Goal: Task Accomplishment & Management: Use online tool/utility

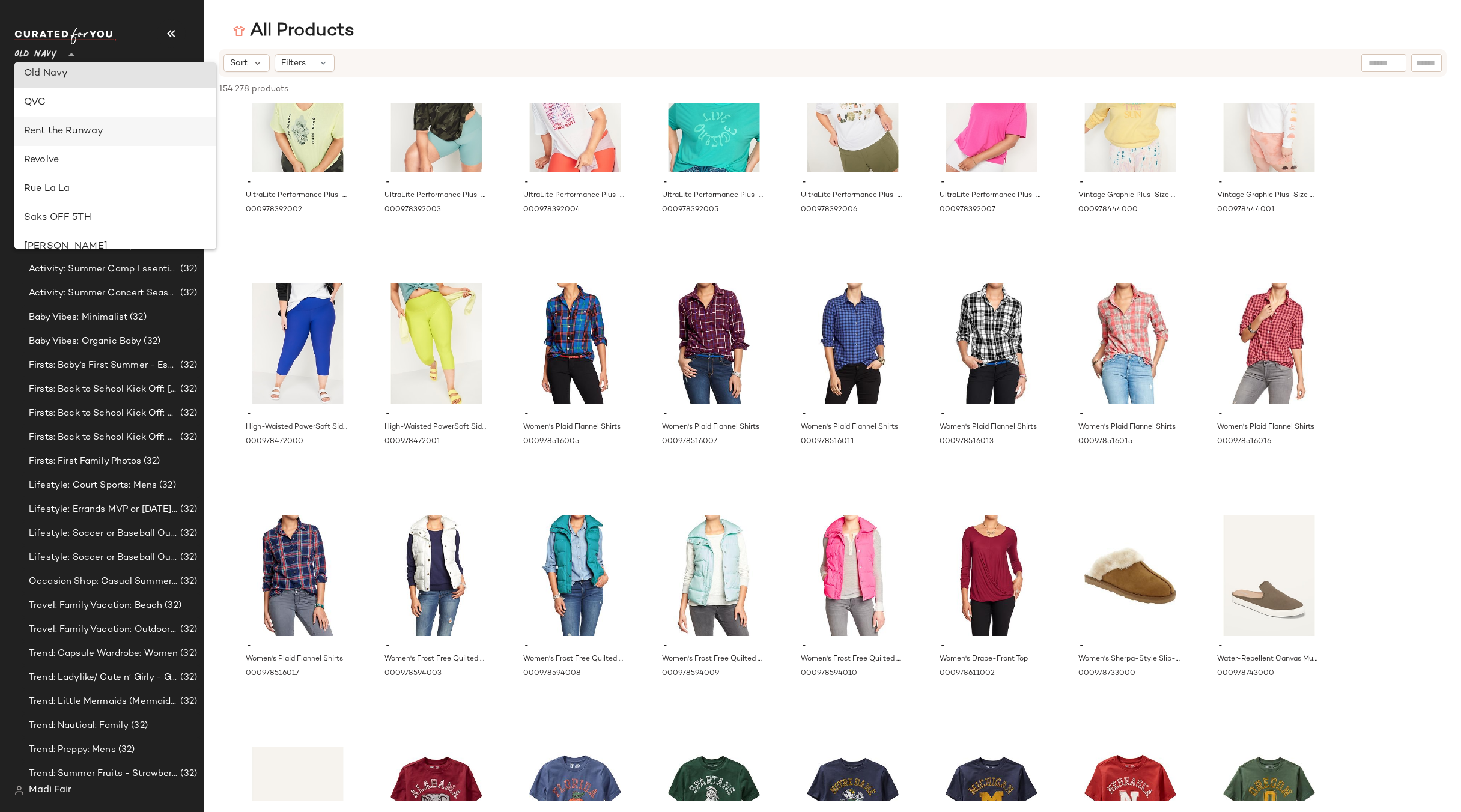
scroll to position [548, 0]
click at [80, 147] on div "Rent the Runway" at bounding box center [115, 140] width 202 height 29
type input "**"
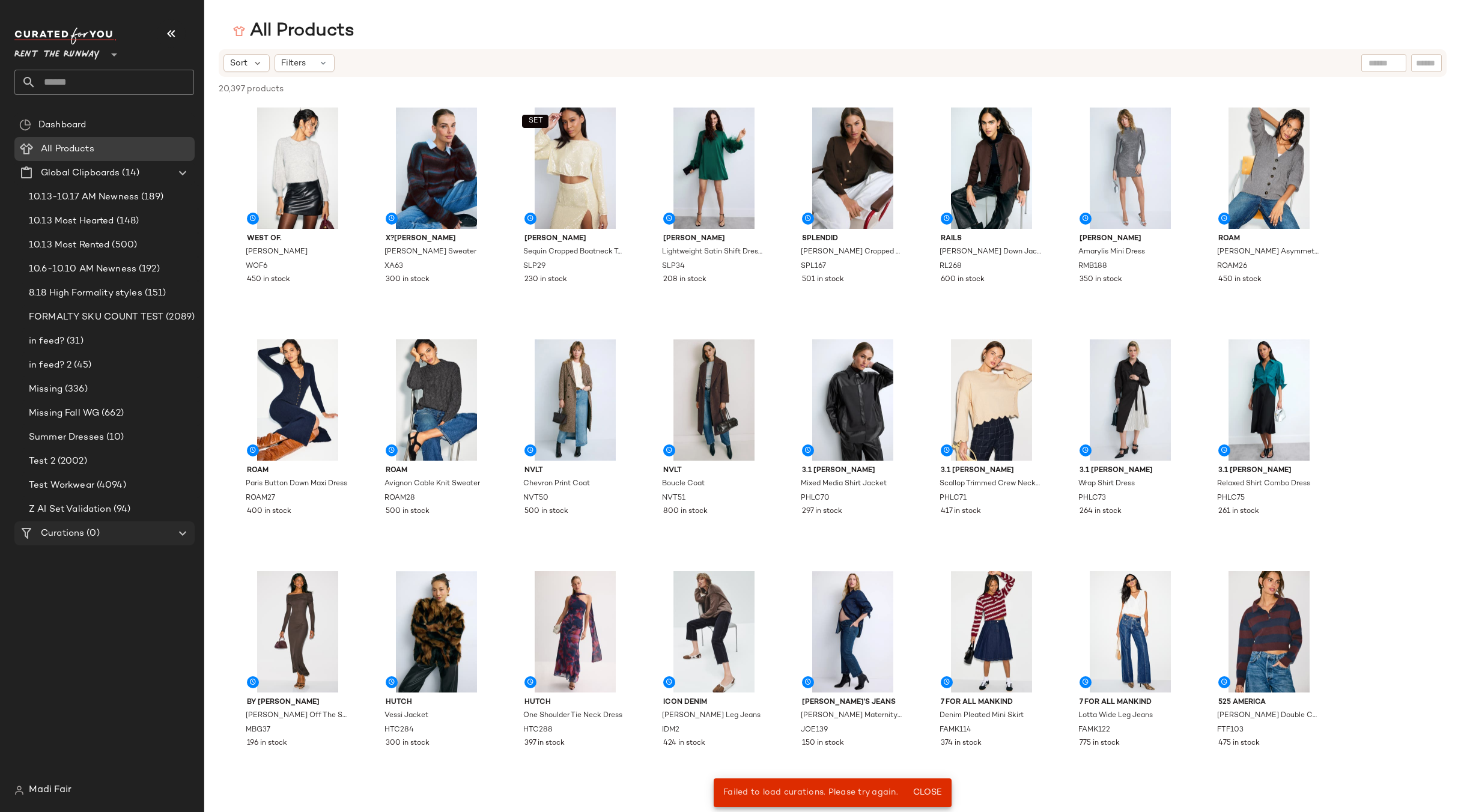
click at [85, 533] on span "(0)" at bounding box center [92, 533] width 15 height 14
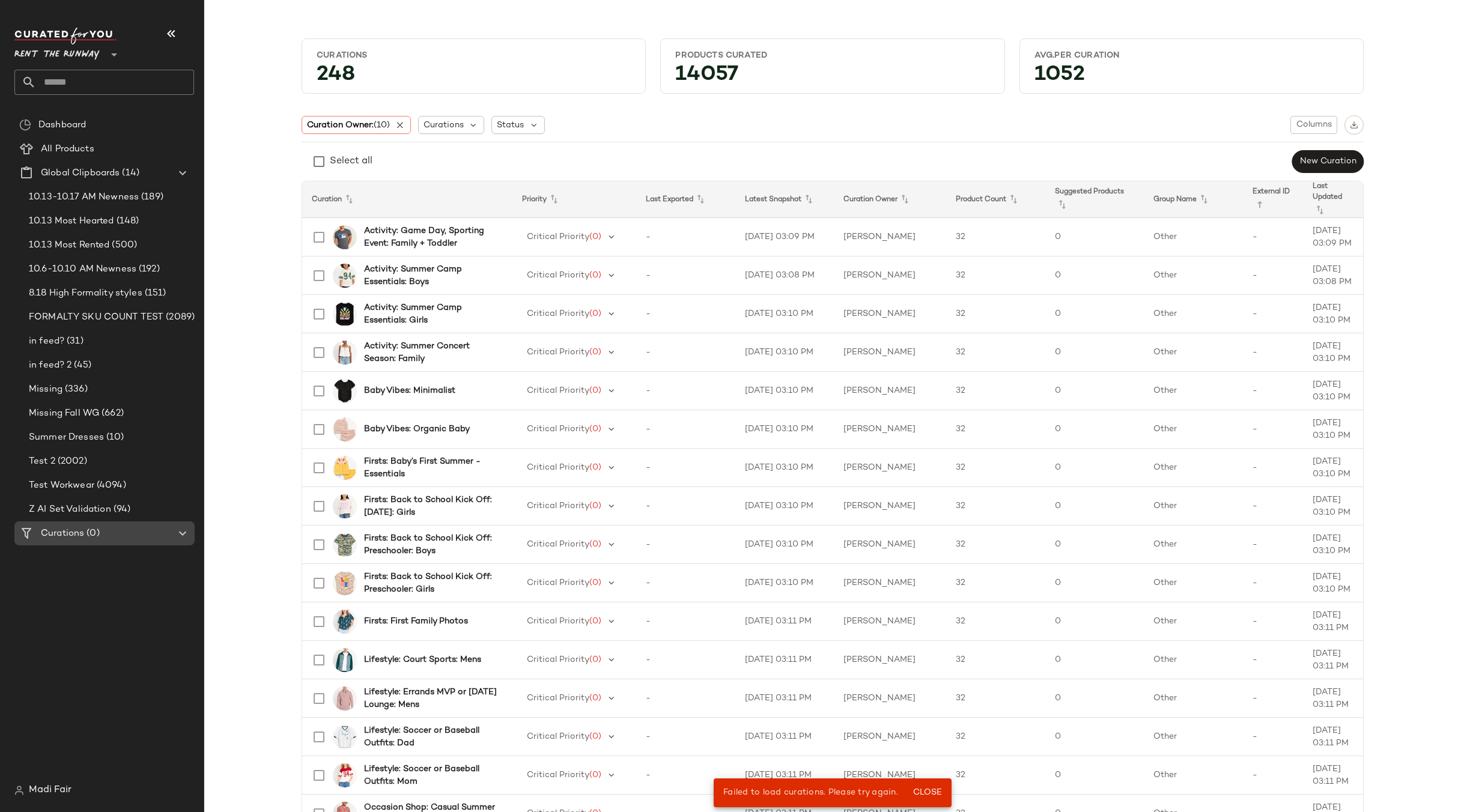
click at [124, 533] on div "Curations (0)" at bounding box center [105, 533] width 136 height 14
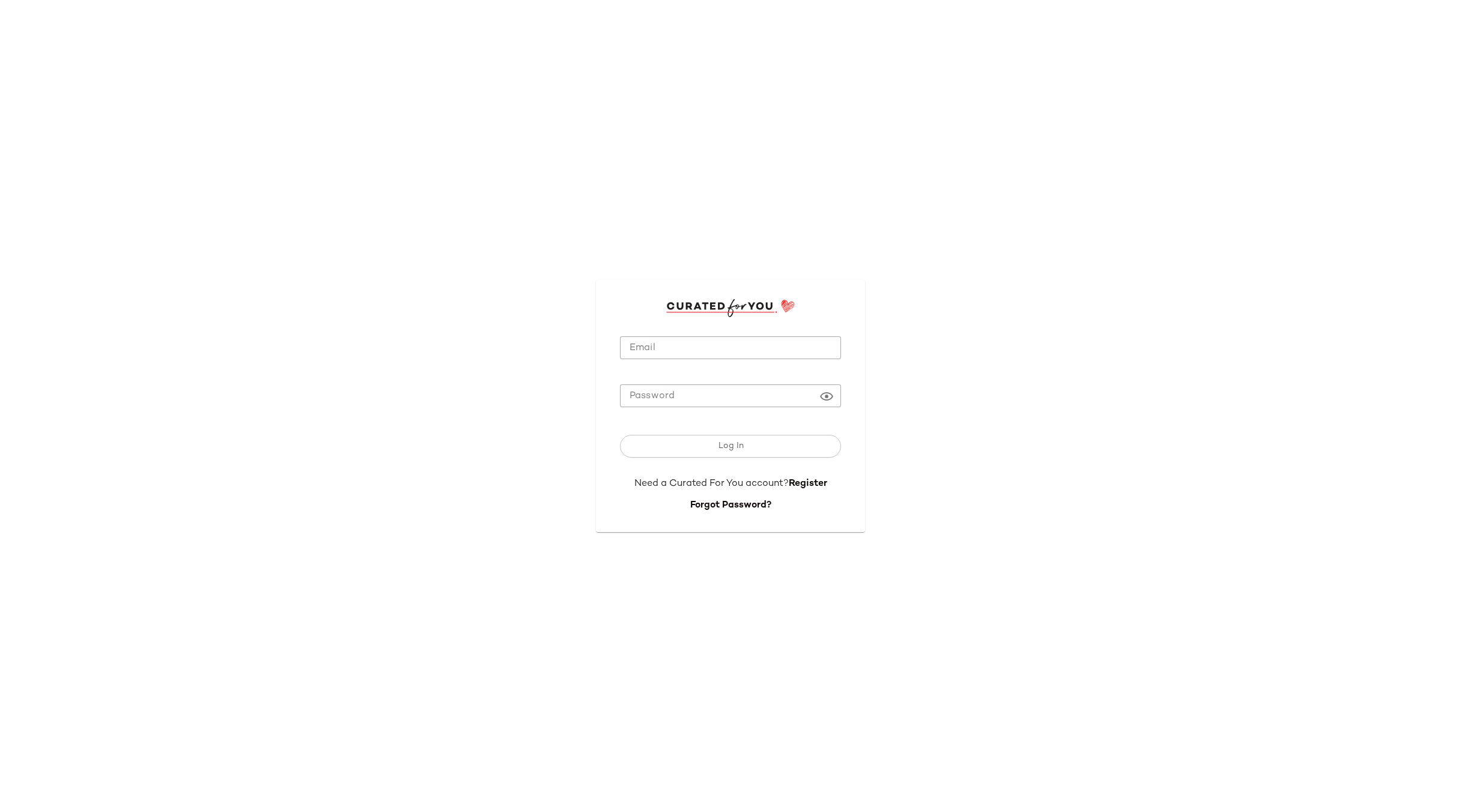
type input "**********"
click at [658, 354] on input "**********" at bounding box center [730, 348] width 221 height 24
click at [715, 448] on button "Log In" at bounding box center [730, 446] width 221 height 23
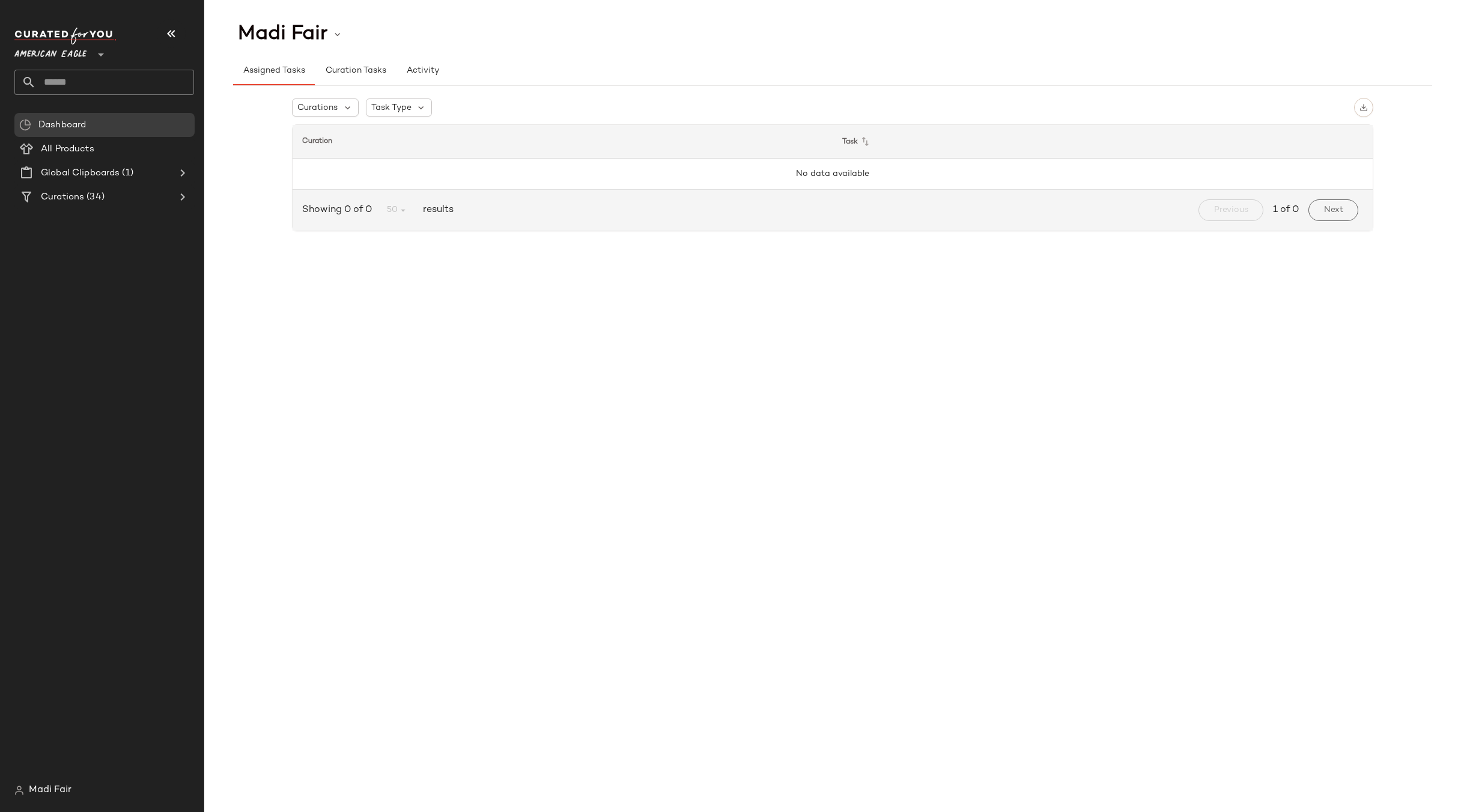
click at [77, 59] on span "American Eagle" at bounding box center [50, 52] width 72 height 21
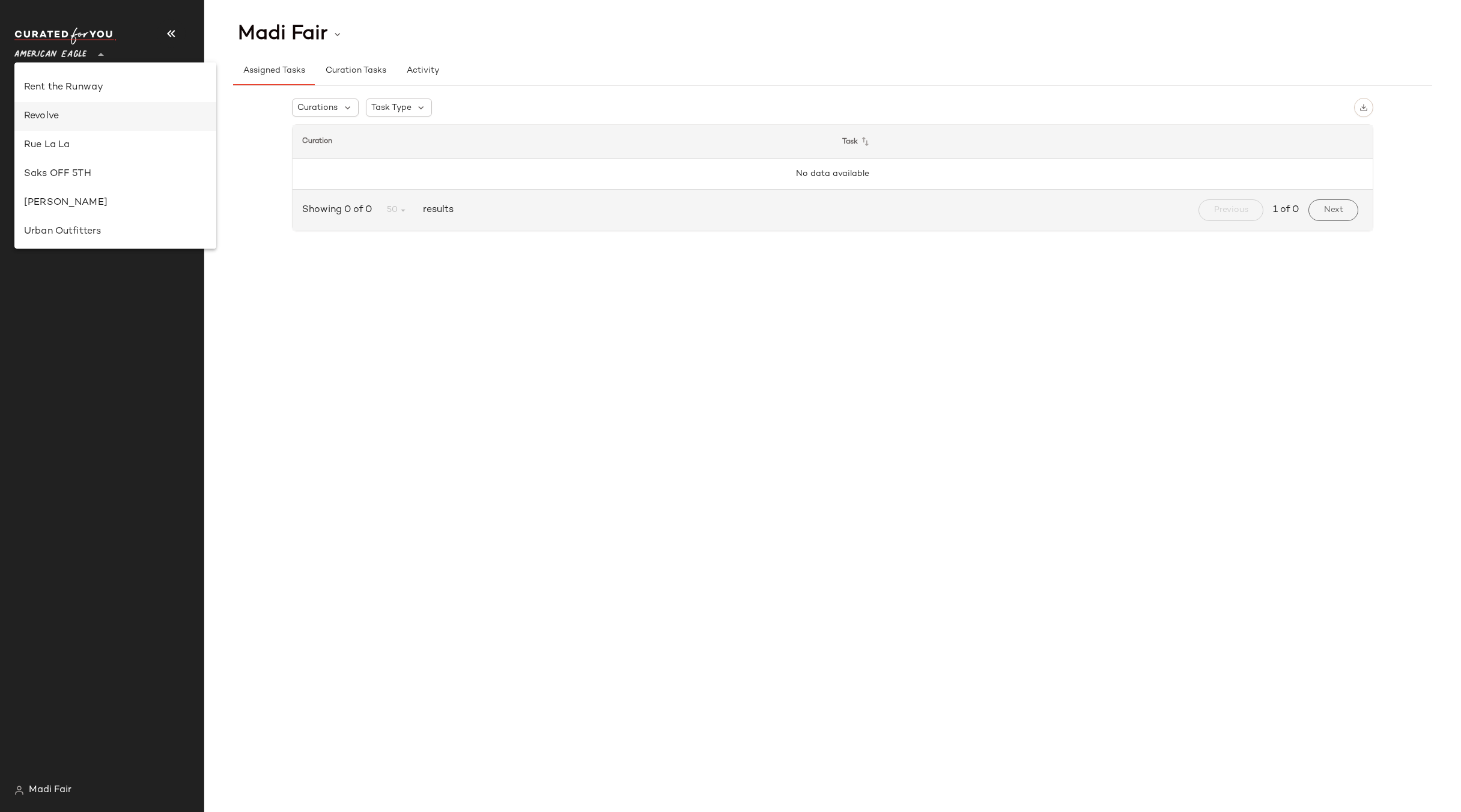
scroll to position [600, 0]
click at [80, 93] on div "Rent the Runway" at bounding box center [115, 87] width 202 height 29
type input "**"
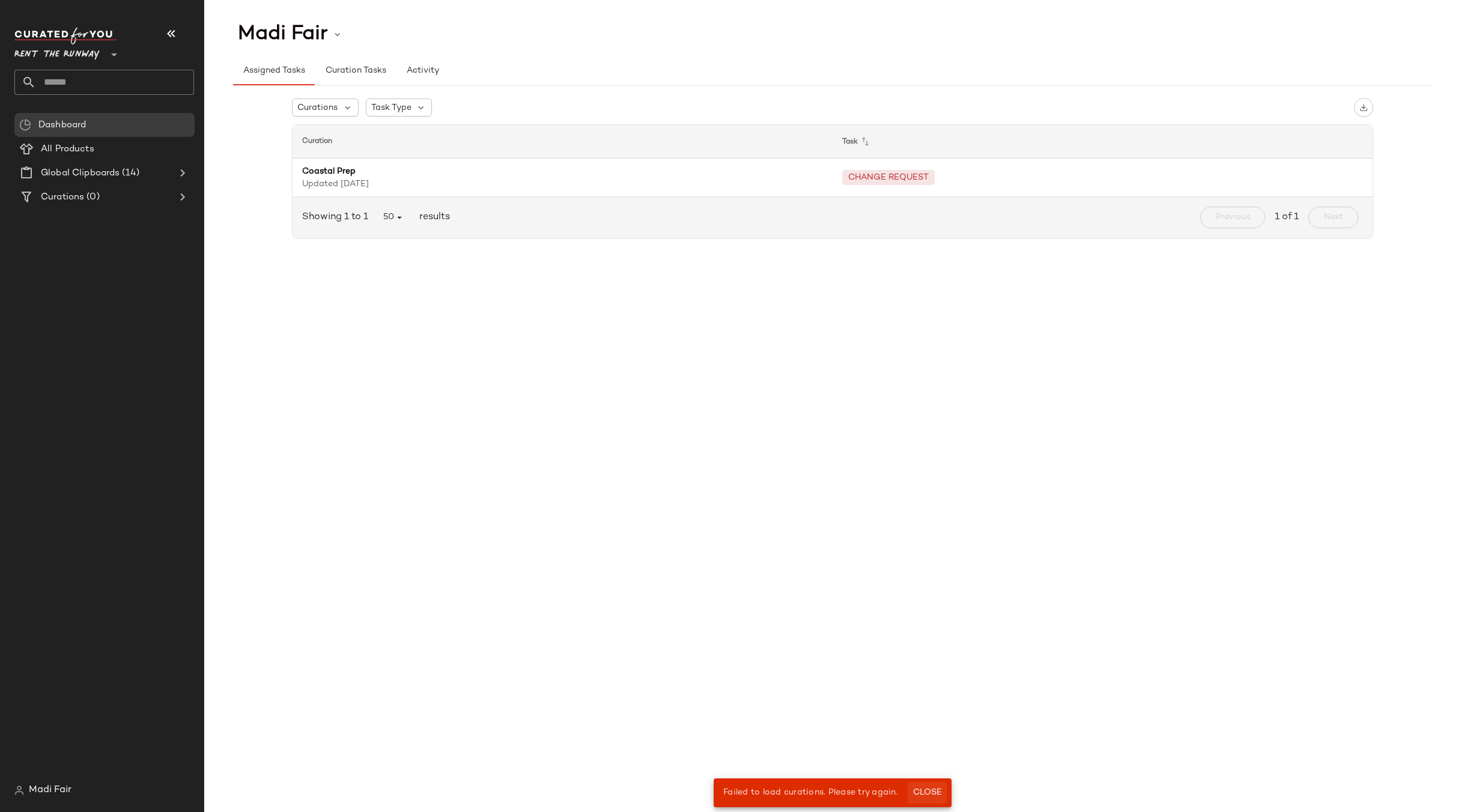
click at [927, 788] on span "Close" at bounding box center [927, 792] width 30 height 10
click at [932, 792] on span "Close" at bounding box center [927, 792] width 30 height 10
click at [146, 200] on div "Curations (0)" at bounding box center [105, 197] width 136 height 14
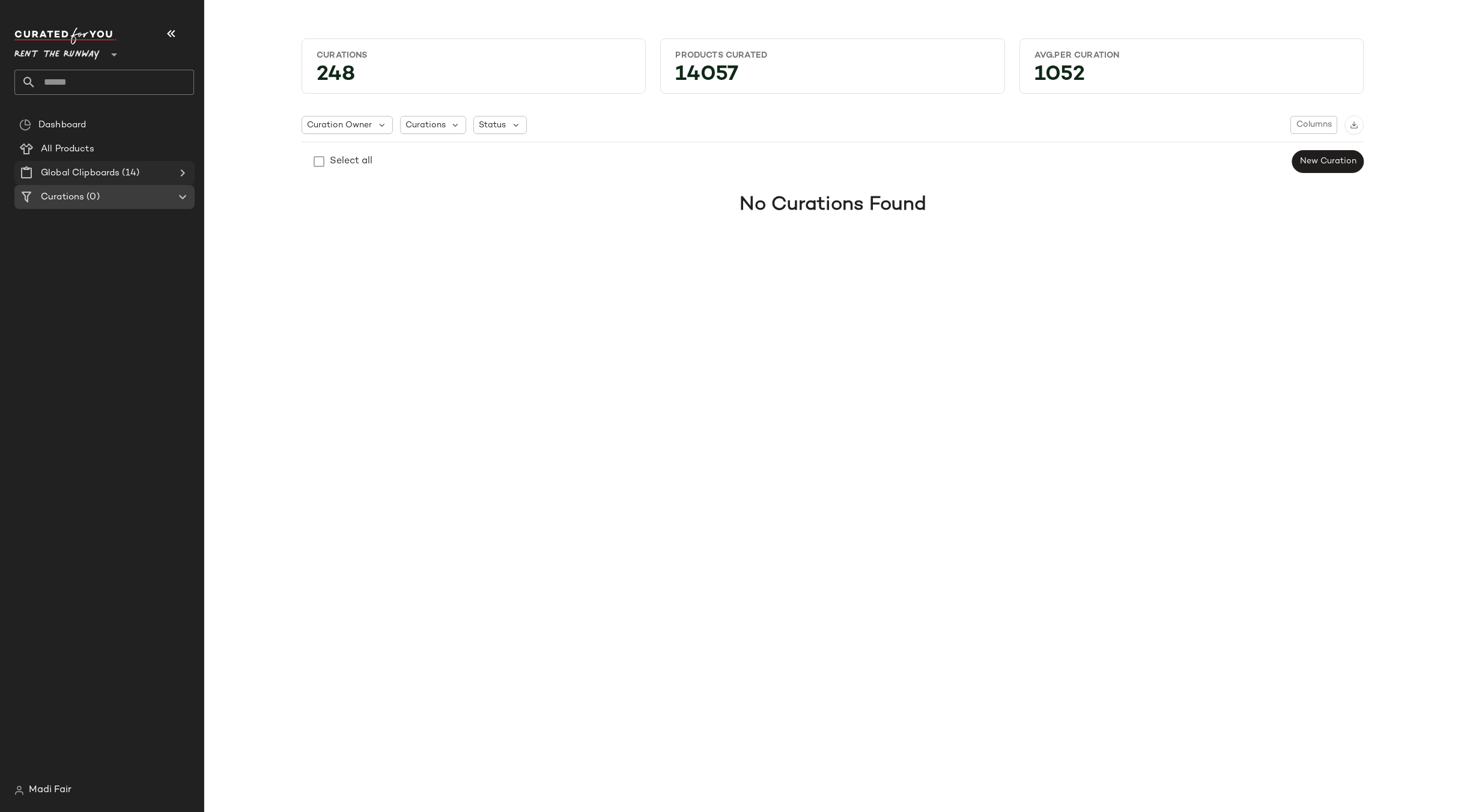
click at [157, 167] on div "Global Clipboards (14)" at bounding box center [105, 173] width 136 height 14
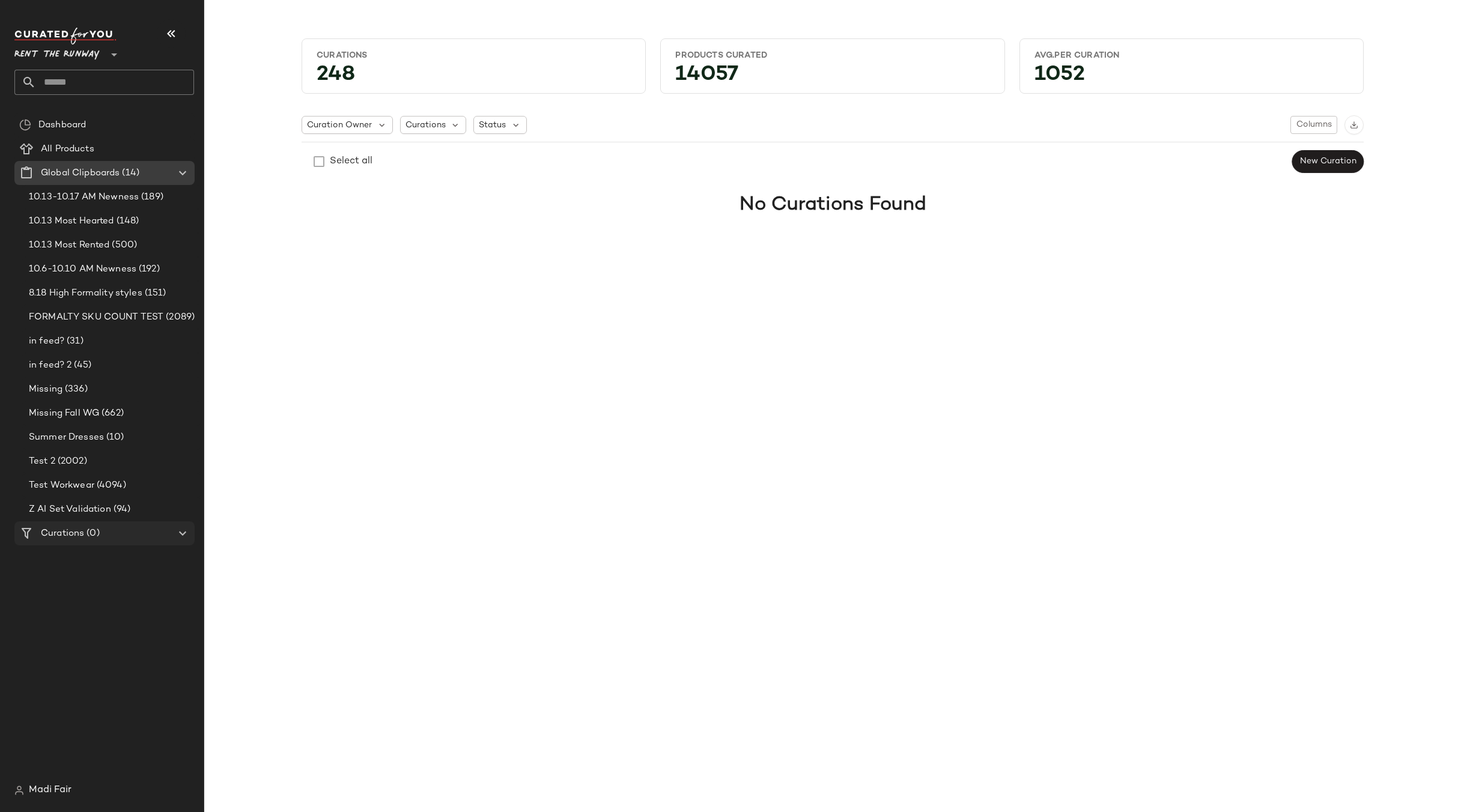
click at [179, 533] on icon at bounding box center [182, 533] width 14 height 14
click at [389, 174] on div "Curation Owner Curations Status Columns Select all New Curation No Curations Fo…" at bounding box center [832, 172] width 1062 height 133
click at [76, 535] on span "Curations" at bounding box center [62, 533] width 43 height 14
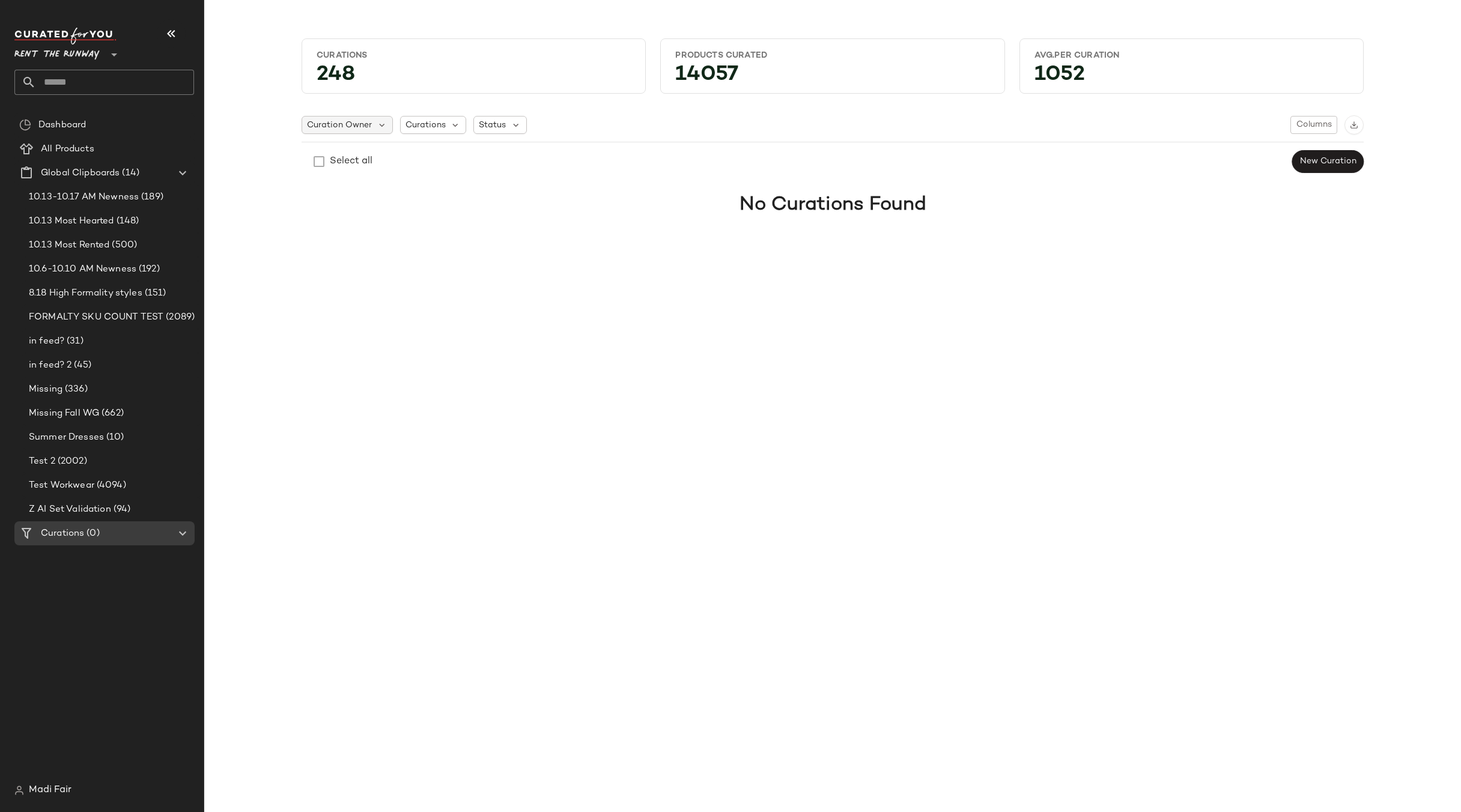
click at [346, 126] on span "Curation Owner" at bounding box center [338, 125] width 65 height 13
click at [341, 188] on strong "Select all" at bounding box center [351, 186] width 37 height 13
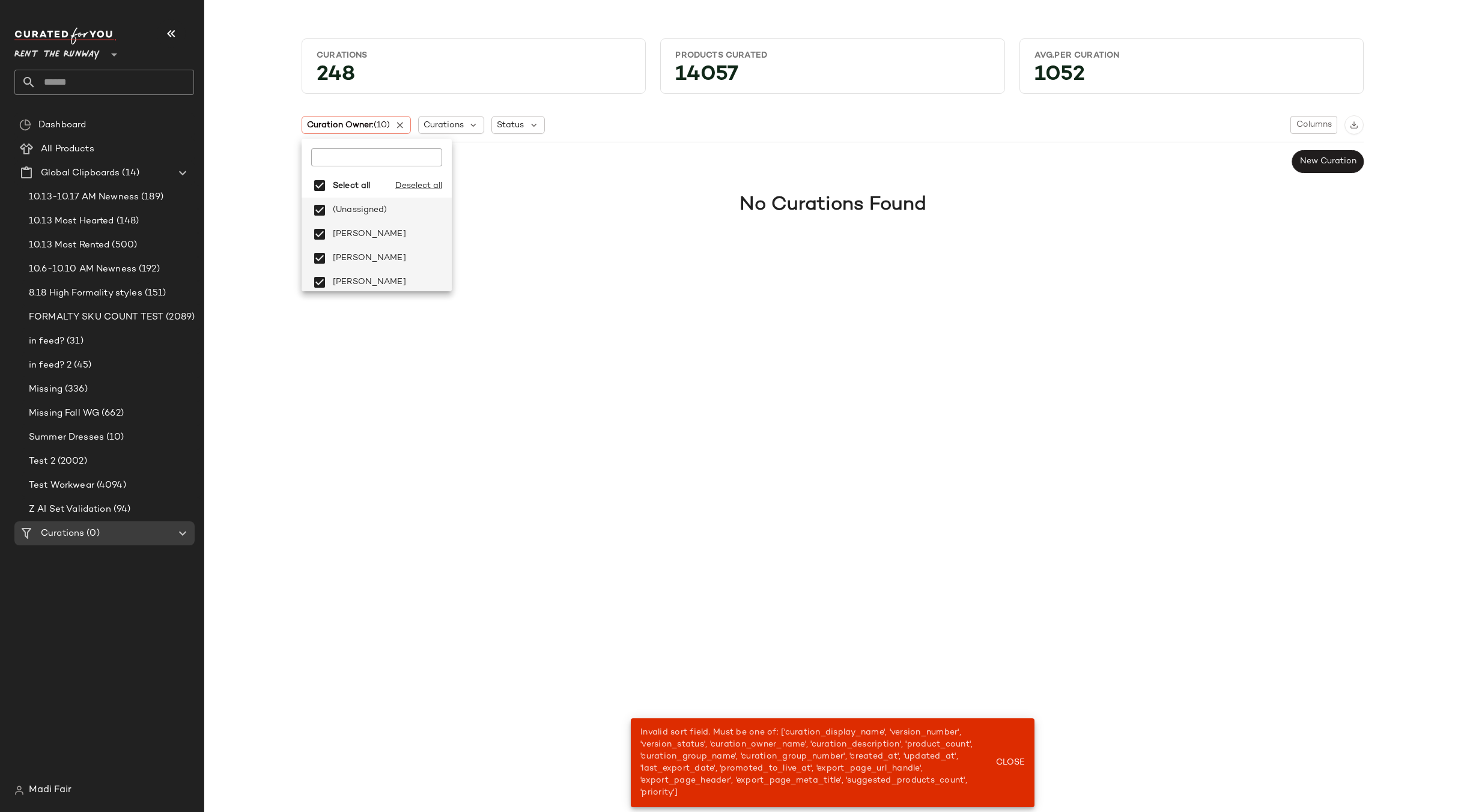
drag, startPoint x: 1014, startPoint y: 763, endPoint x: 627, endPoint y: 561, distance: 436.5
click at [1014, 763] on span "Close" at bounding box center [1009, 763] width 30 height 10
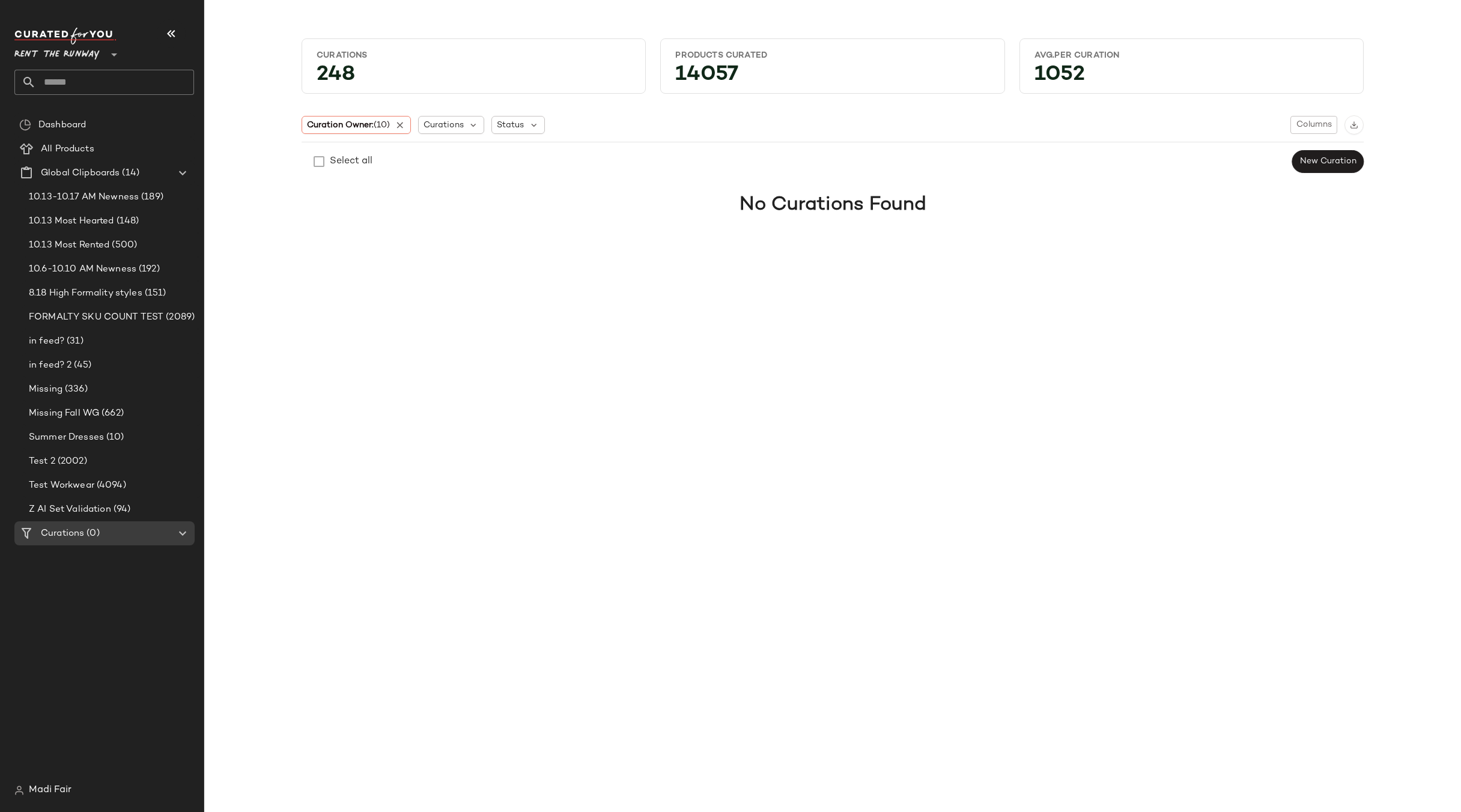
click at [940, 493] on div "Curations 248 Products Curated 14057 Avg.per Curation 1052 Curation Owner: (10)…" at bounding box center [832, 415] width 1256 height 793
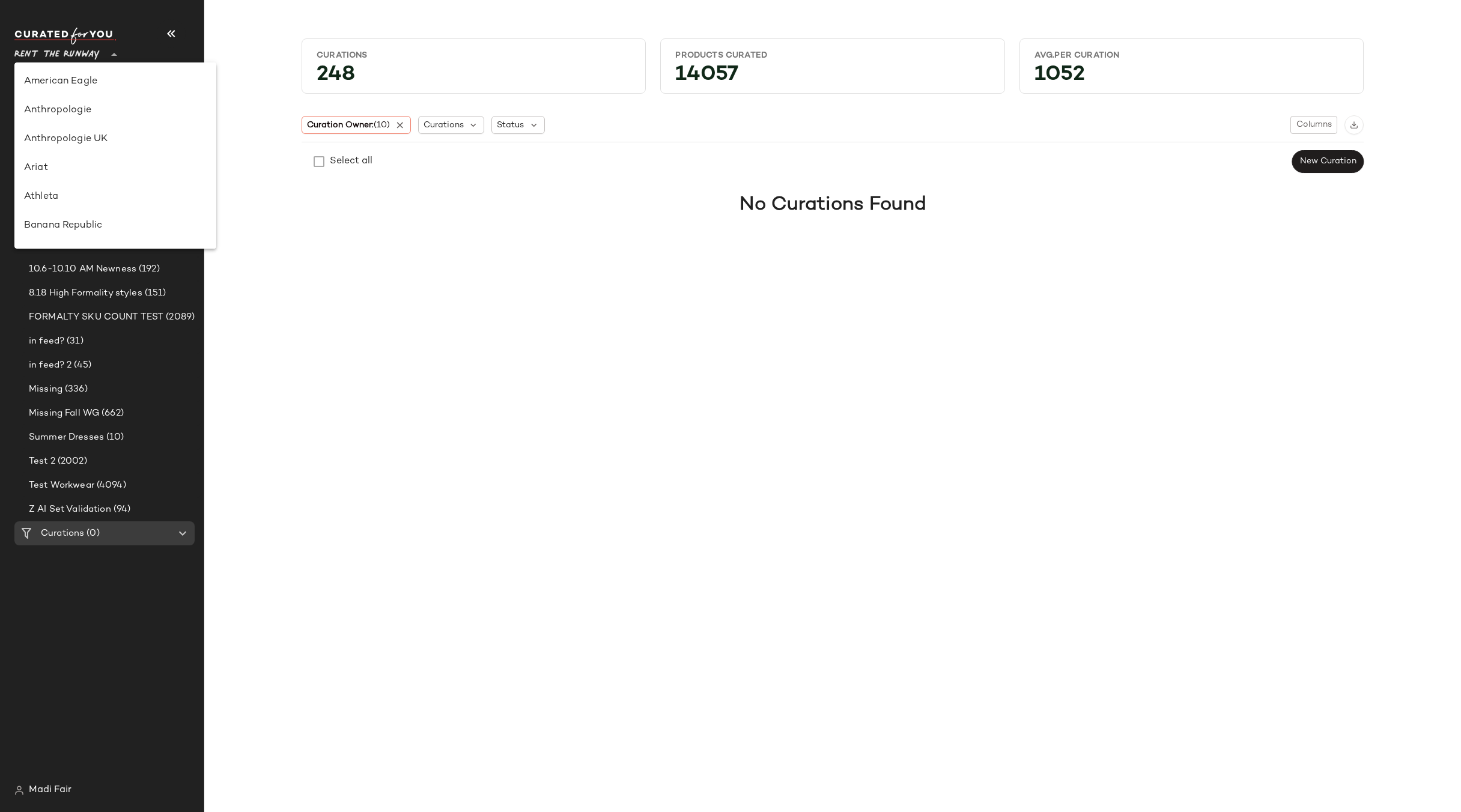
click at [71, 56] on span "Rent the Runway" at bounding box center [57, 52] width 85 height 21
click at [93, 168] on div "Saks OFF 5TH" at bounding box center [115, 168] width 183 height 14
type input "**"
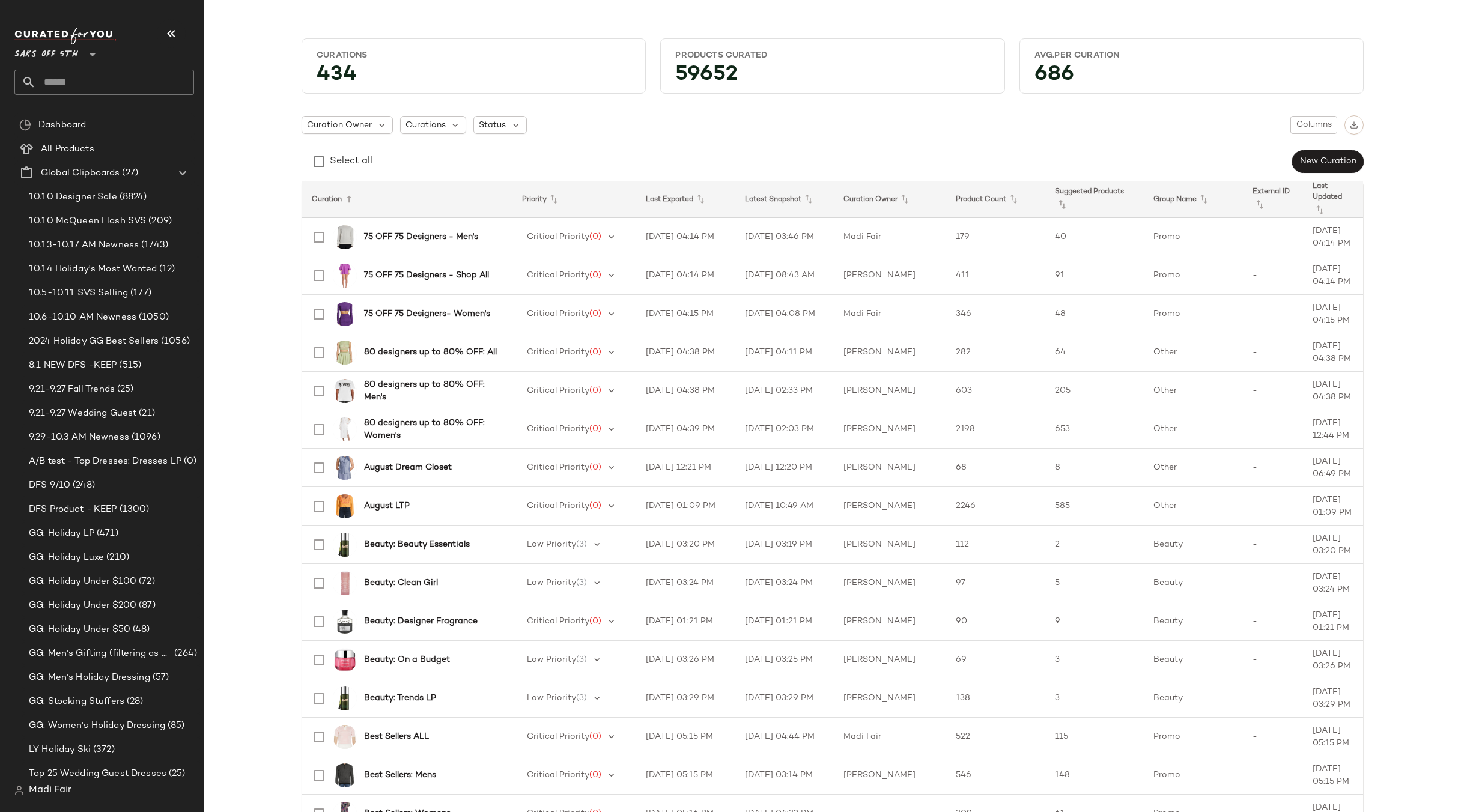
drag, startPoint x: 253, startPoint y: 101, endPoint x: 246, endPoint y: 99, distance: 7.3
click at [118, 84] on input "text" at bounding box center [115, 82] width 158 height 25
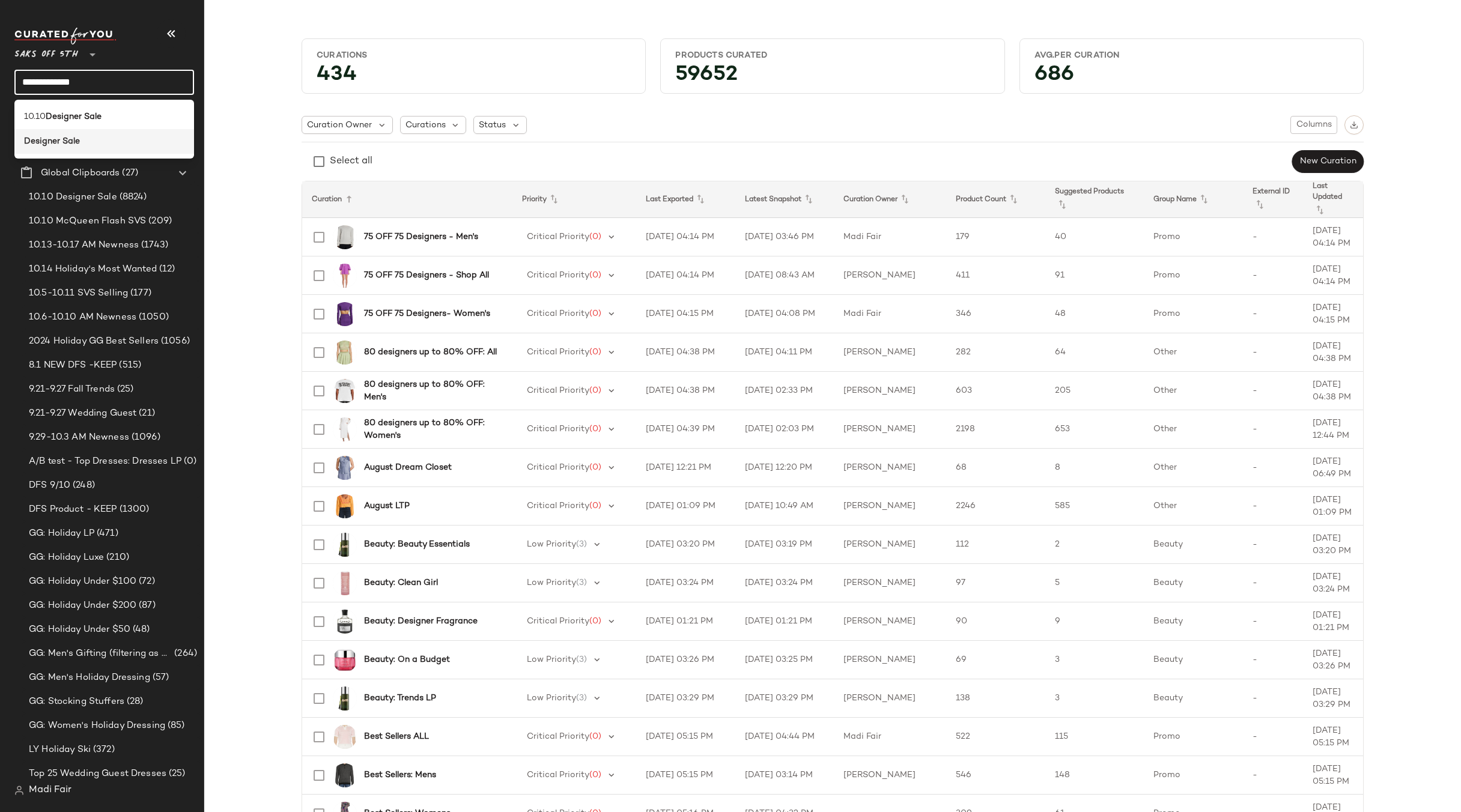
type input "**********"
click at [87, 143] on div "Designer Sale" at bounding box center [104, 141] width 160 height 13
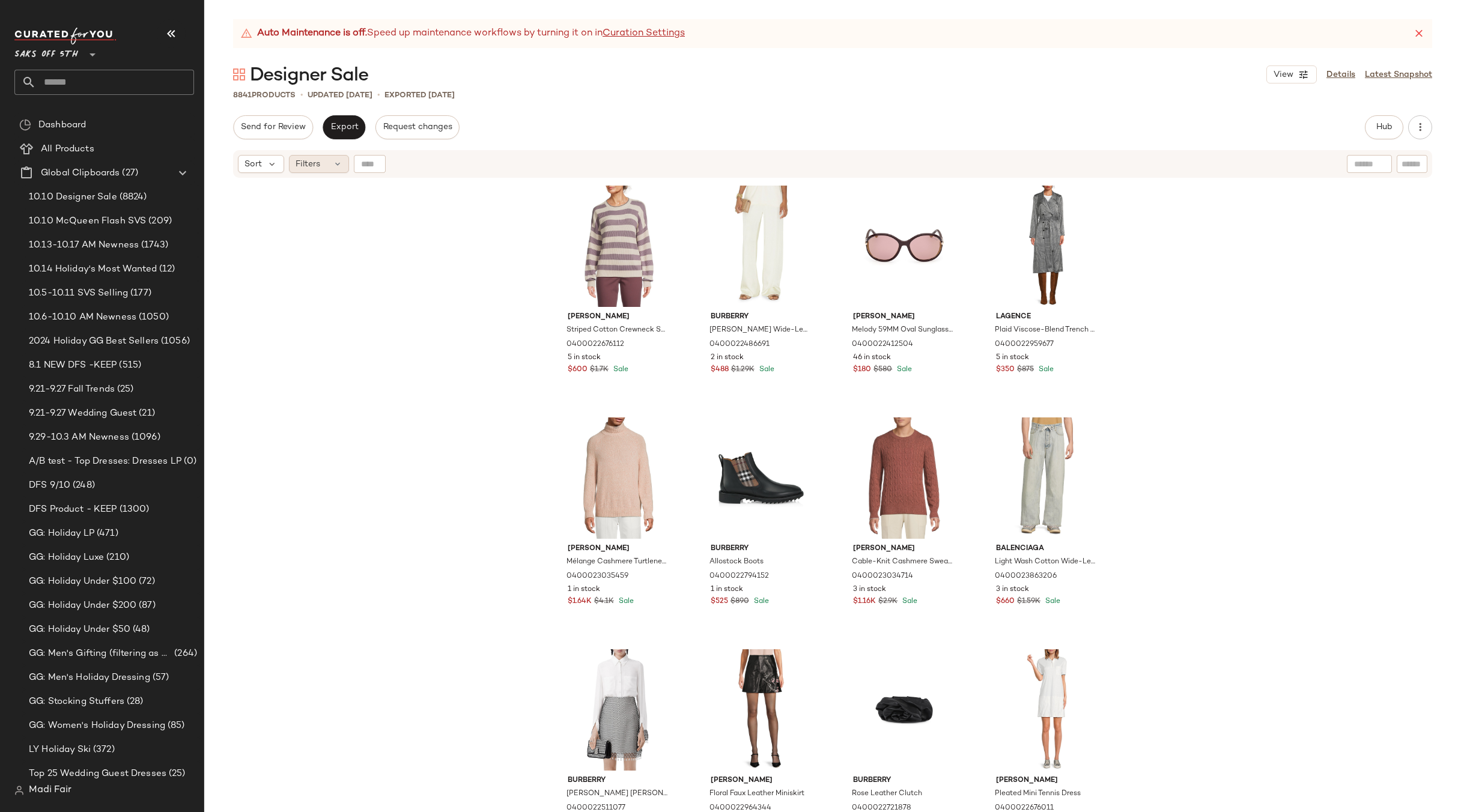
click at [325, 157] on div "Filters" at bounding box center [319, 164] width 60 height 18
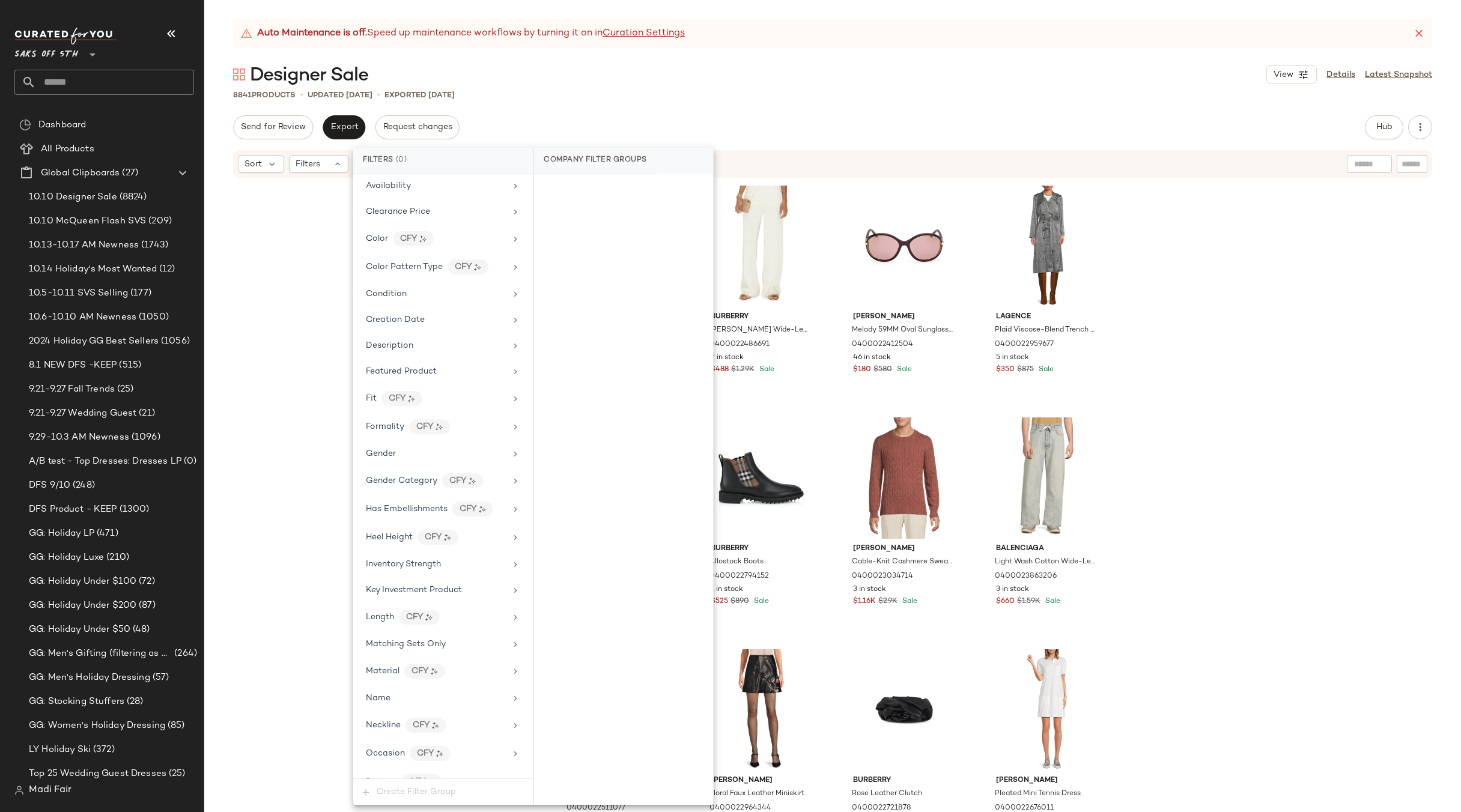
scroll to position [502, 0]
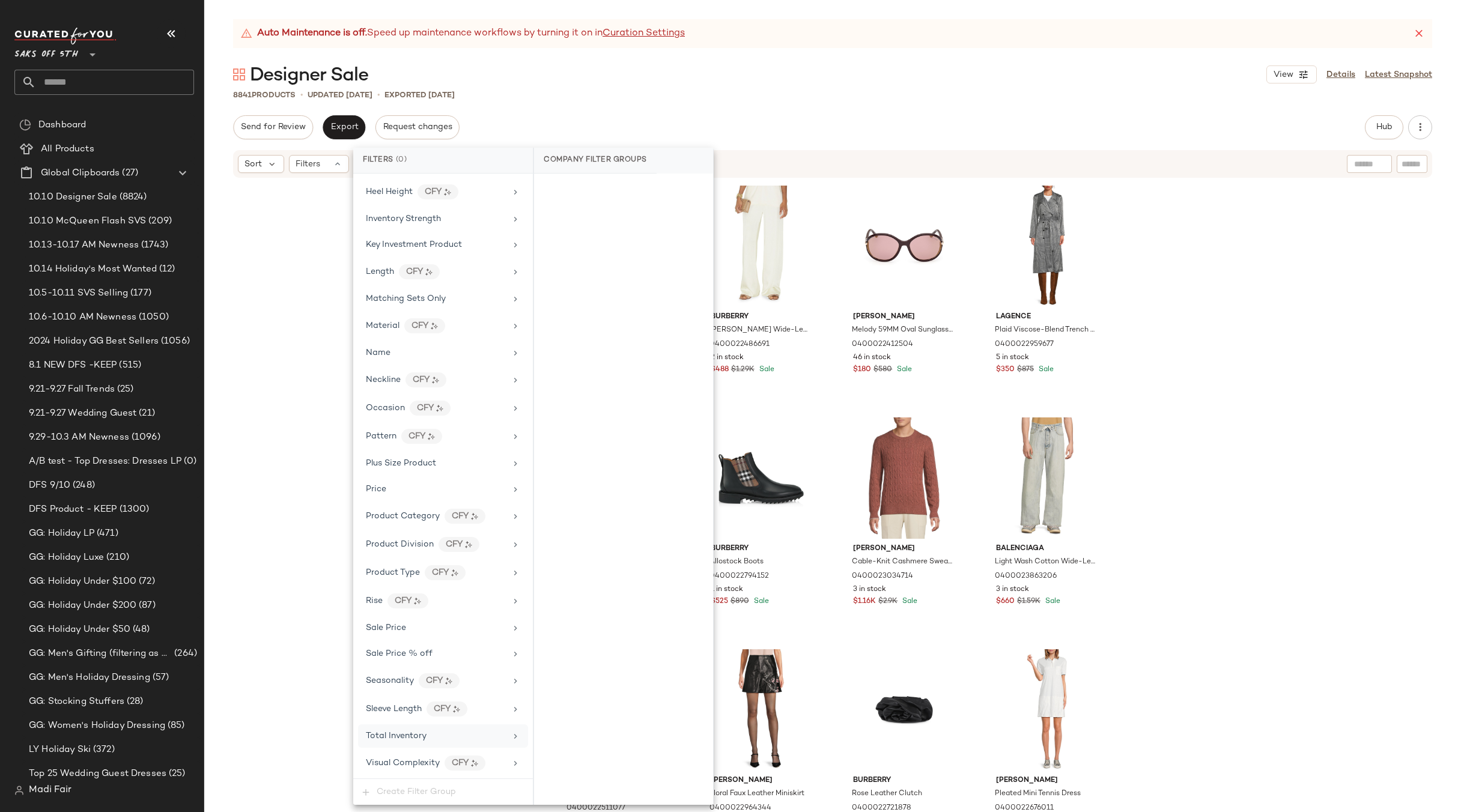
click at [434, 735] on div "Total Inventory" at bounding box center [436, 735] width 140 height 13
click at [655, 209] on button "At least 1" at bounding box center [623, 213] width 159 height 17
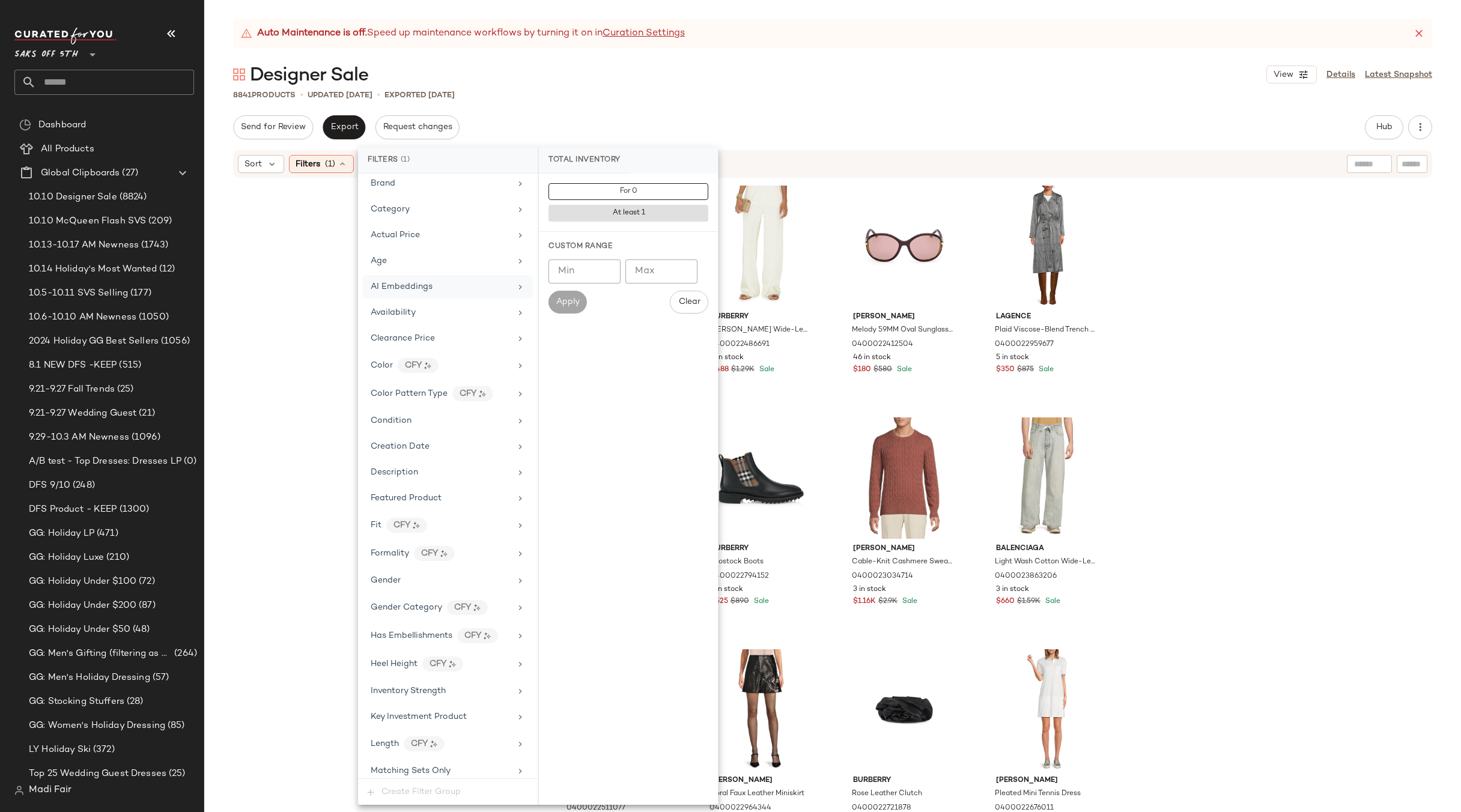
scroll to position [21, 0]
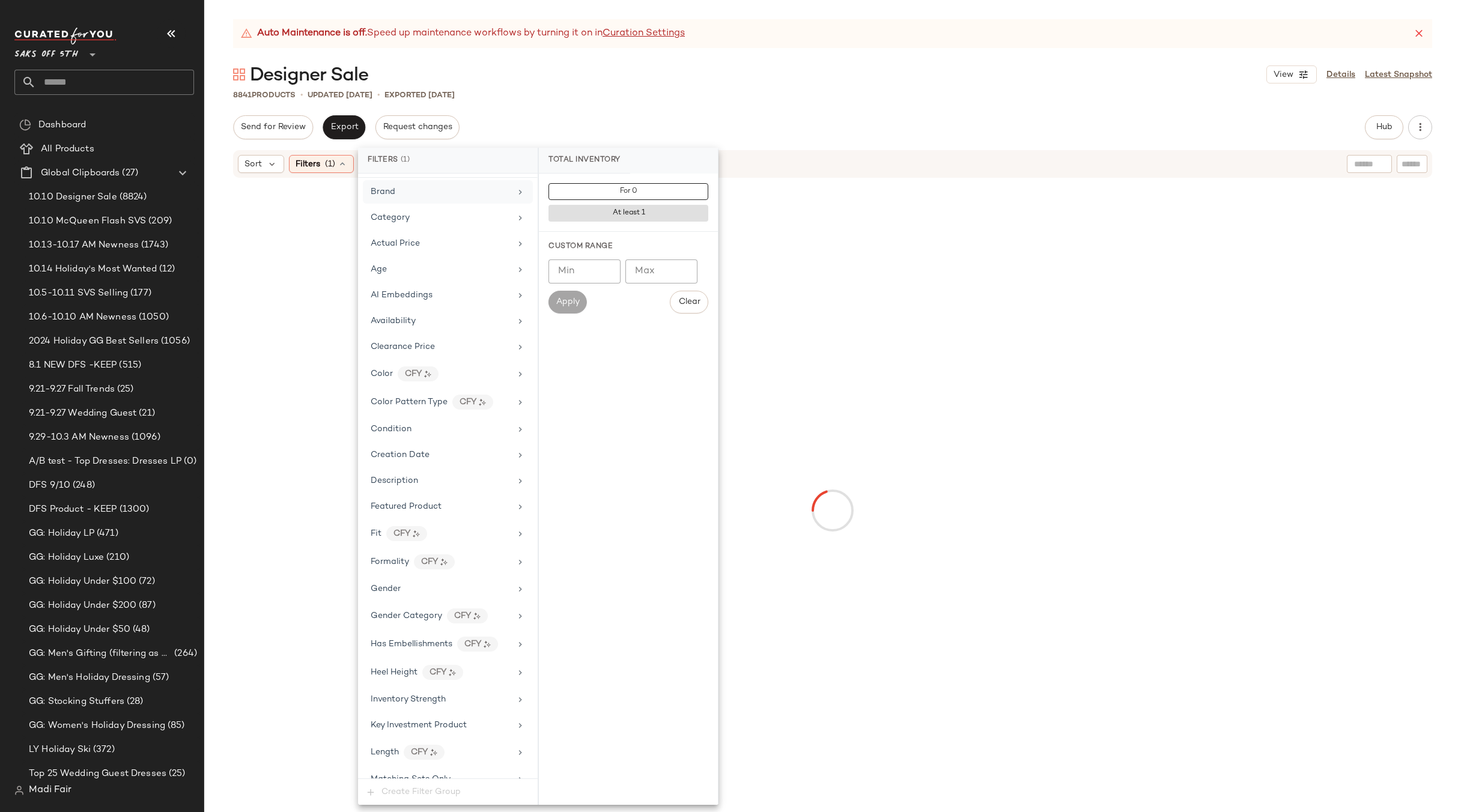
click at [416, 190] on div "Brand" at bounding box center [440, 192] width 140 height 13
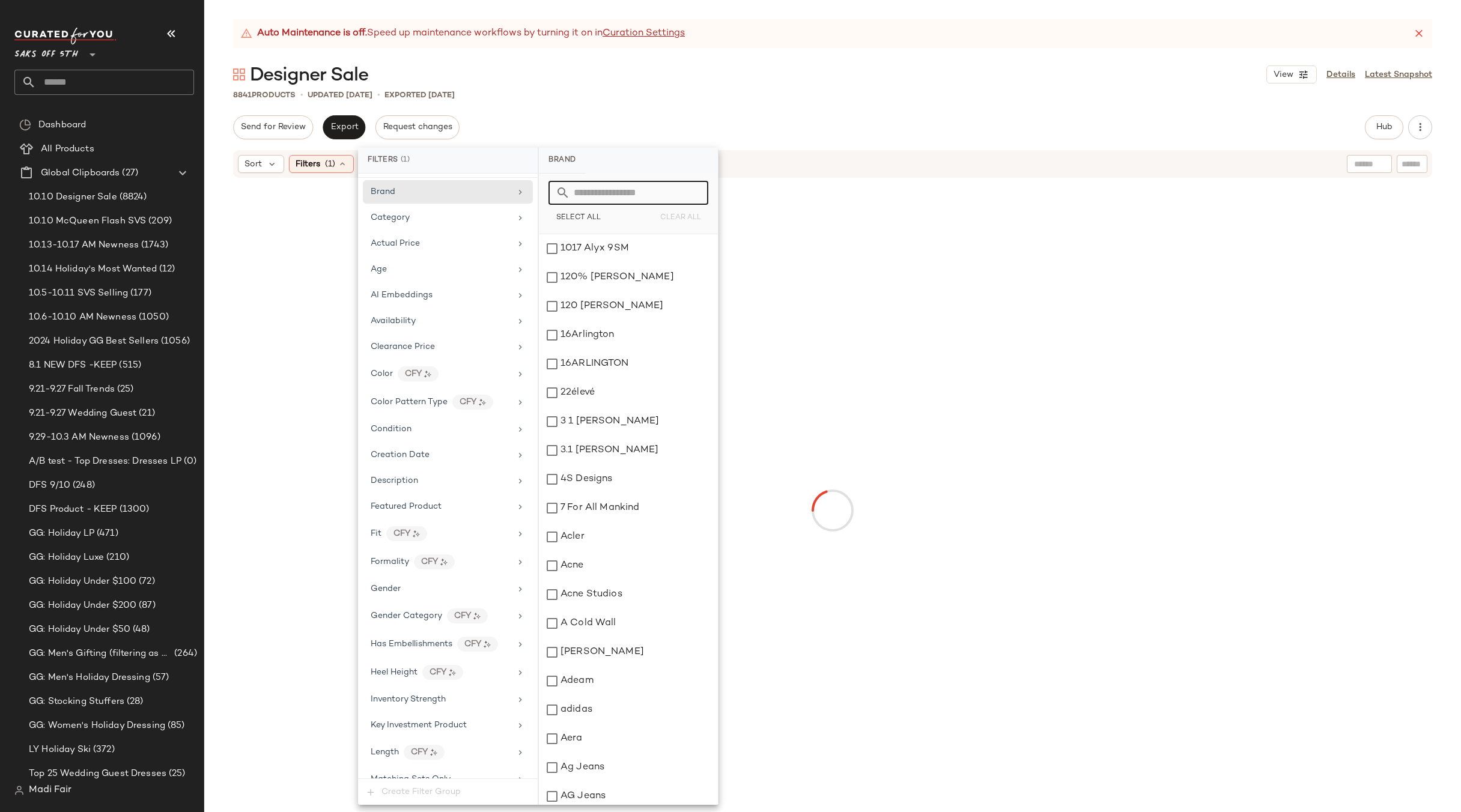
click at [638, 197] on input "text" at bounding box center [635, 193] width 131 height 24
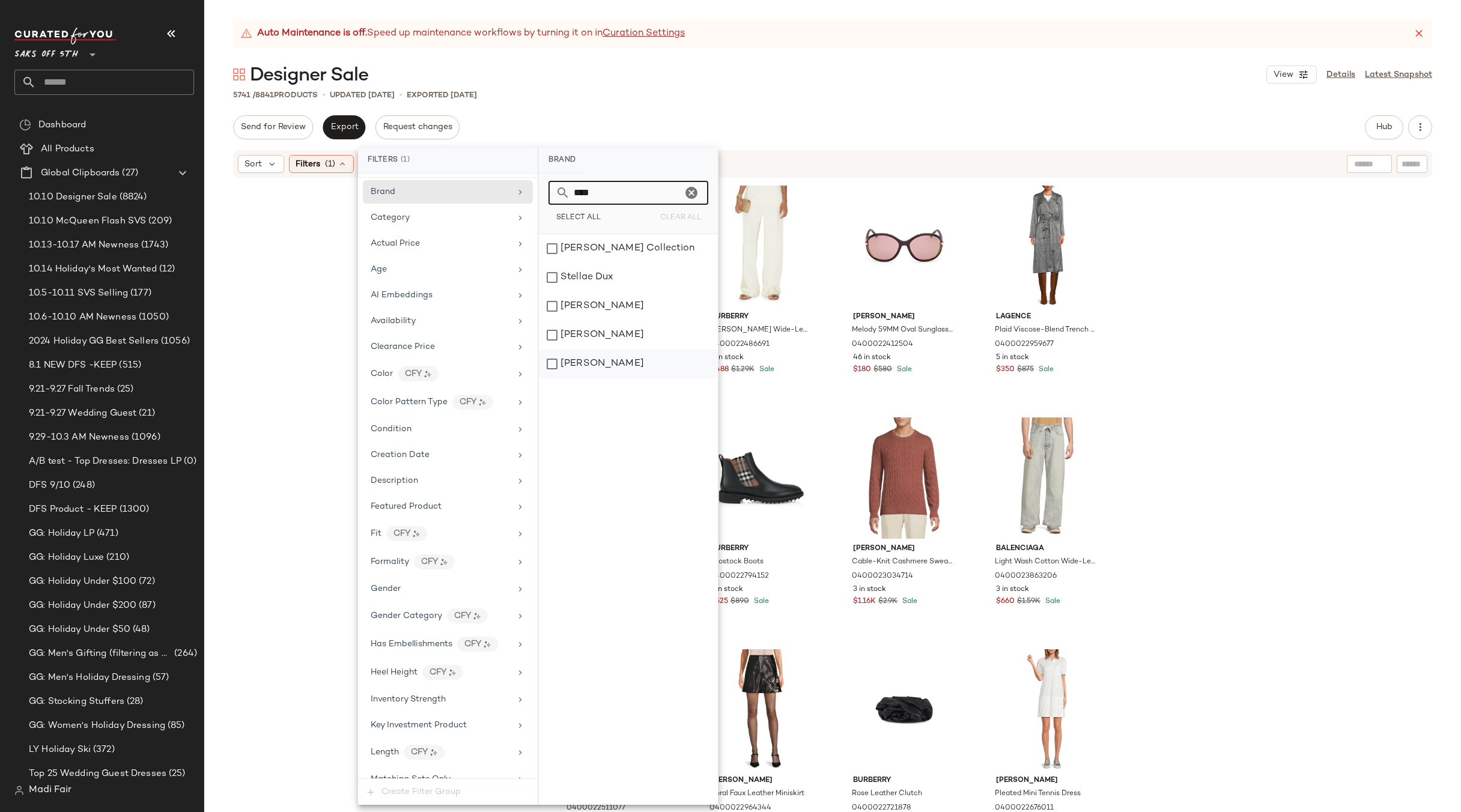
click at [606, 357] on div "[PERSON_NAME]" at bounding box center [628, 364] width 179 height 29
click at [600, 338] on div "[PERSON_NAME]" at bounding box center [629, 335] width 179 height 29
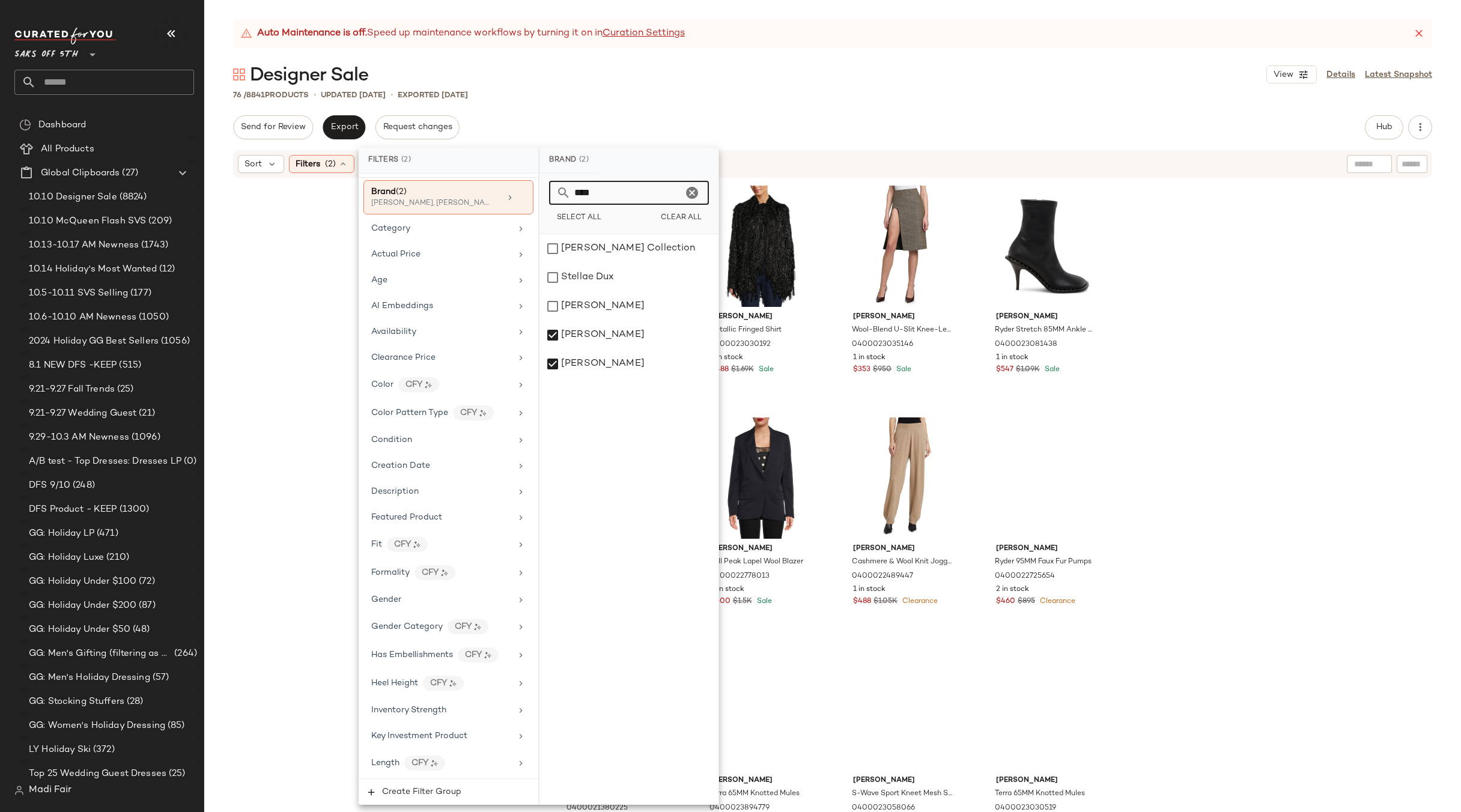
drag, startPoint x: 600, startPoint y: 194, endPoint x: 565, endPoint y: 194, distance: 35.0
click at [565, 194] on div "****" at bounding box center [628, 193] width 159 height 24
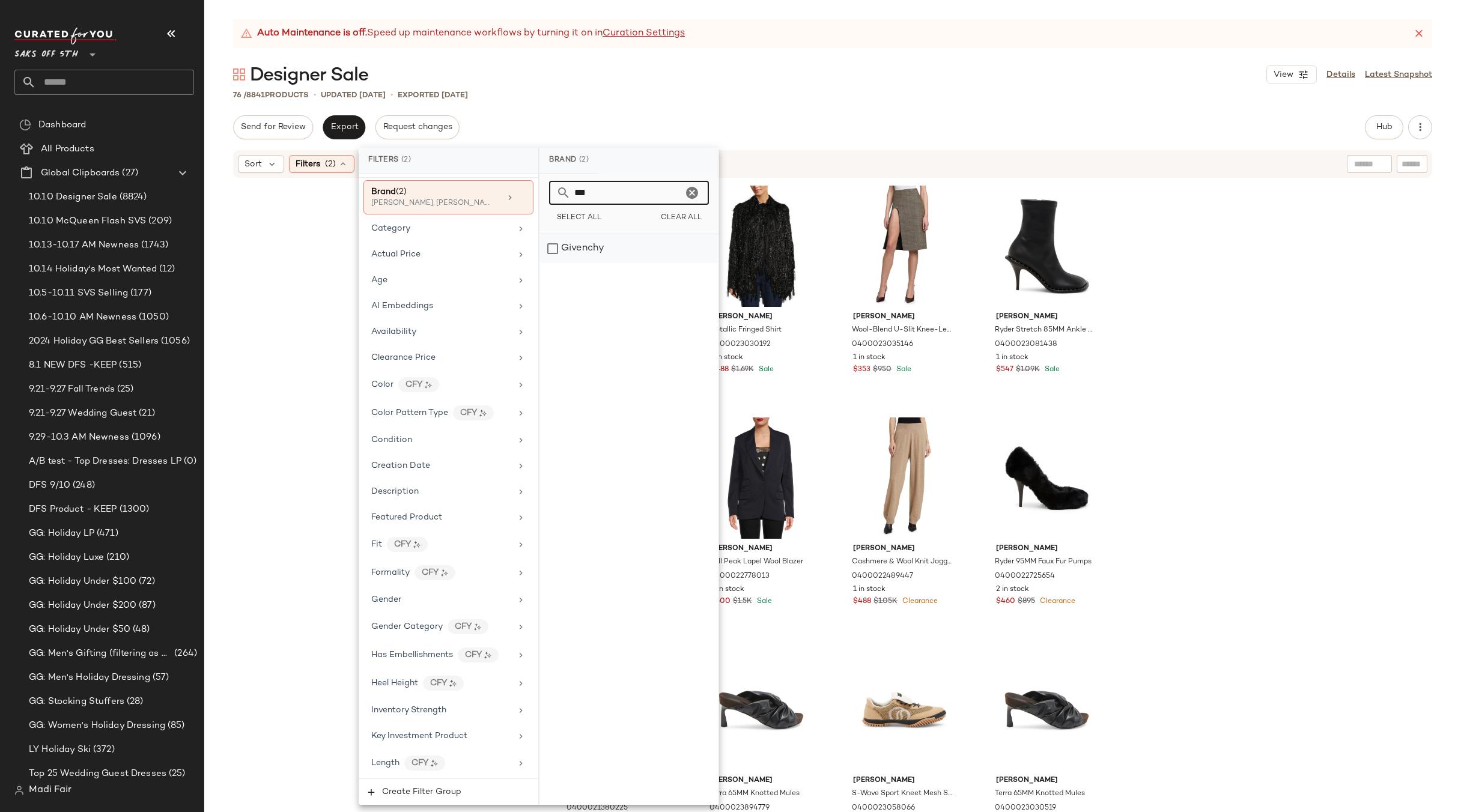
click at [638, 242] on div "Givenchy" at bounding box center [629, 249] width 179 height 29
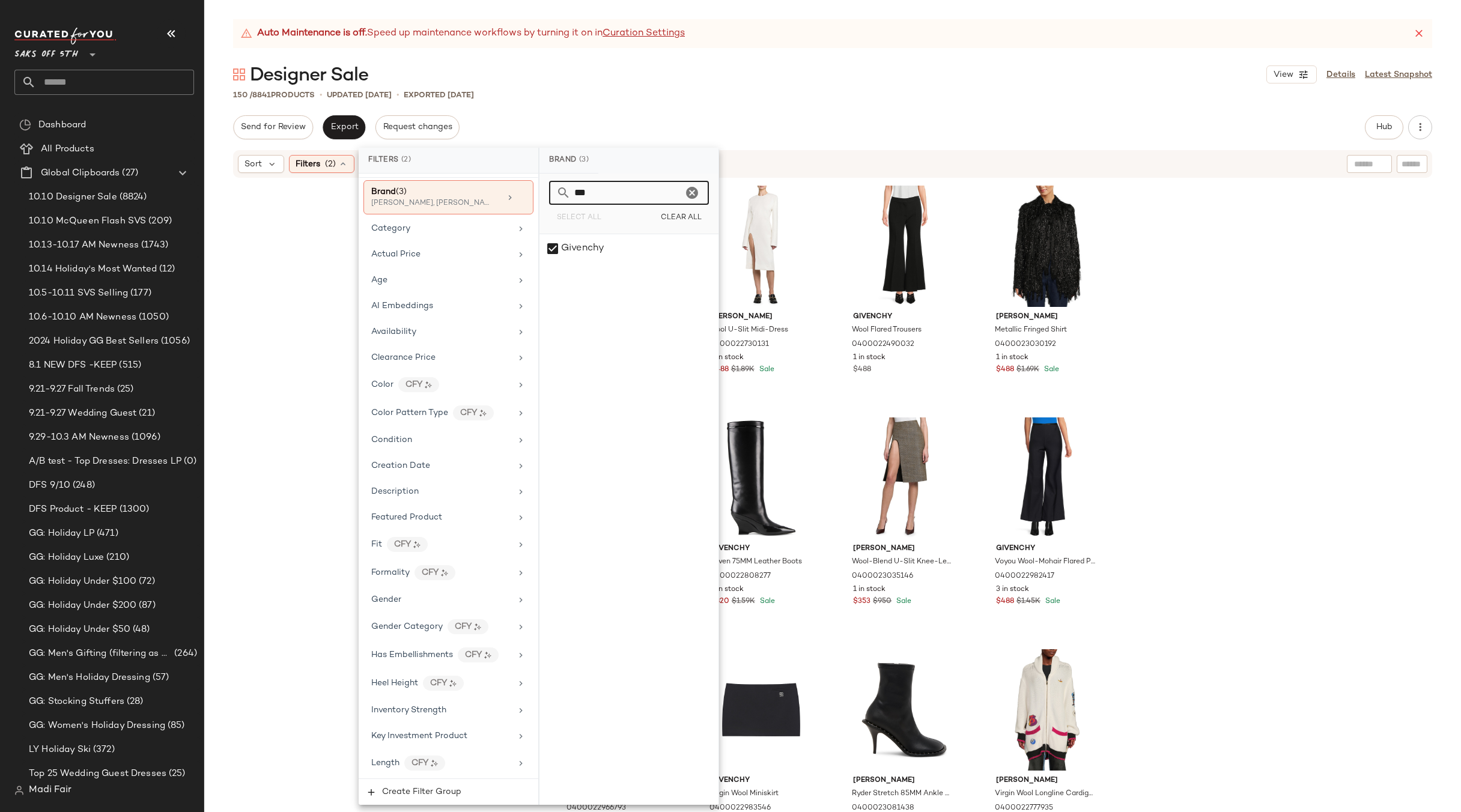
drag, startPoint x: 586, startPoint y: 194, endPoint x: 561, endPoint y: 192, distance: 25.1
click at [561, 192] on div "***" at bounding box center [628, 193] width 159 height 24
type input "***"
click at [626, 272] on div "[PERSON_NAME]" at bounding box center [629, 278] width 179 height 29
click at [317, 282] on div "Givenchy Iris Silk-Blend Miniskirt 0400022966765 11 in stock $488 $2.15K Sale […" at bounding box center [832, 511] width 1256 height 663
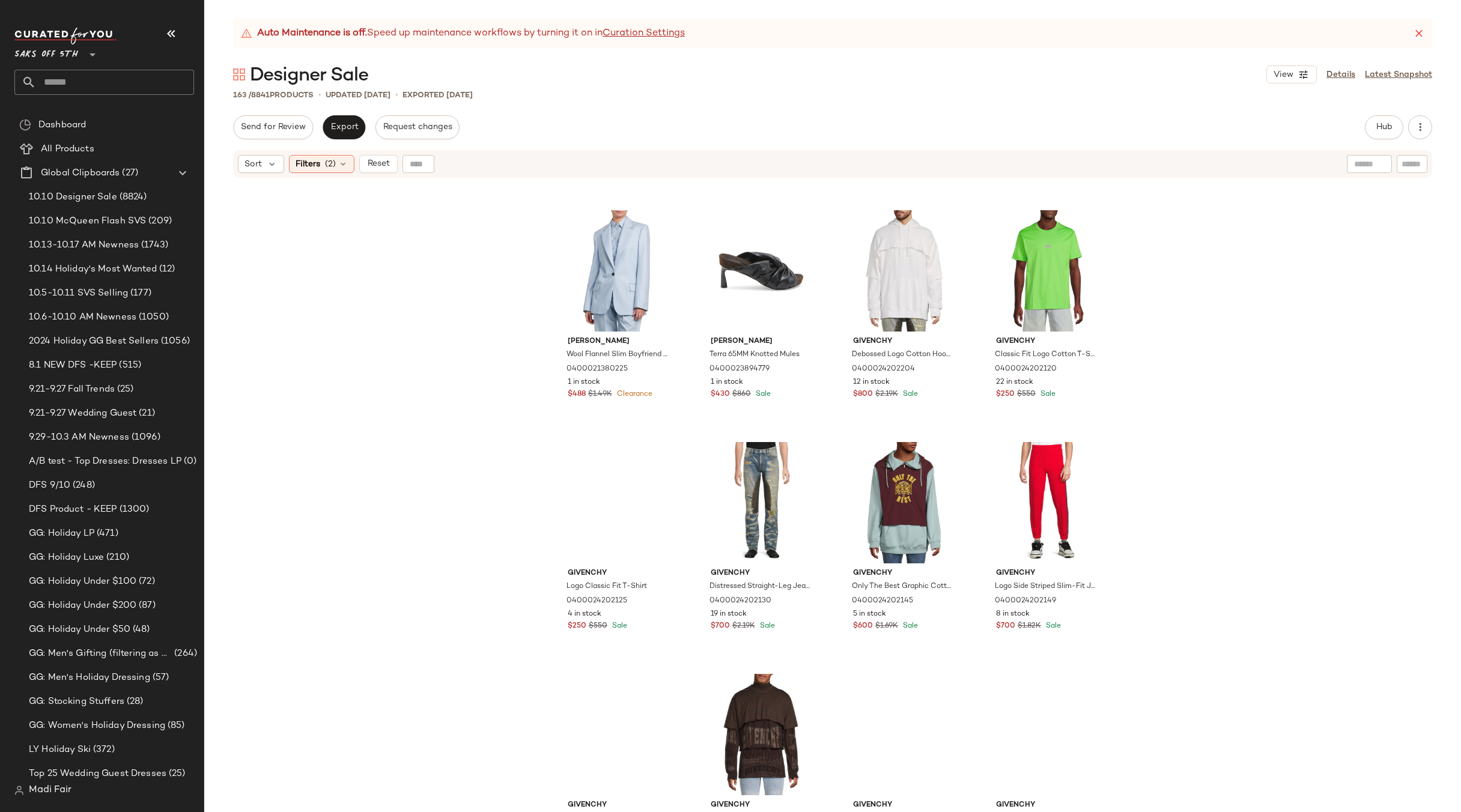
scroll to position [1091, 0]
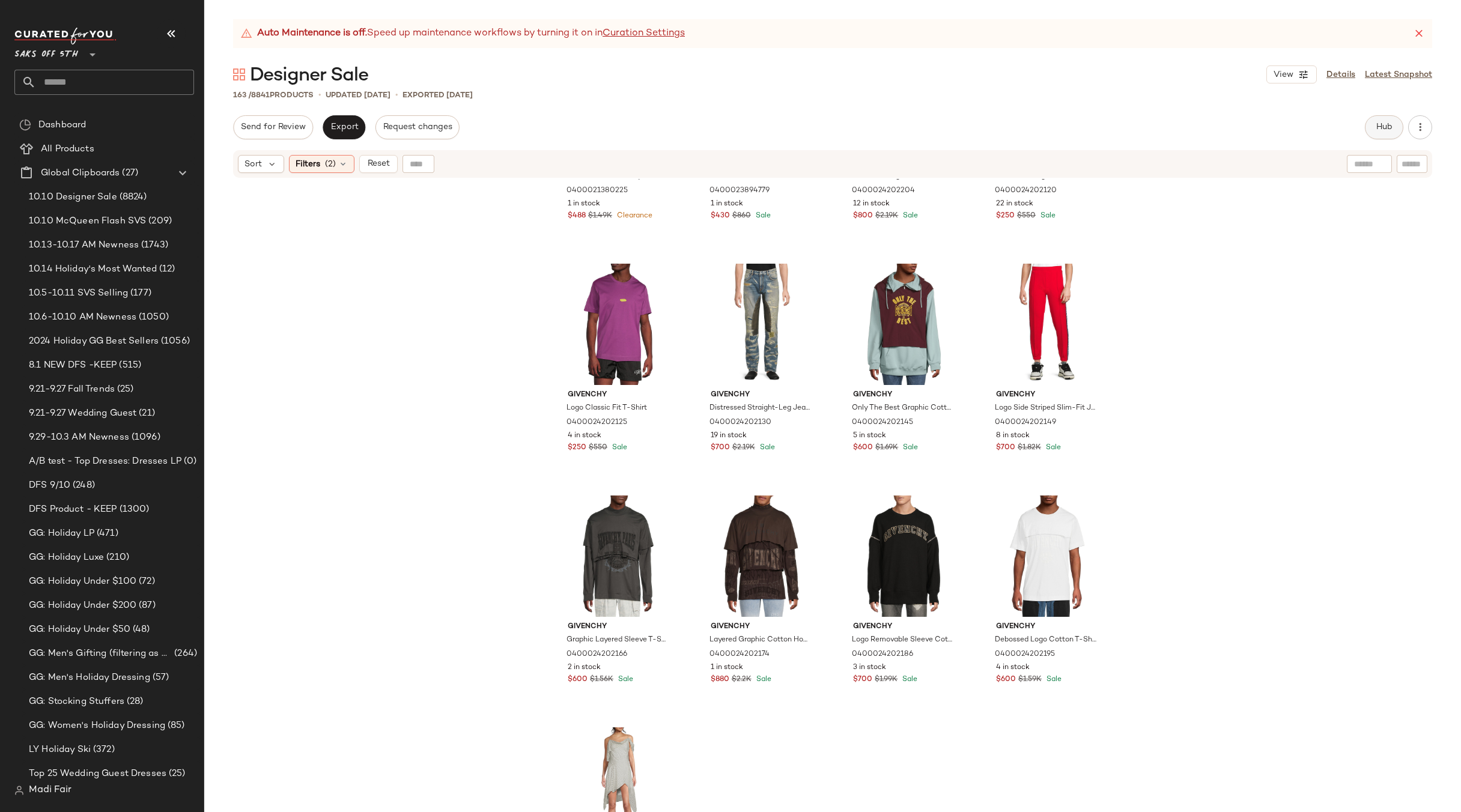
click at [1389, 121] on button "Hub" at bounding box center [1384, 127] width 39 height 24
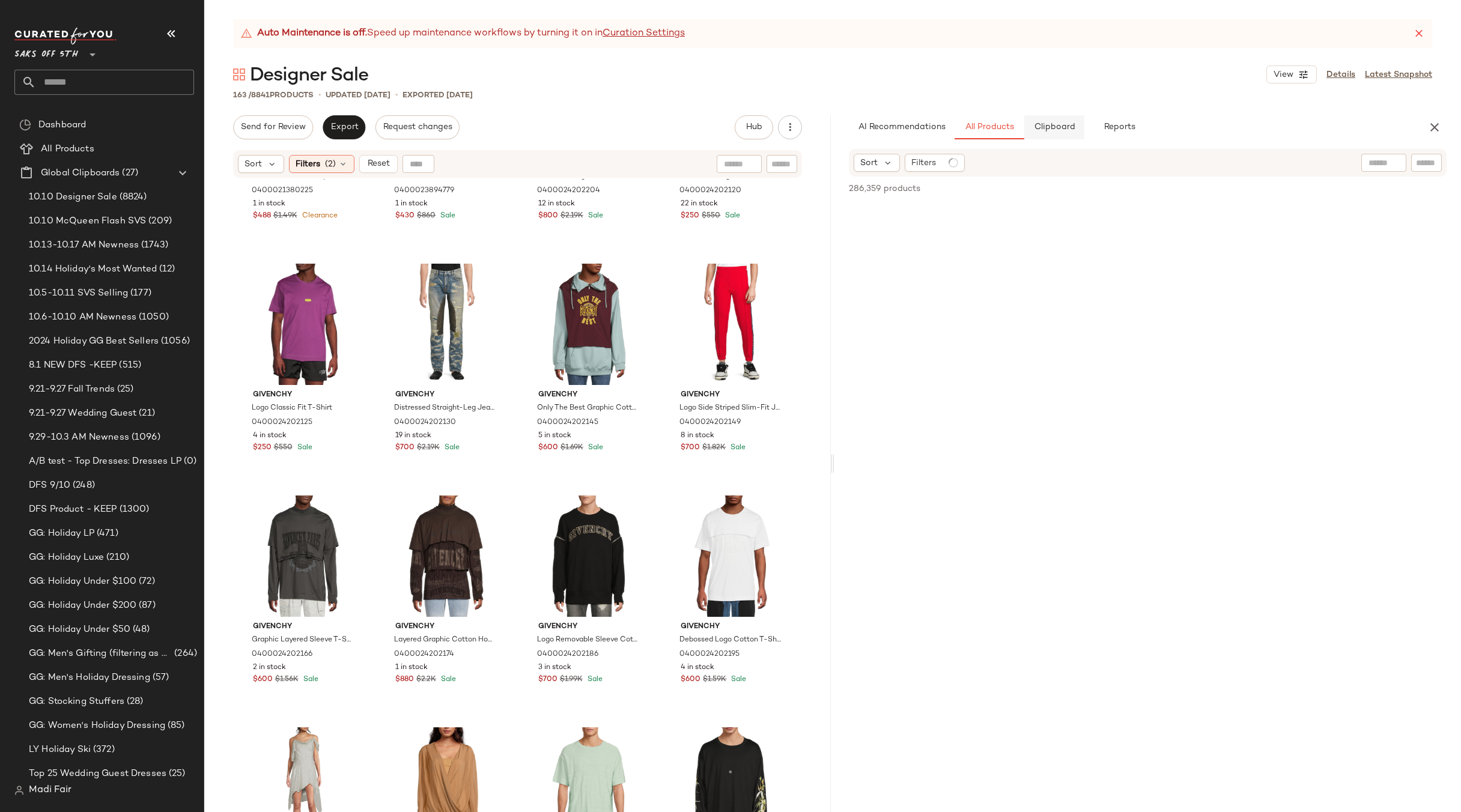
click at [1061, 123] on span "Clipboard" at bounding box center [1053, 127] width 42 height 10
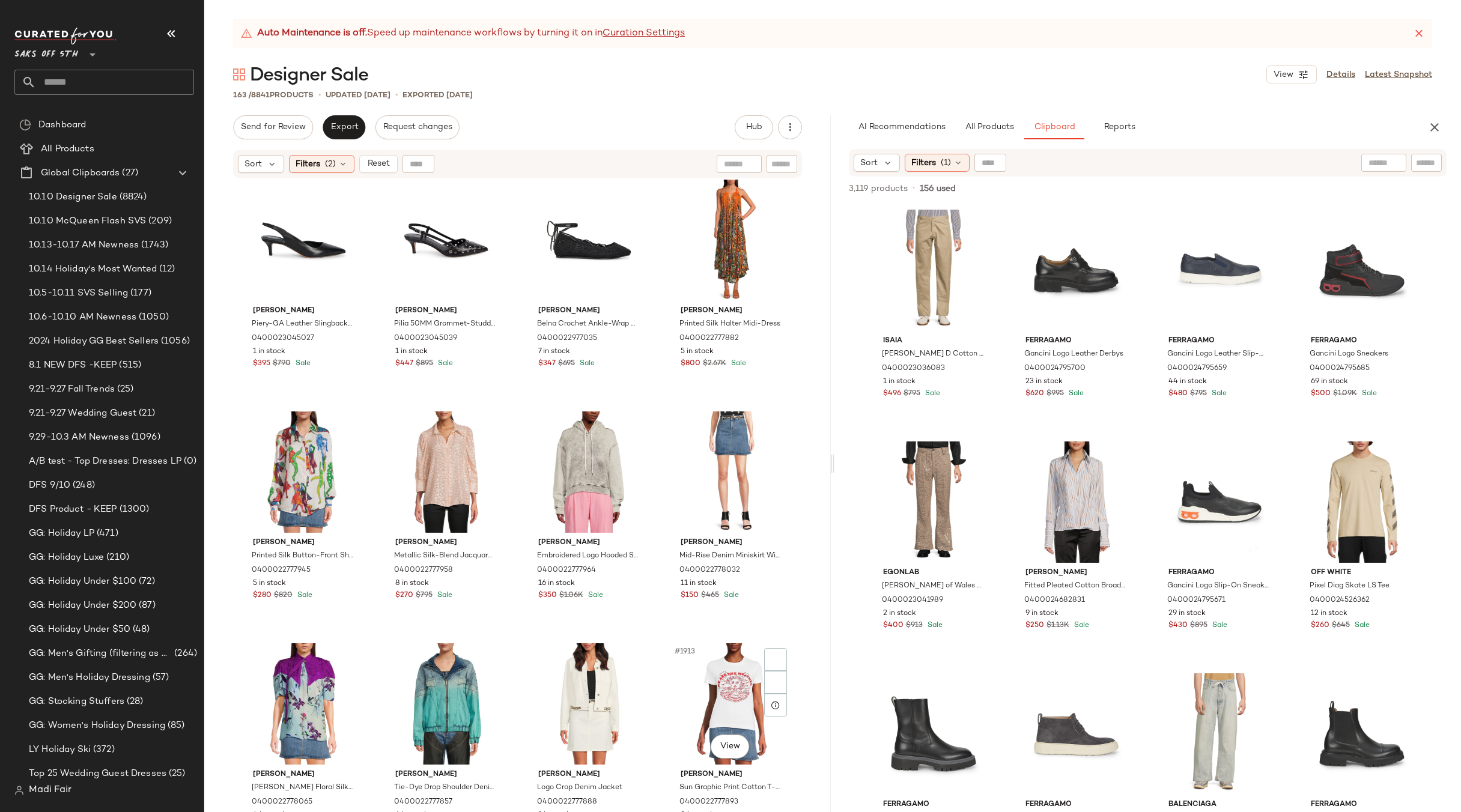
scroll to position [3973, 0]
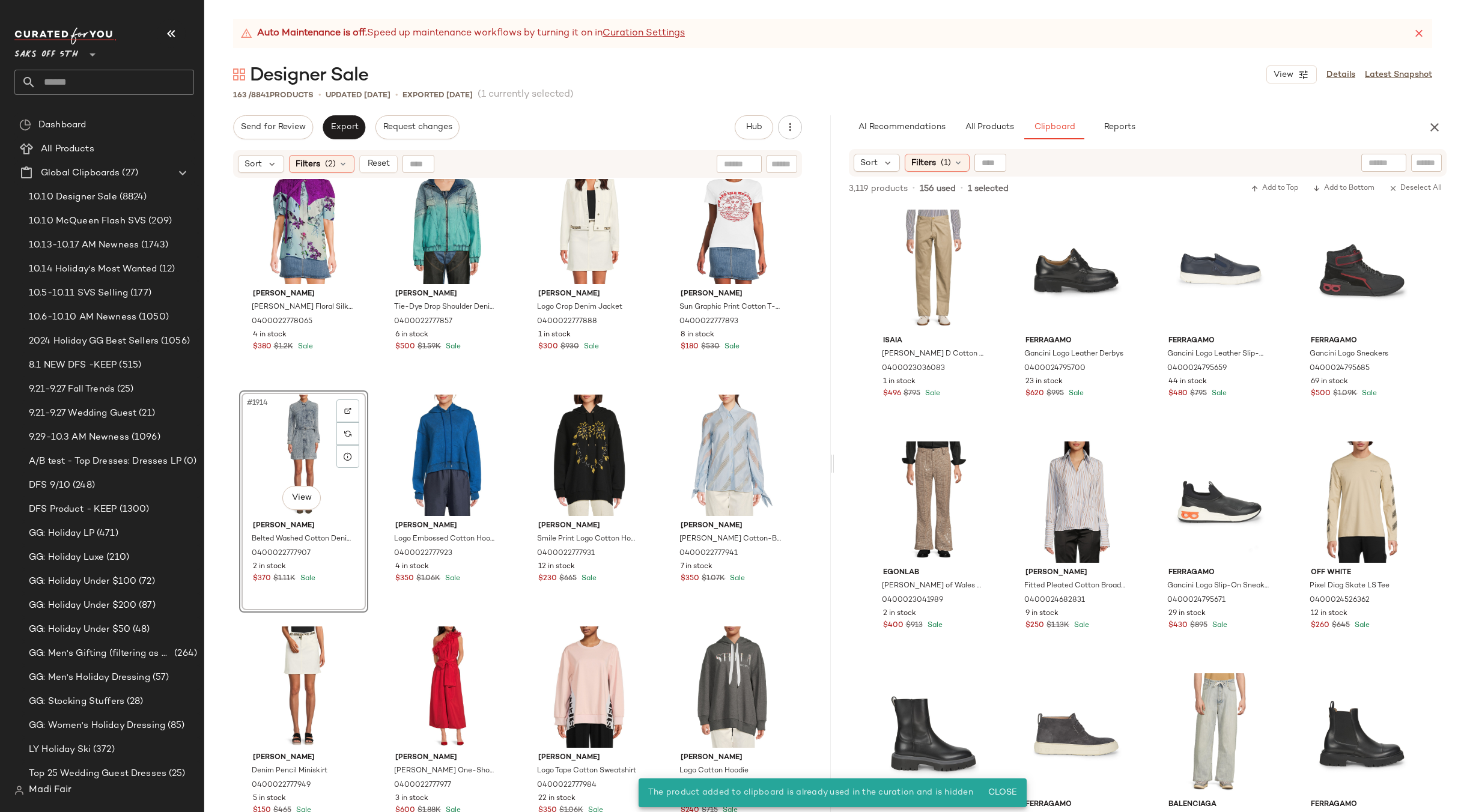
click at [301, 434] on div "#1914 View" at bounding box center [303, 455] width 121 height 121
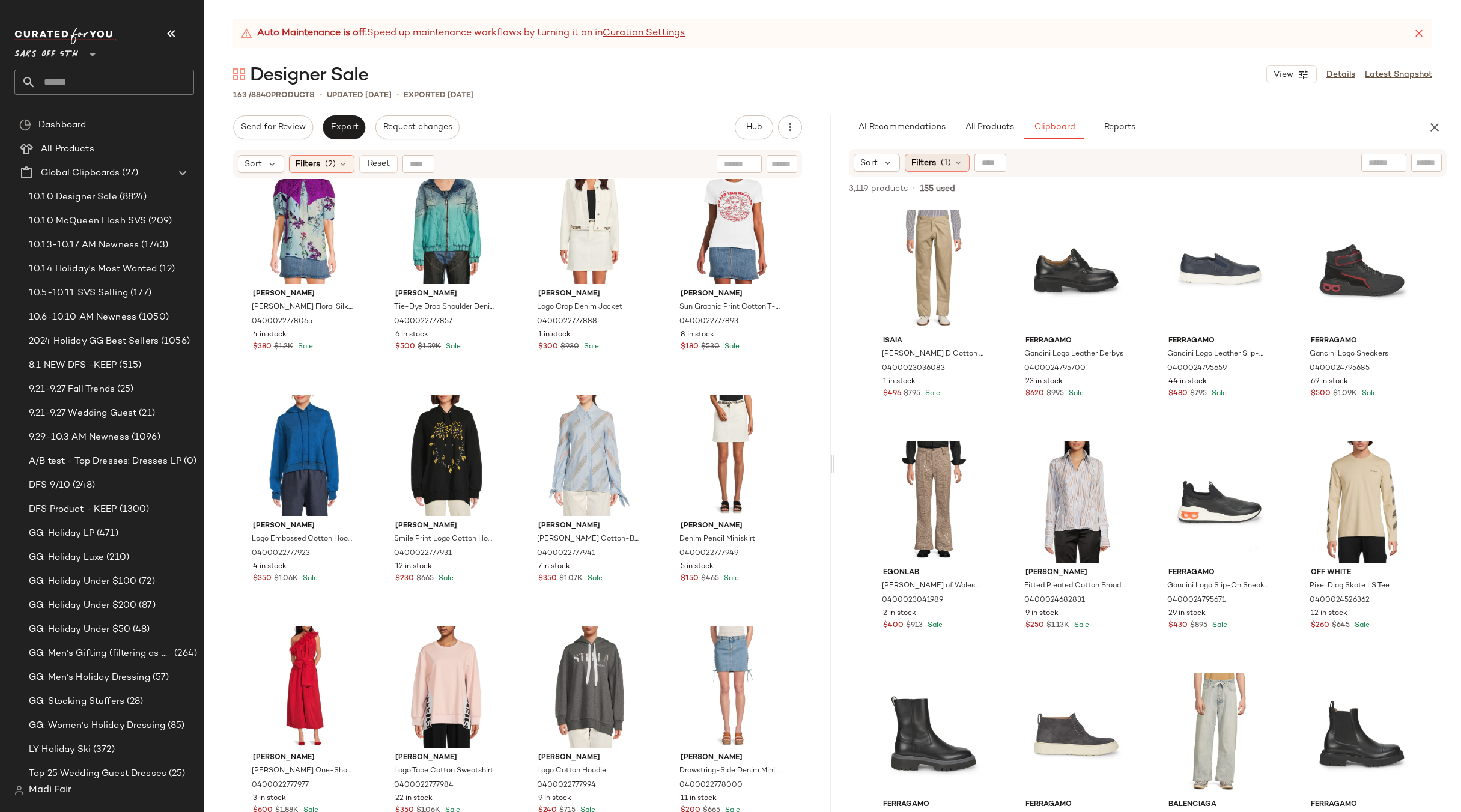
click at [959, 159] on icon at bounding box center [958, 162] width 10 height 10
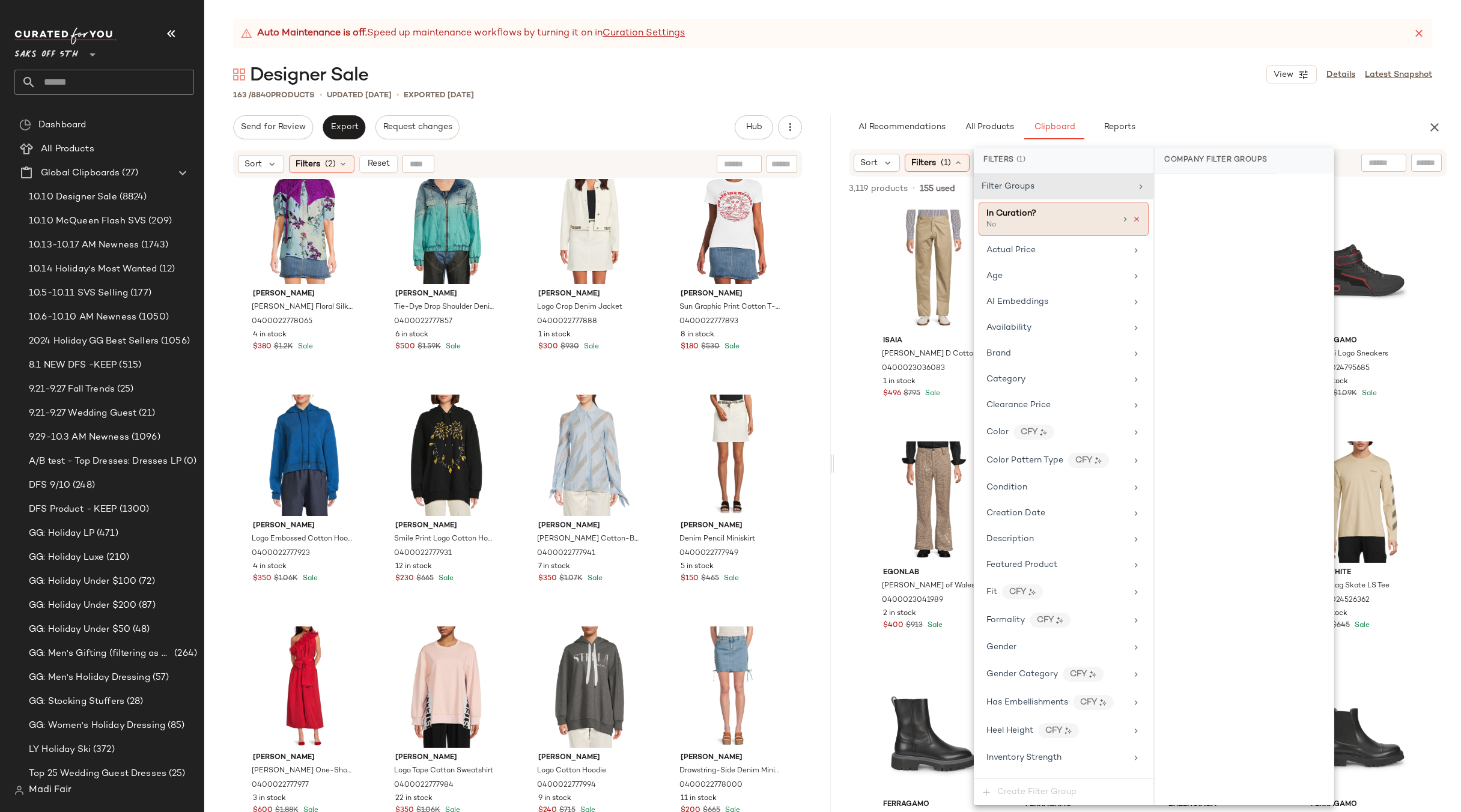
click at [1134, 217] on icon at bounding box center [1136, 219] width 8 height 8
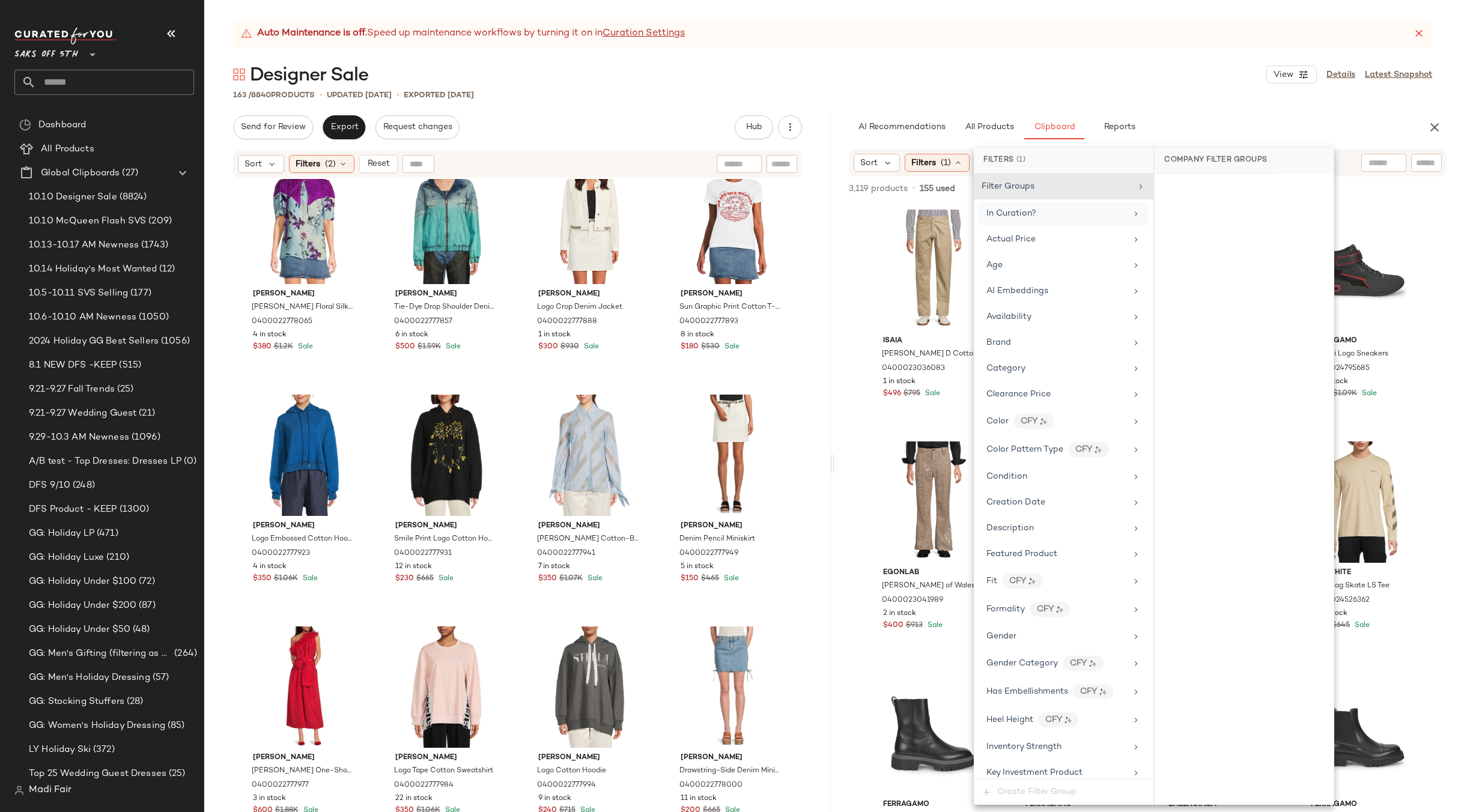
click at [1131, 217] on icon at bounding box center [1135, 213] width 10 height 10
click at [1190, 209] on div "No" at bounding box center [1243, 211] width 169 height 21
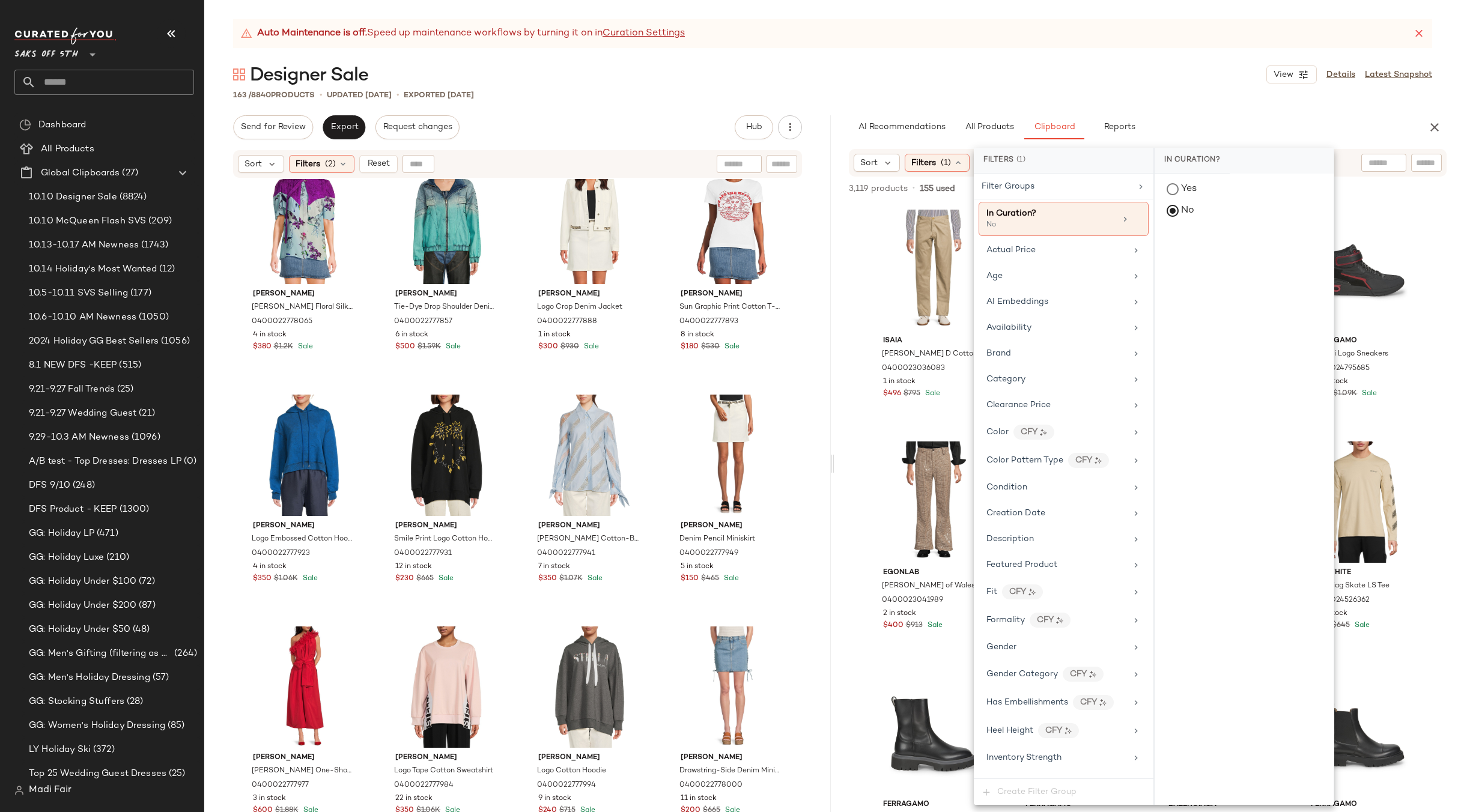
click at [1055, 84] on div "Designer Sale View Details Latest Snapshot" at bounding box center [832, 74] width 1256 height 24
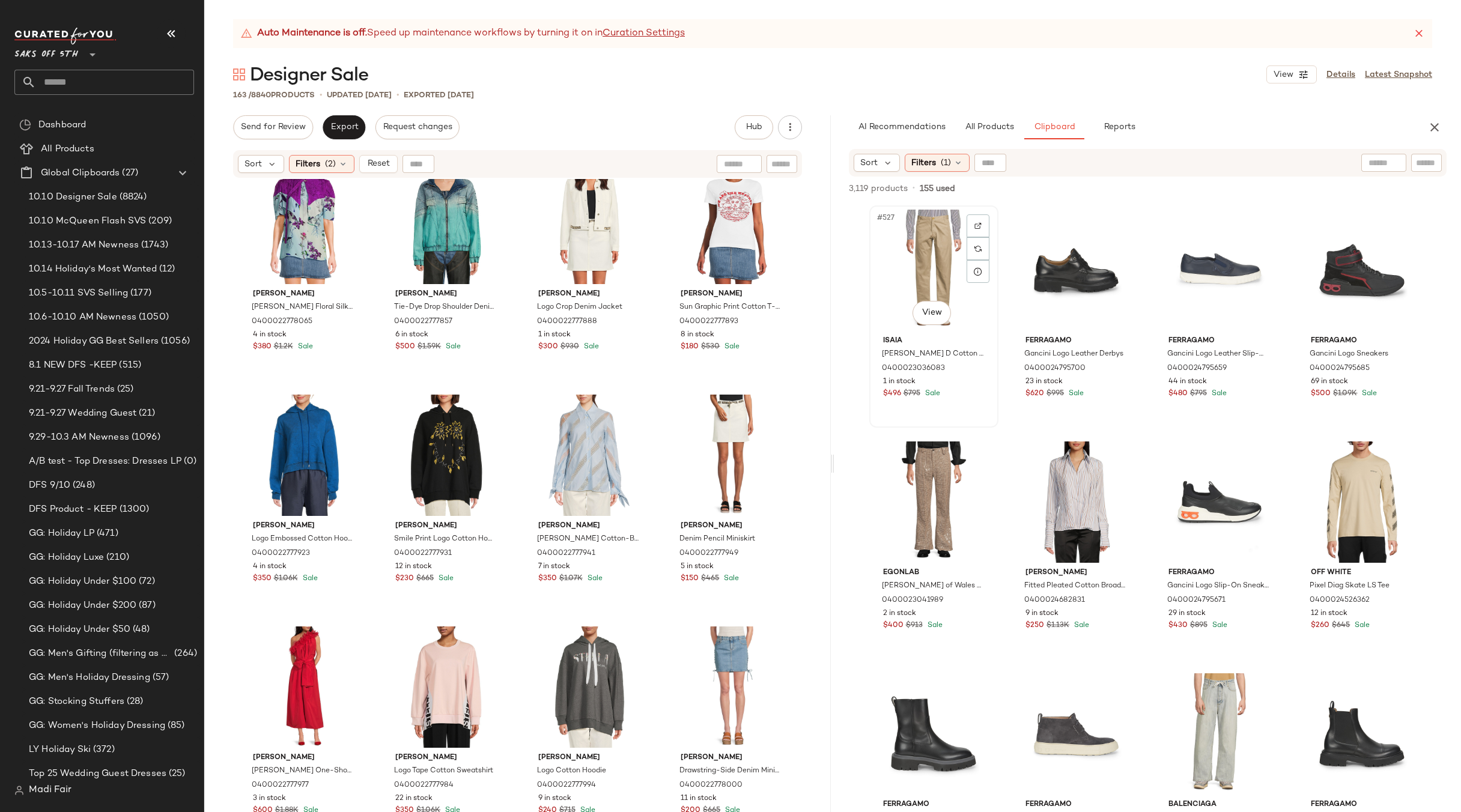
click at [935, 266] on div "#527 View" at bounding box center [934, 270] width 121 height 121
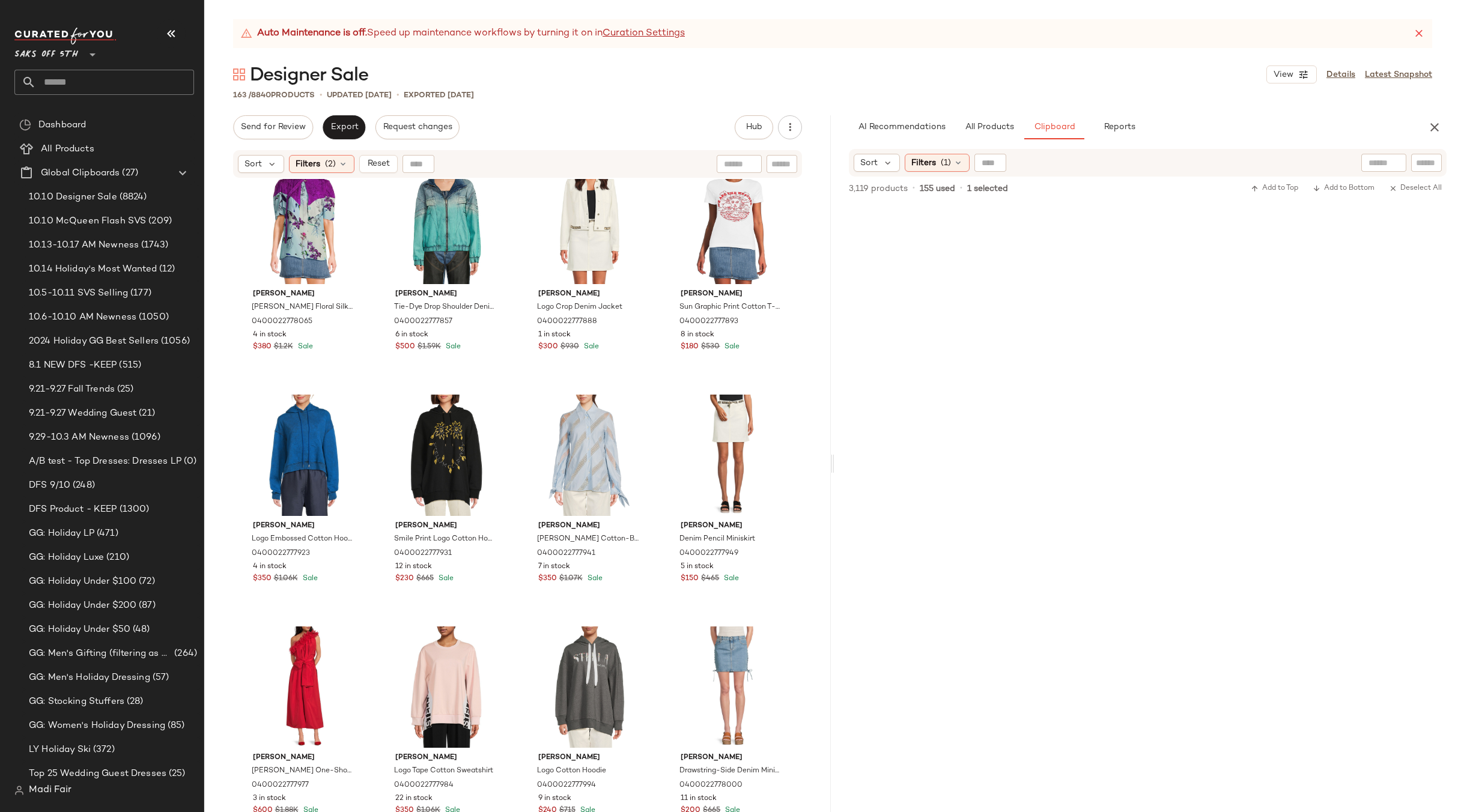
scroll to position [171158, 0]
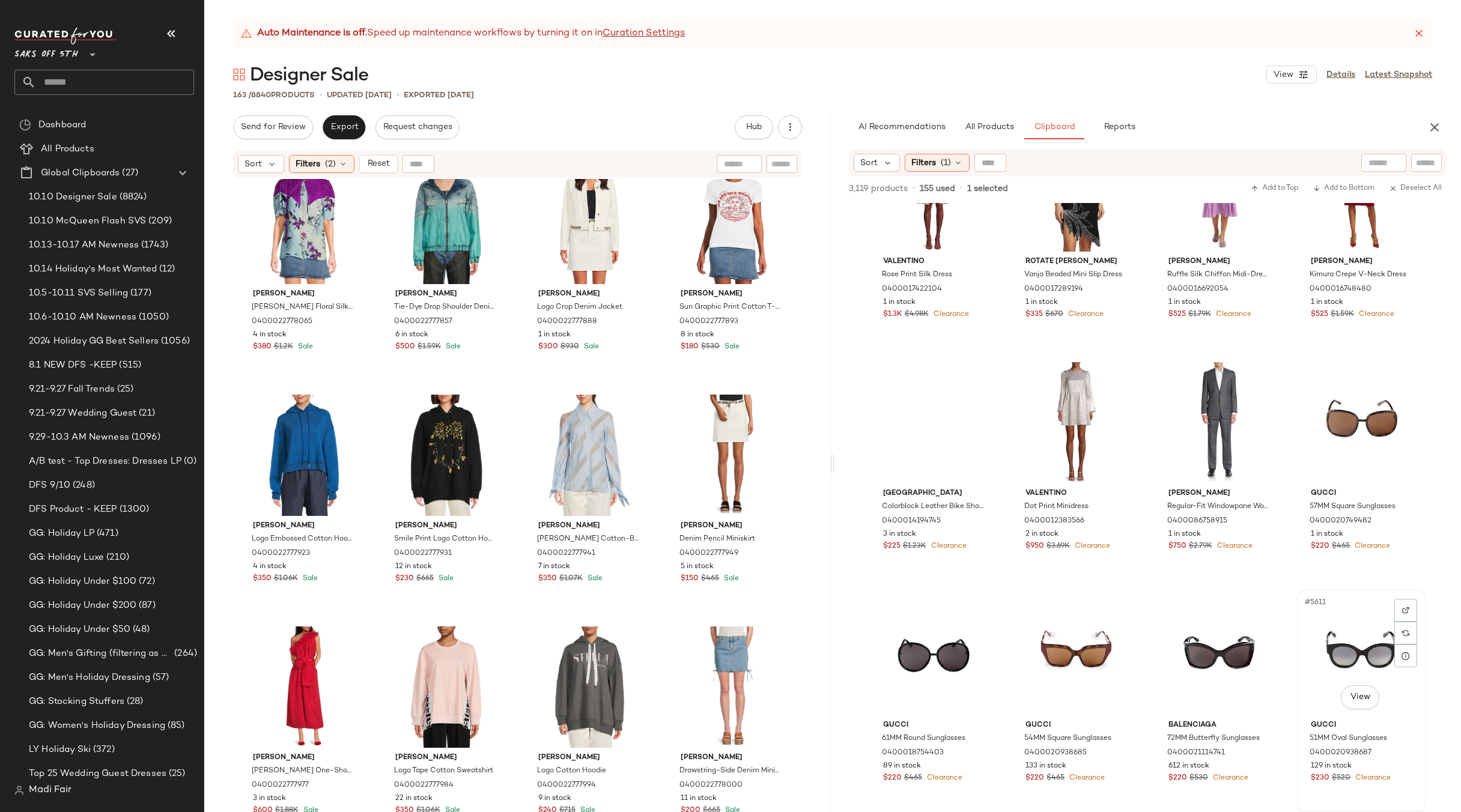
click at [1341, 617] on div "#5611 View" at bounding box center [1361, 655] width 121 height 121
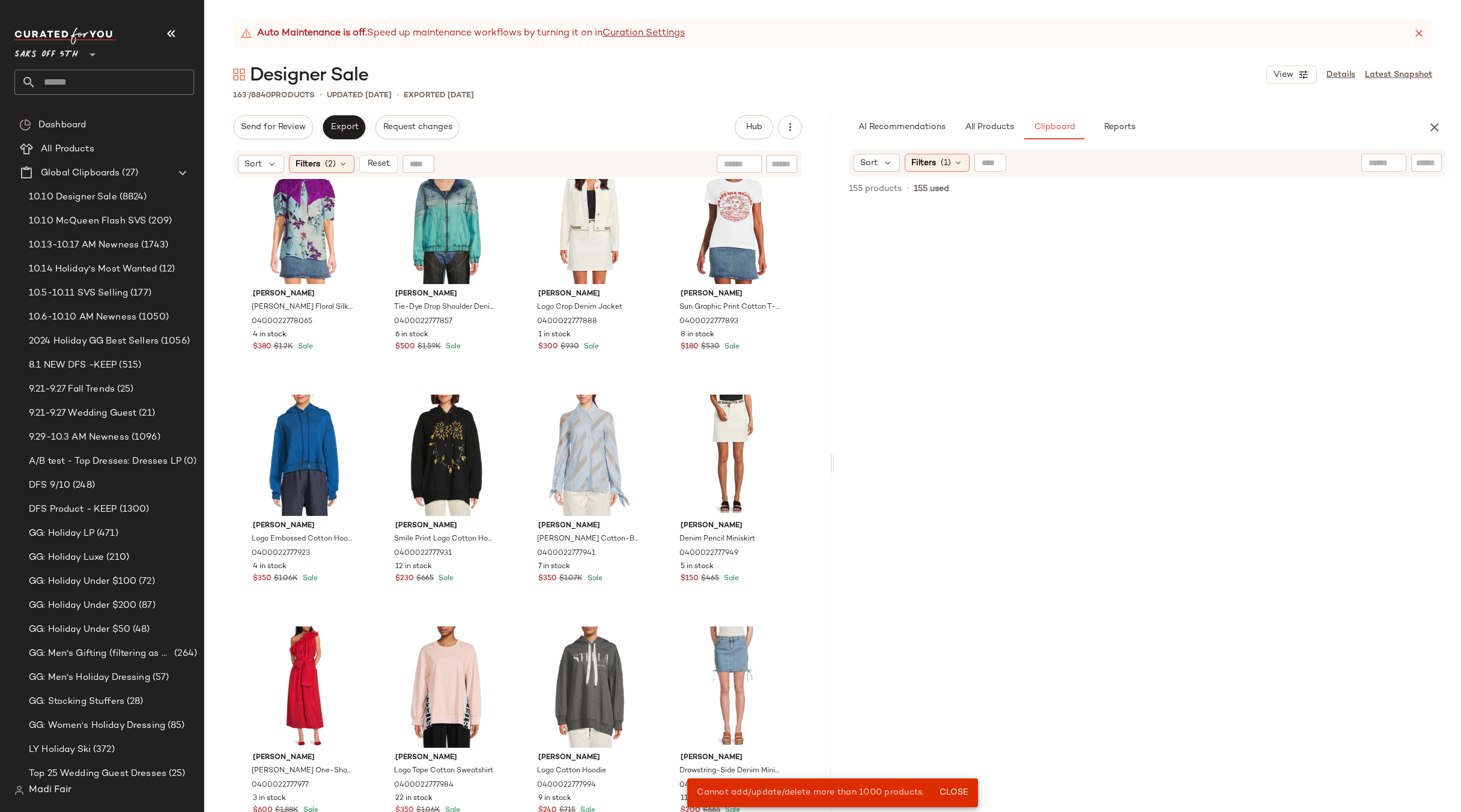
click at [957, 793] on span "Close" at bounding box center [953, 792] width 30 height 10
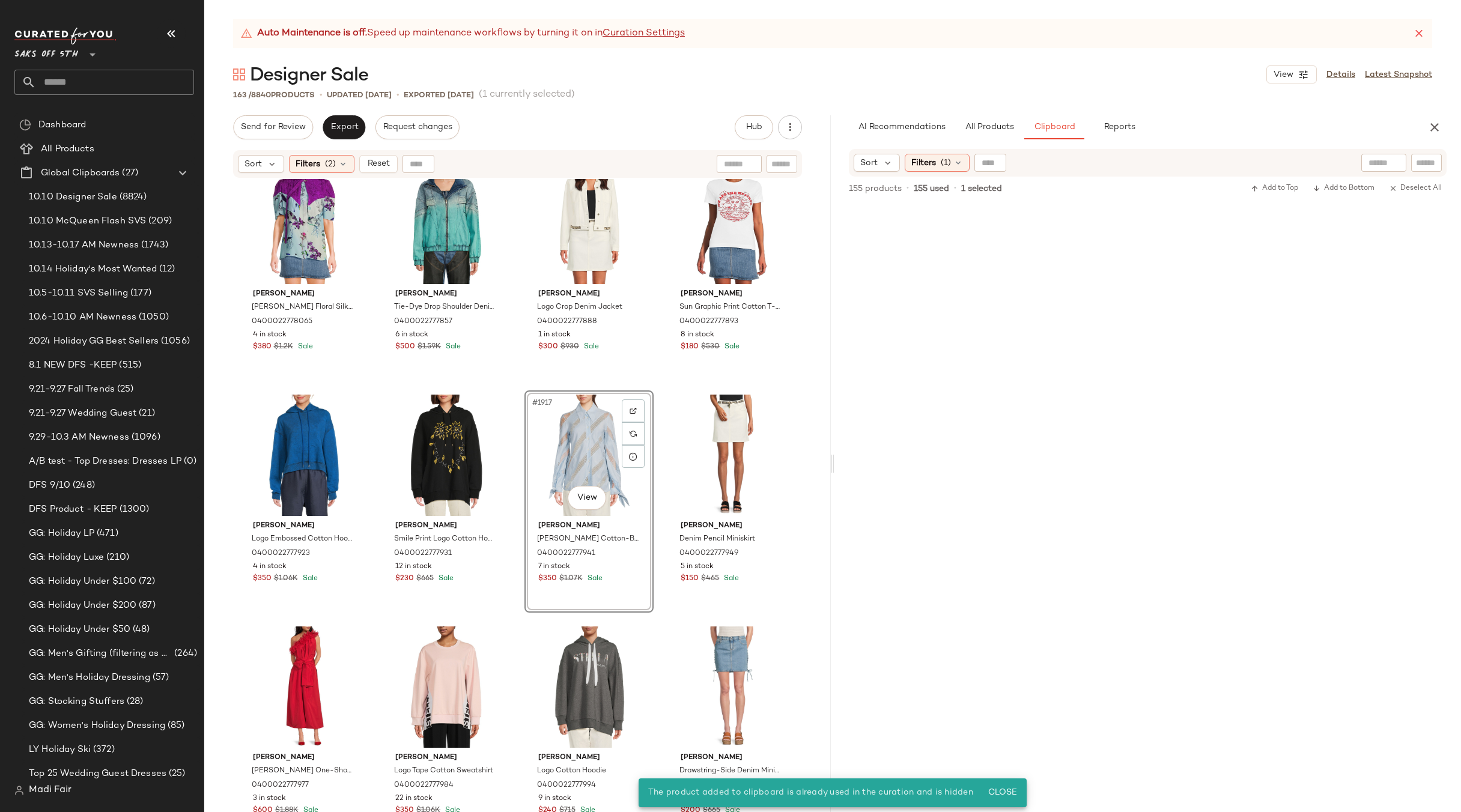
click at [591, 442] on div "#1917 View" at bounding box center [588, 455] width 121 height 121
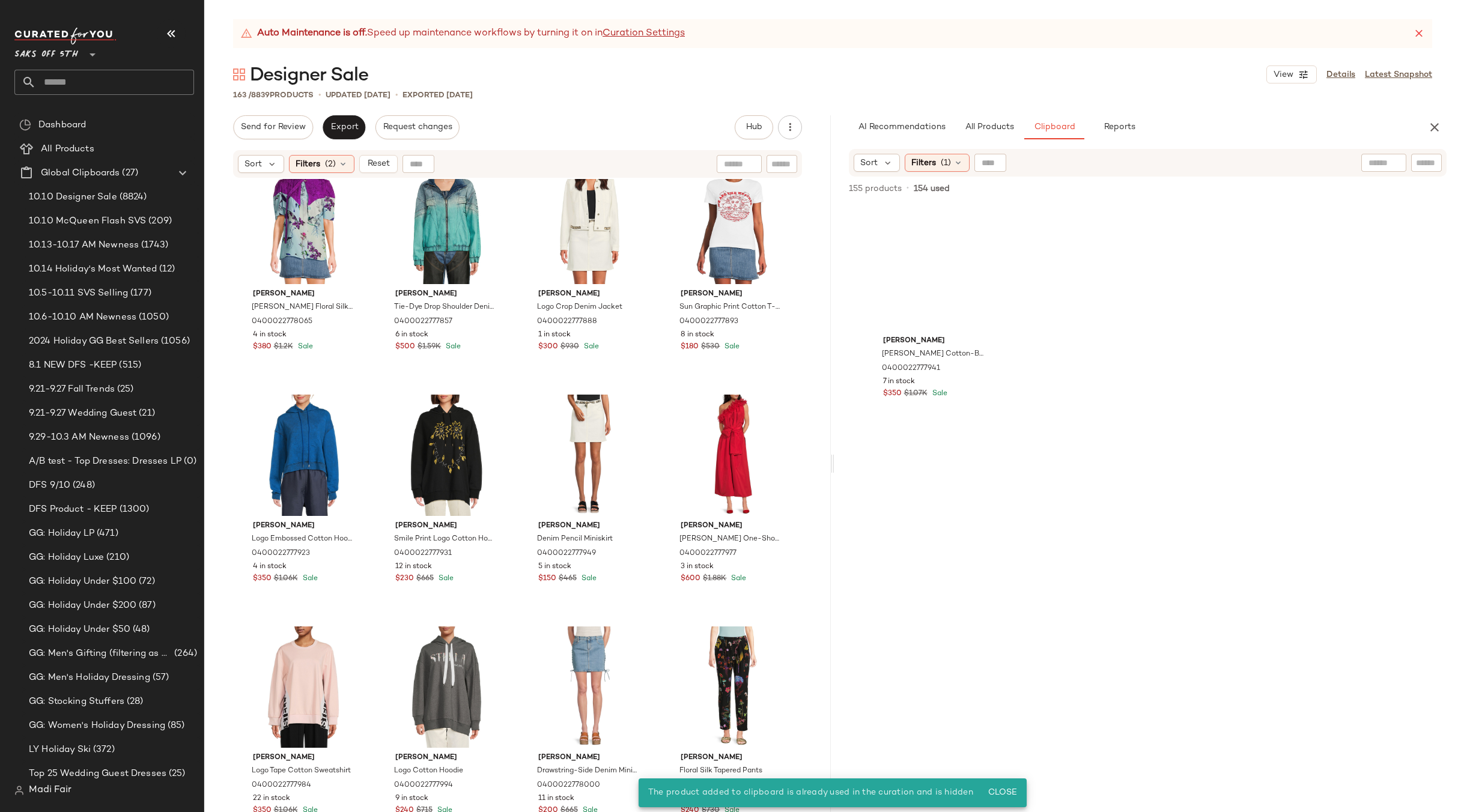
click at [1014, 522] on div "[PERSON_NAME] [PERSON_NAME] Cotton-Blend Shirt 0400022777941 7 in stock $350 $1…" at bounding box center [1148, 508] width 557 height 606
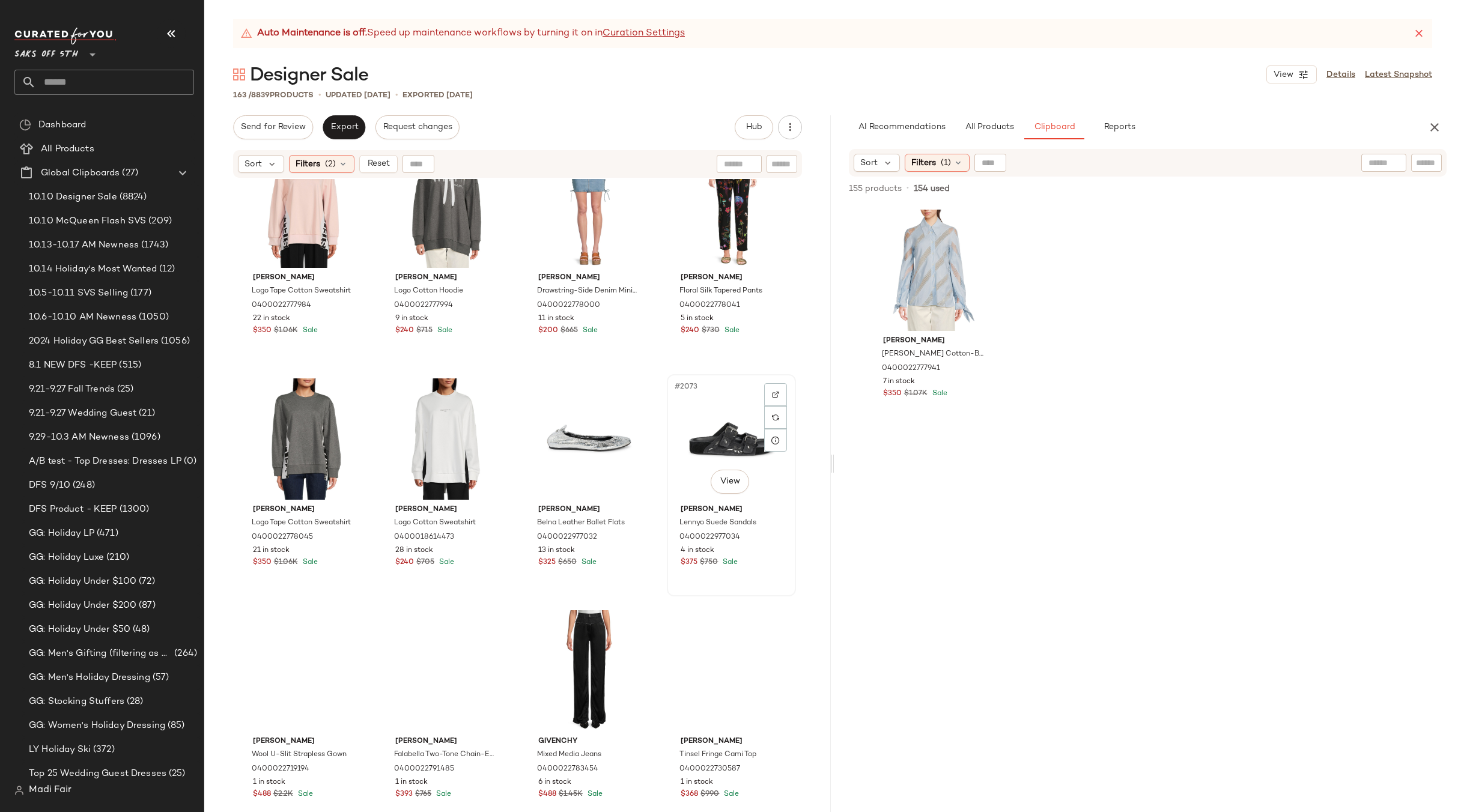
scroll to position [4453, 0]
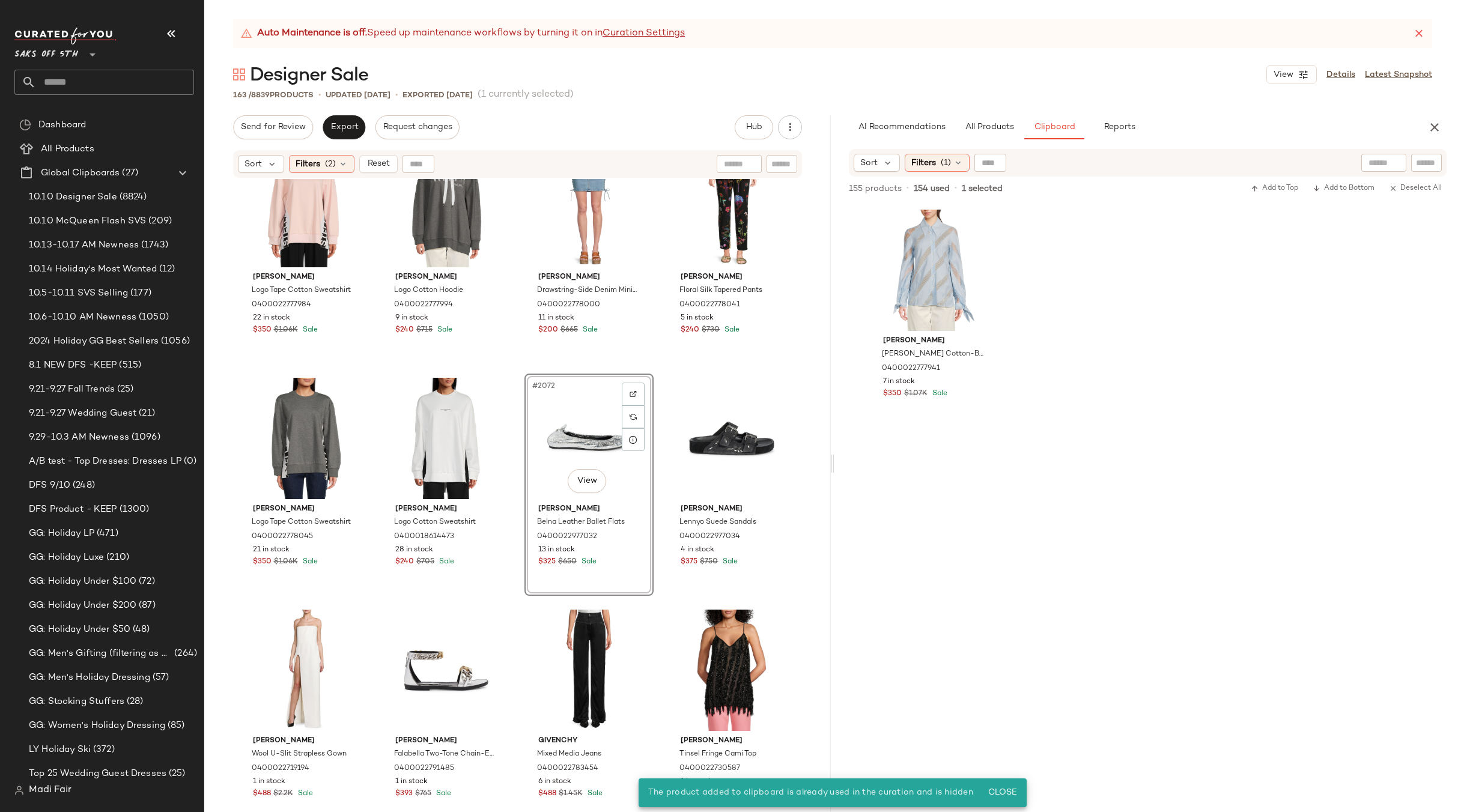
click at [588, 429] on div "#2072 View" at bounding box center [588, 439] width 121 height 121
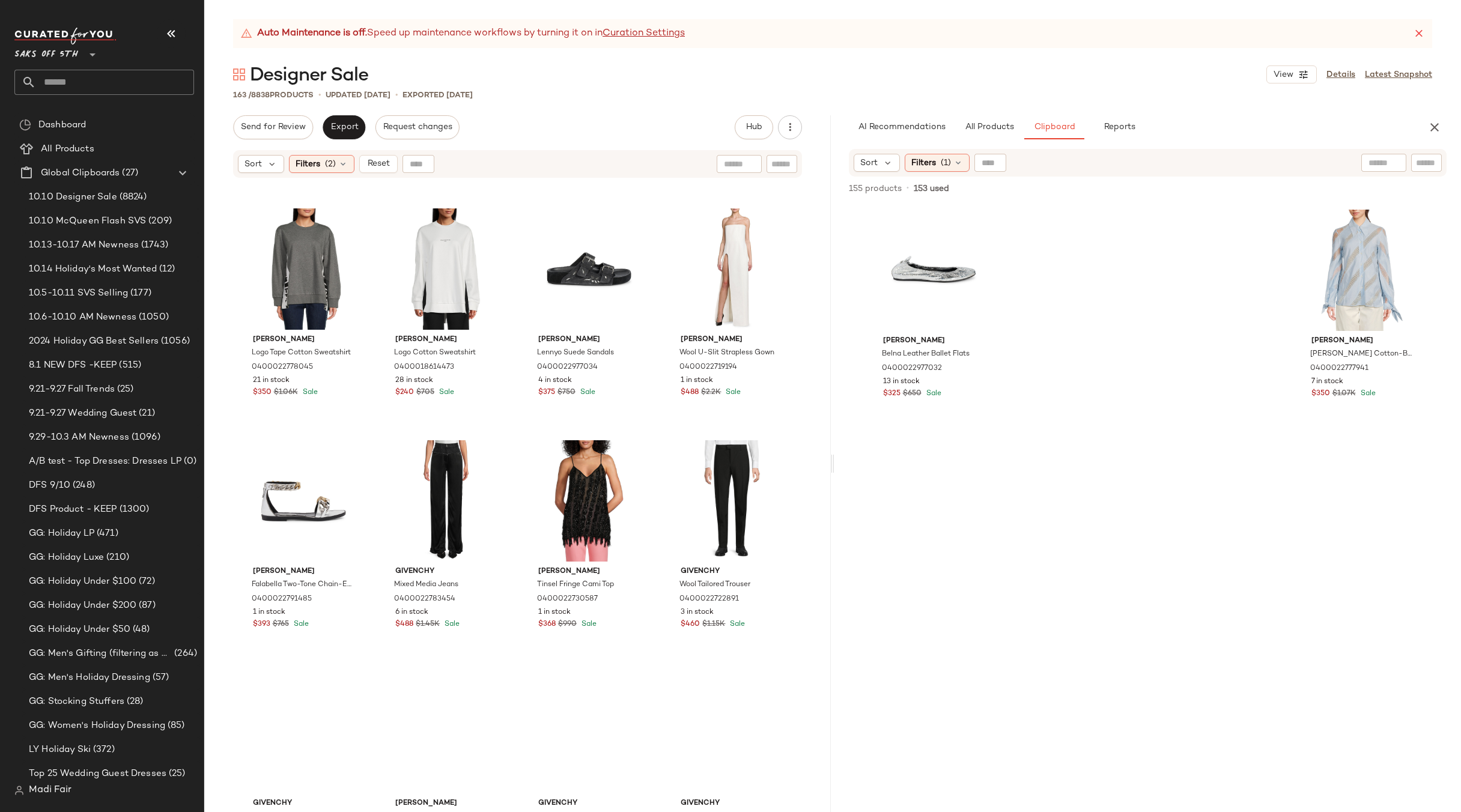
scroll to position [4634, 0]
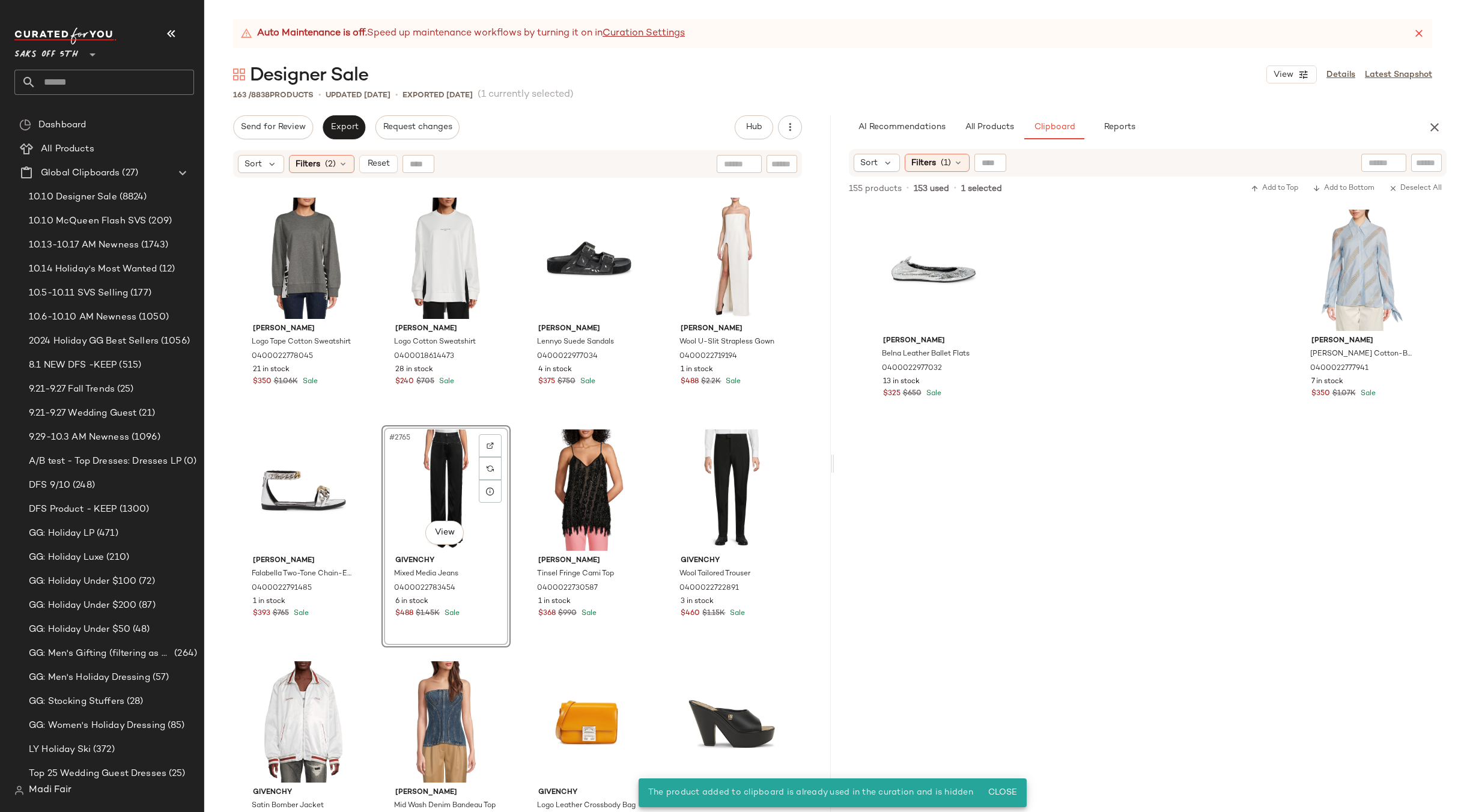
click at [439, 480] on div "#2765 View" at bounding box center [446, 490] width 121 height 121
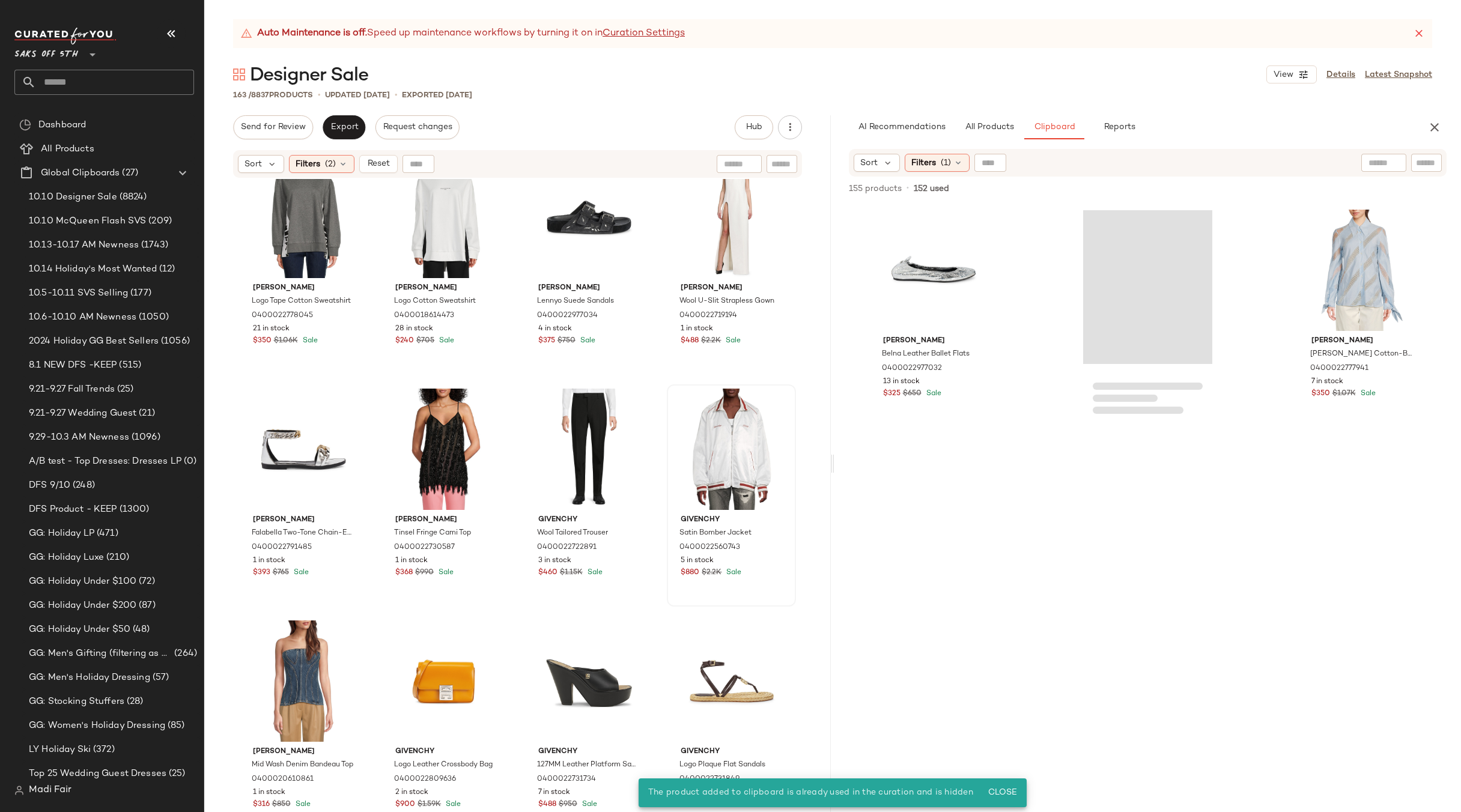
scroll to position [4694, 0]
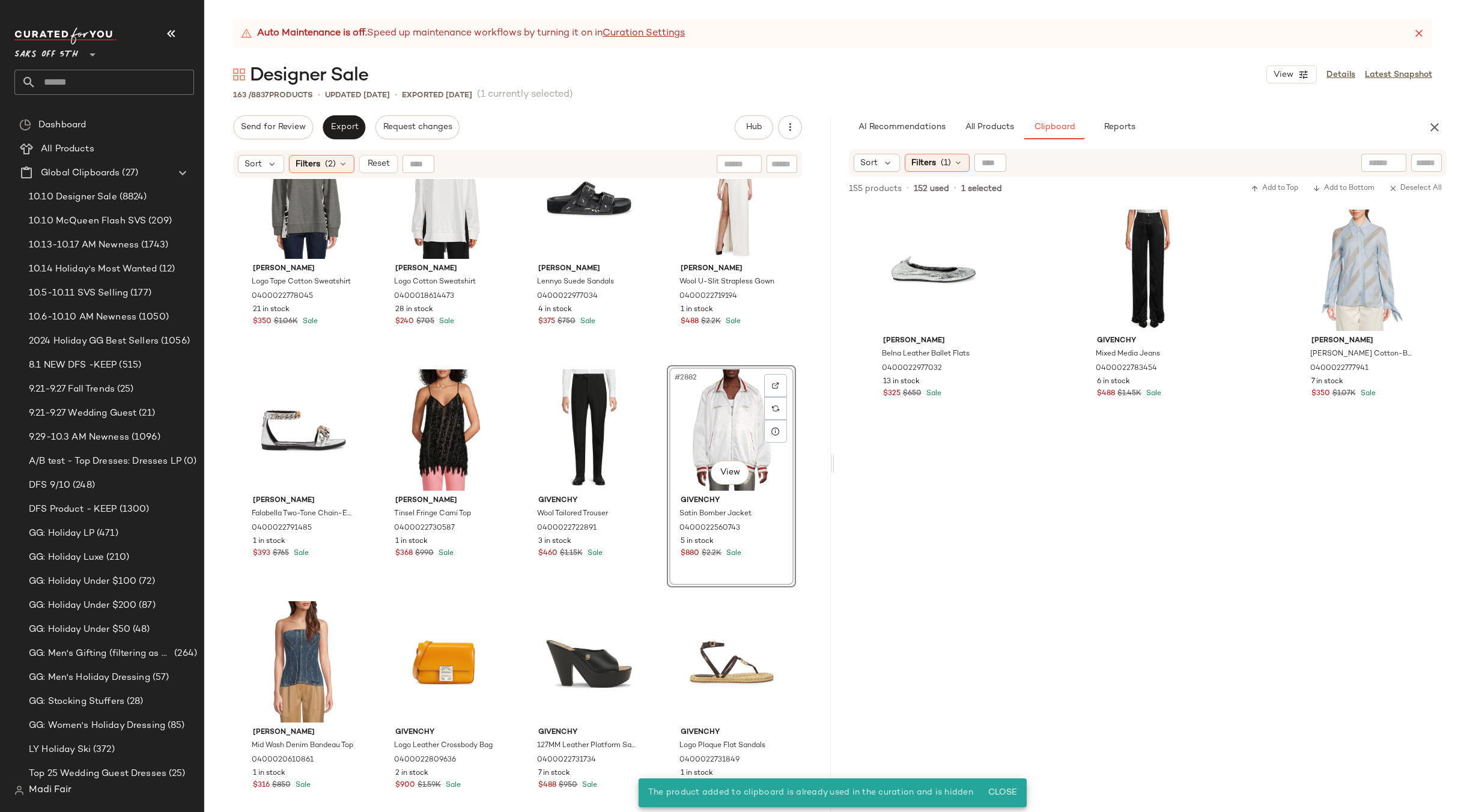
click at [724, 430] on div "#2882 View" at bounding box center [731, 430] width 121 height 121
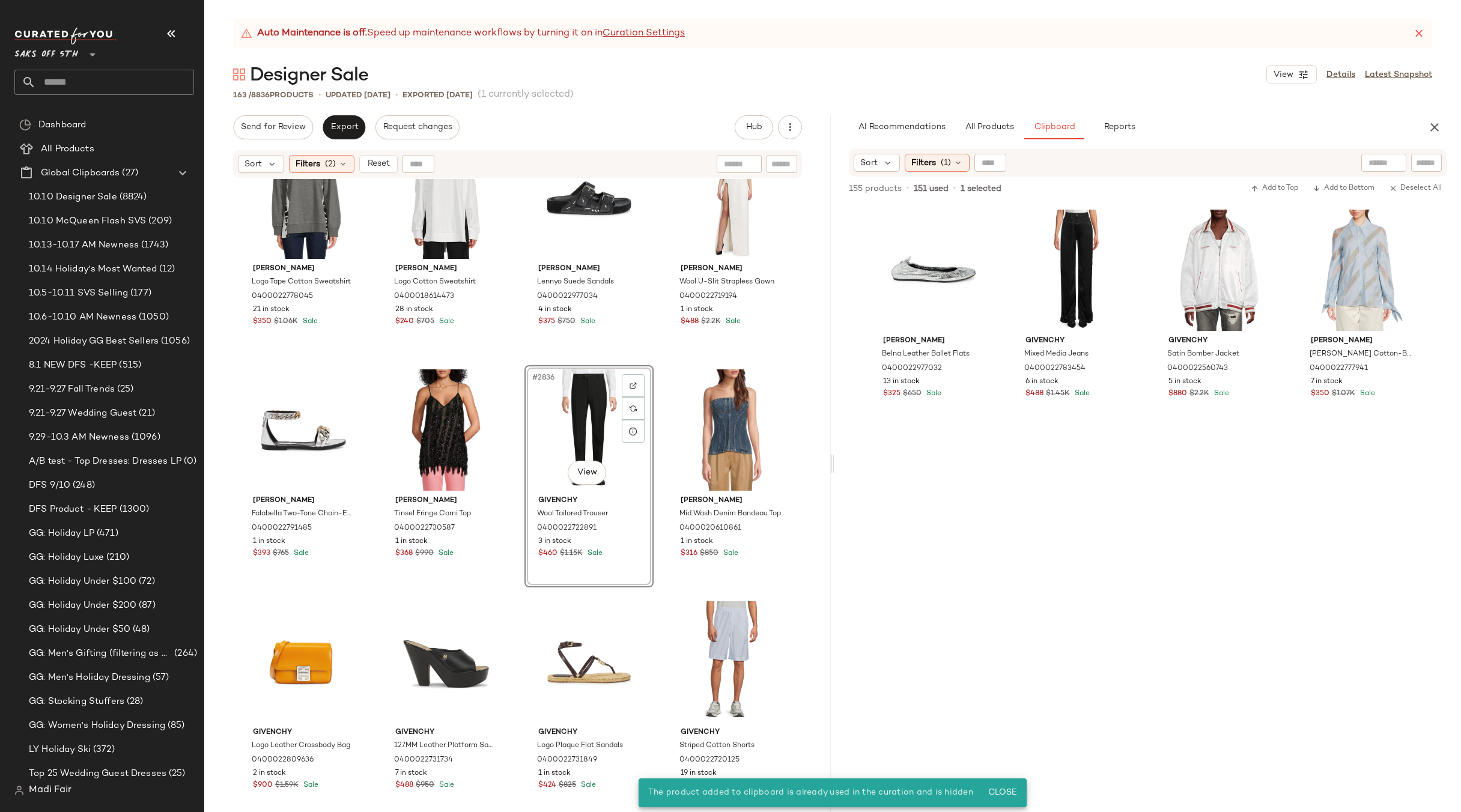
click at [574, 422] on div "#2836 View" at bounding box center [588, 430] width 121 height 121
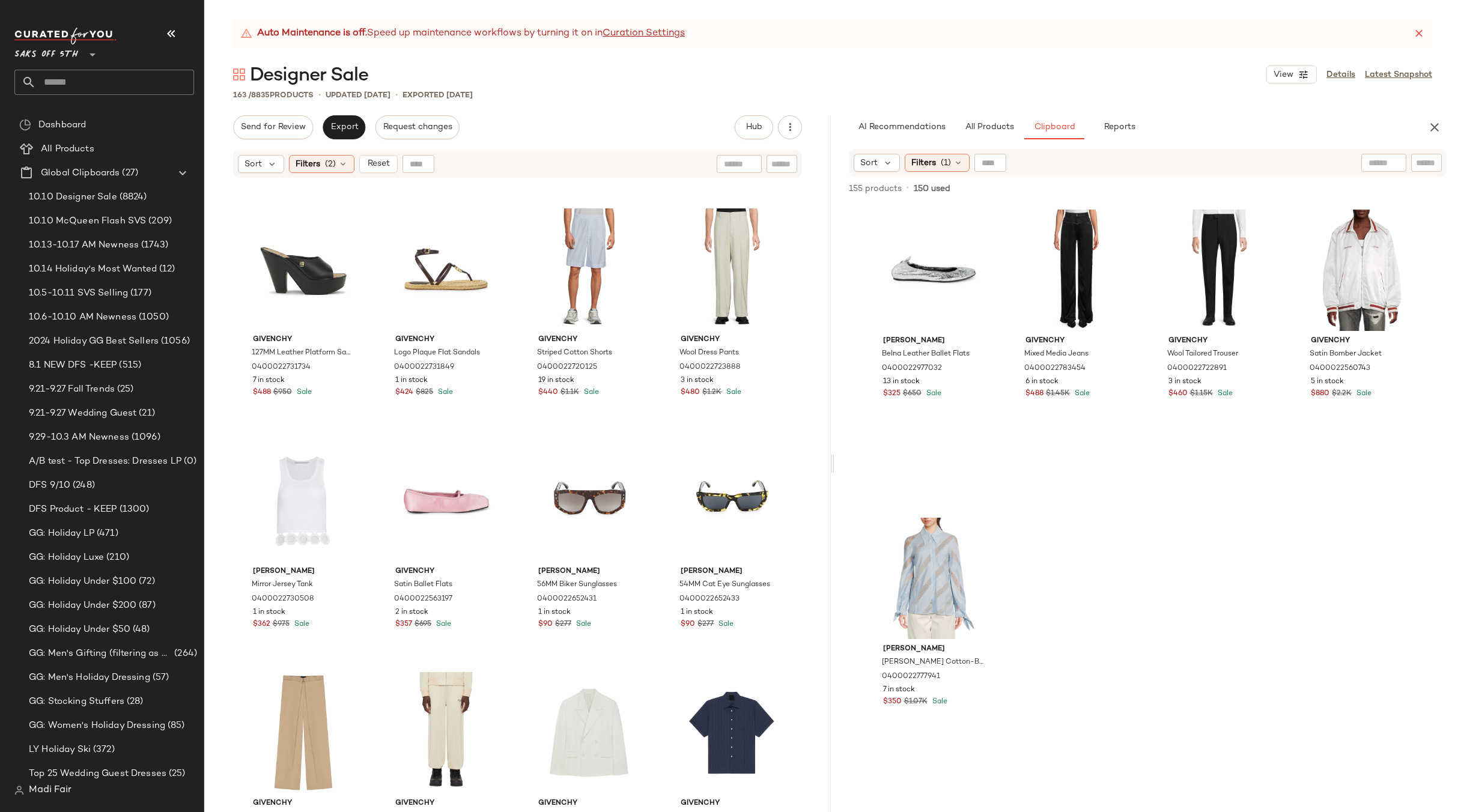
scroll to position [5114, 0]
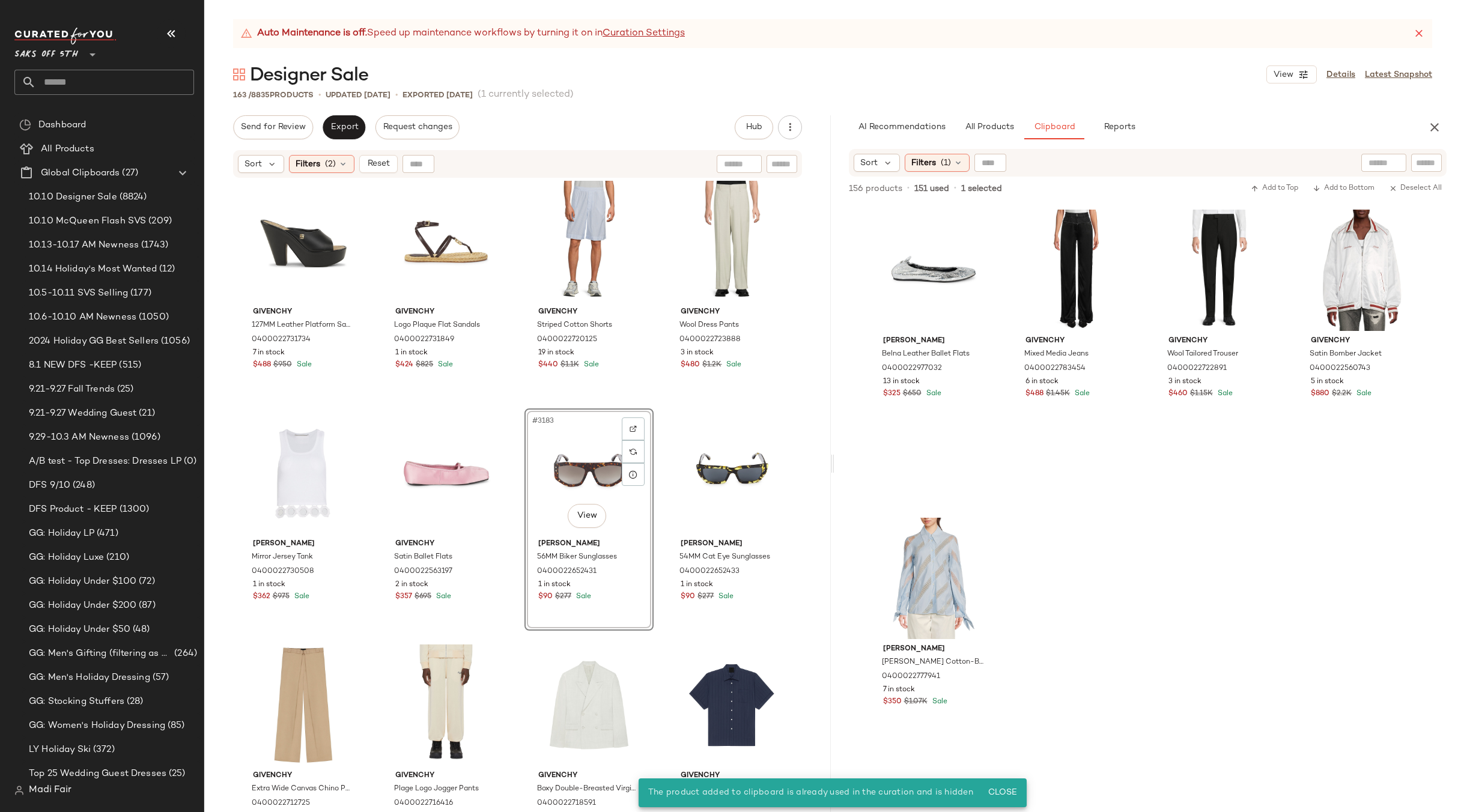
click at [567, 471] on div "#3183 View" at bounding box center [588, 474] width 121 height 121
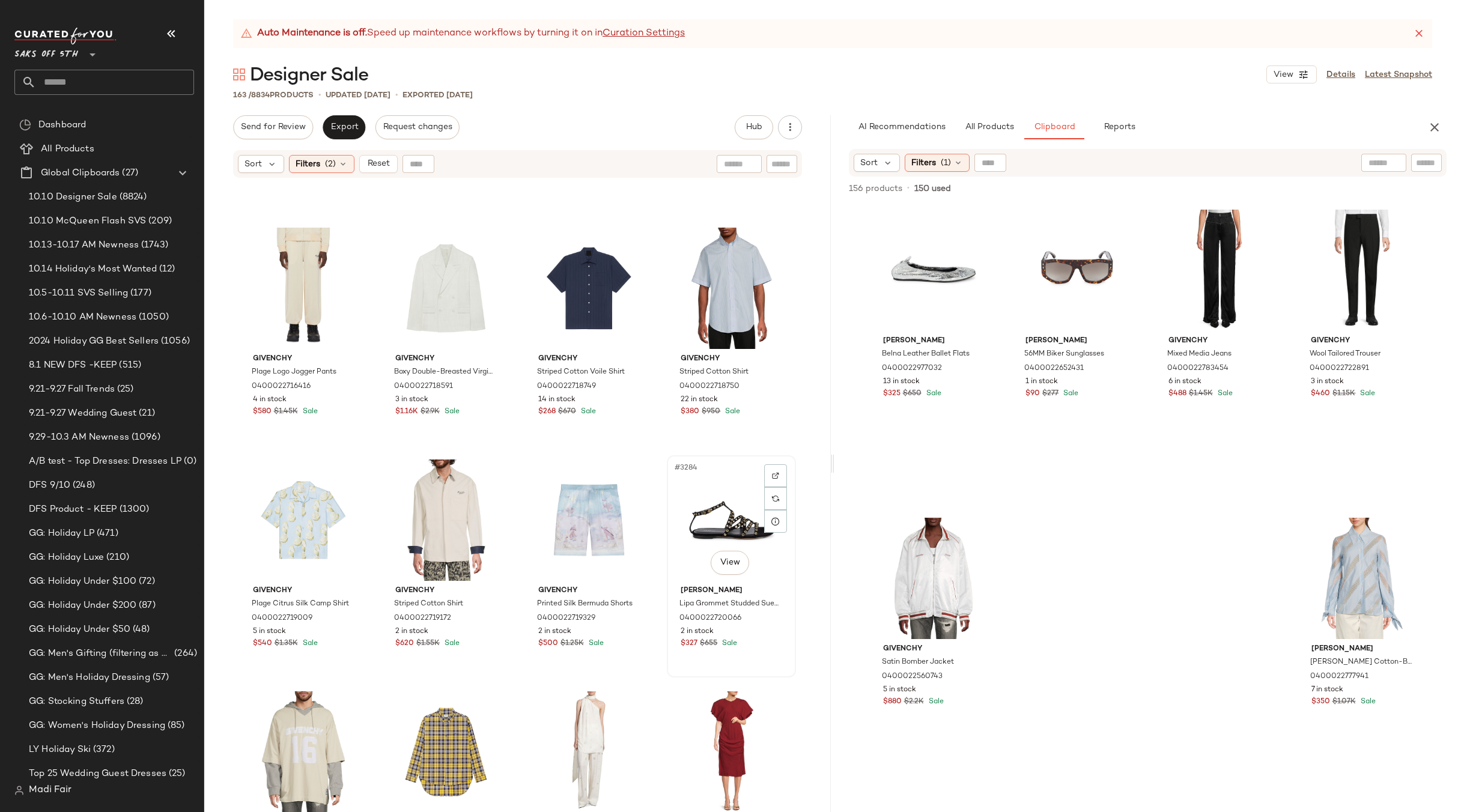
scroll to position [5594, 0]
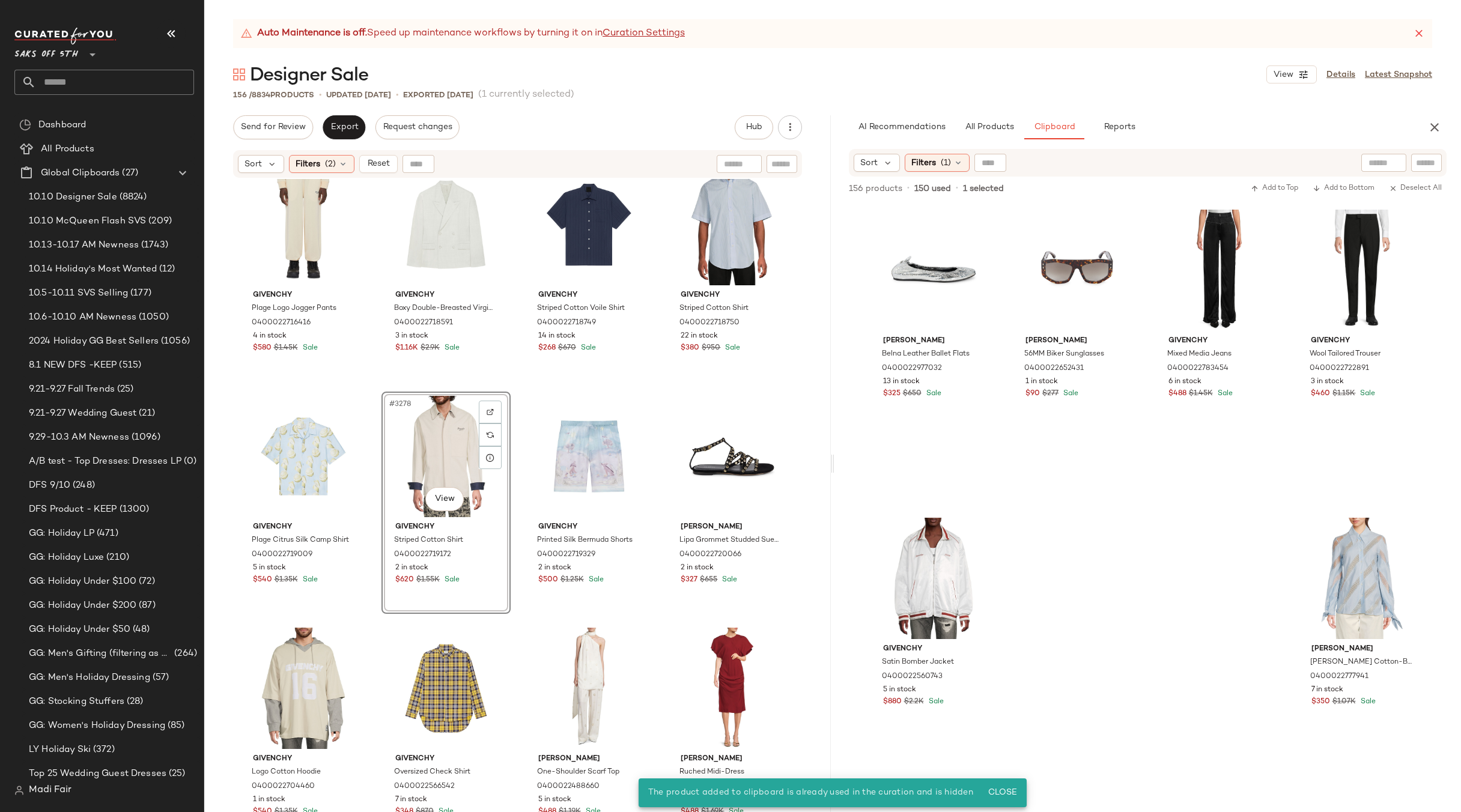
click at [436, 434] on div "#3278 View" at bounding box center [446, 456] width 121 height 121
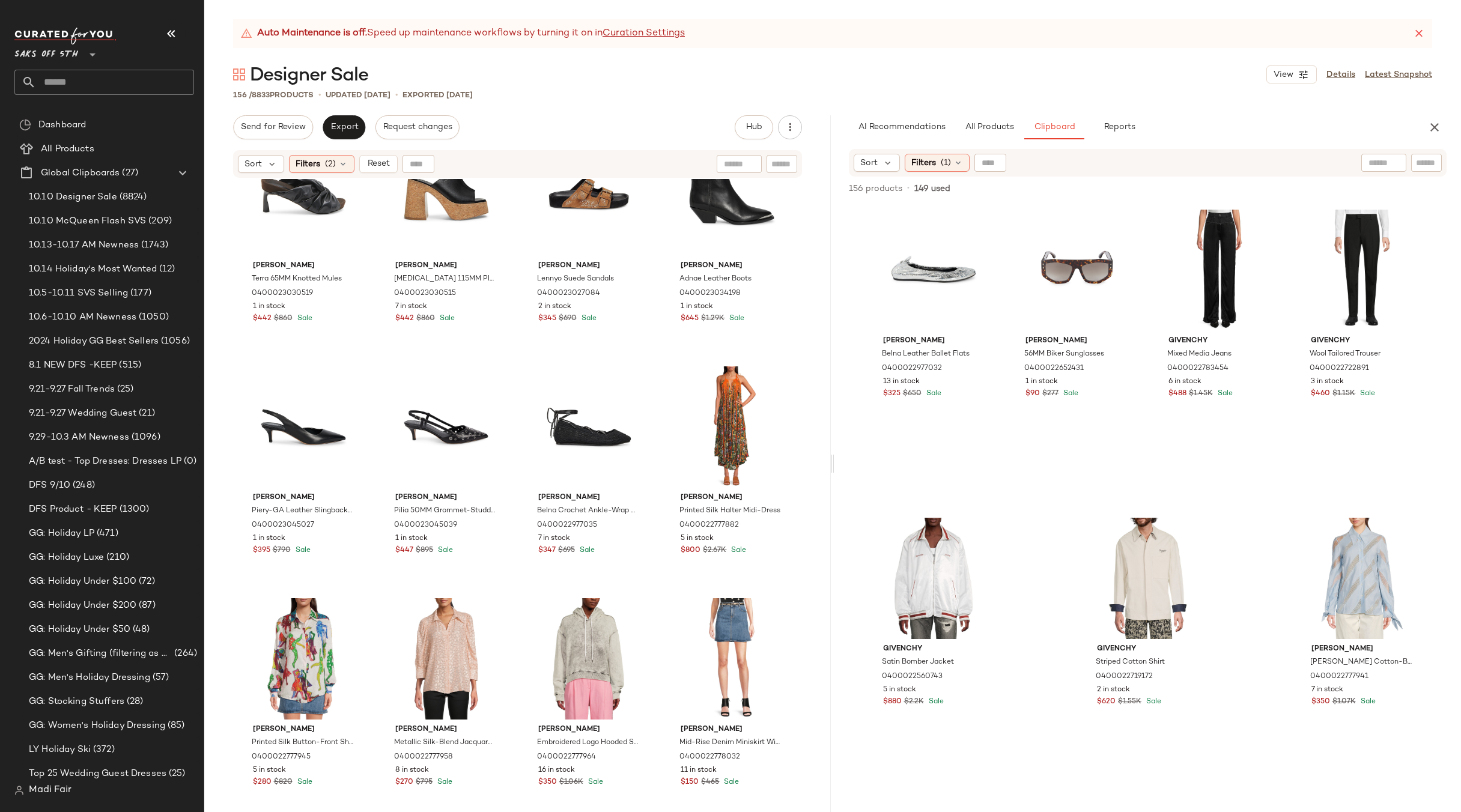
scroll to position [3193, 0]
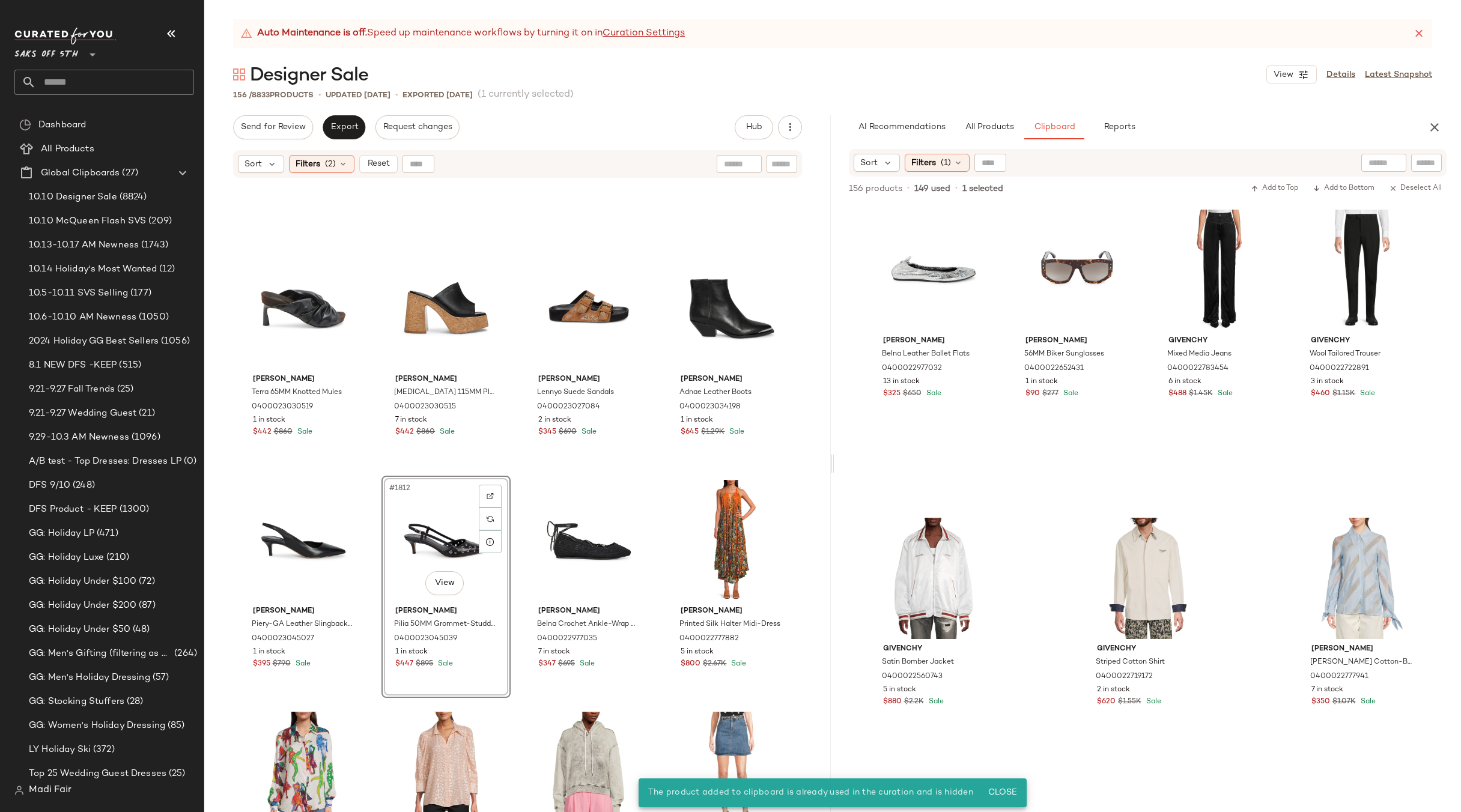
click at [430, 525] on div "#1812 View" at bounding box center [446, 540] width 121 height 121
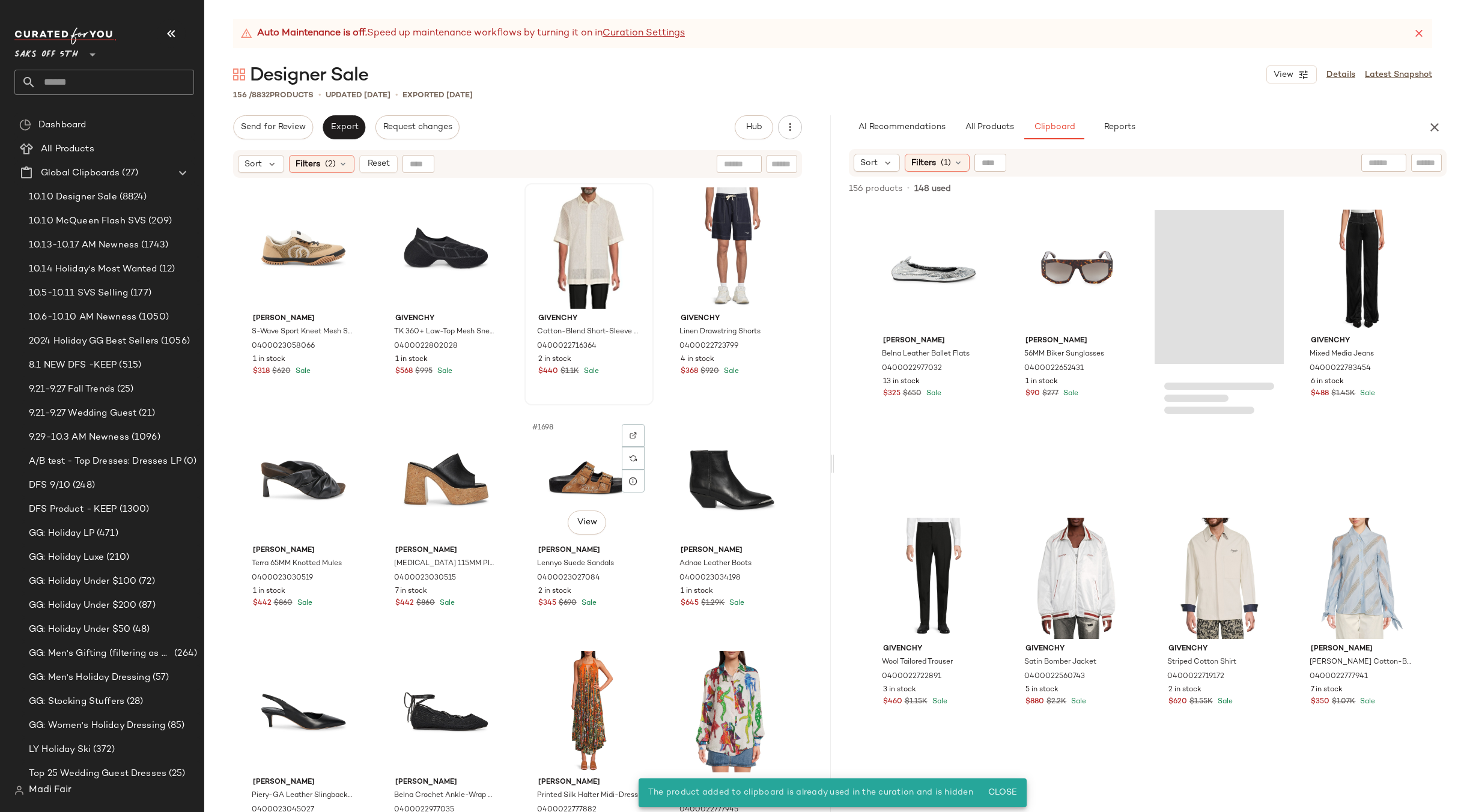
scroll to position [2772, 0]
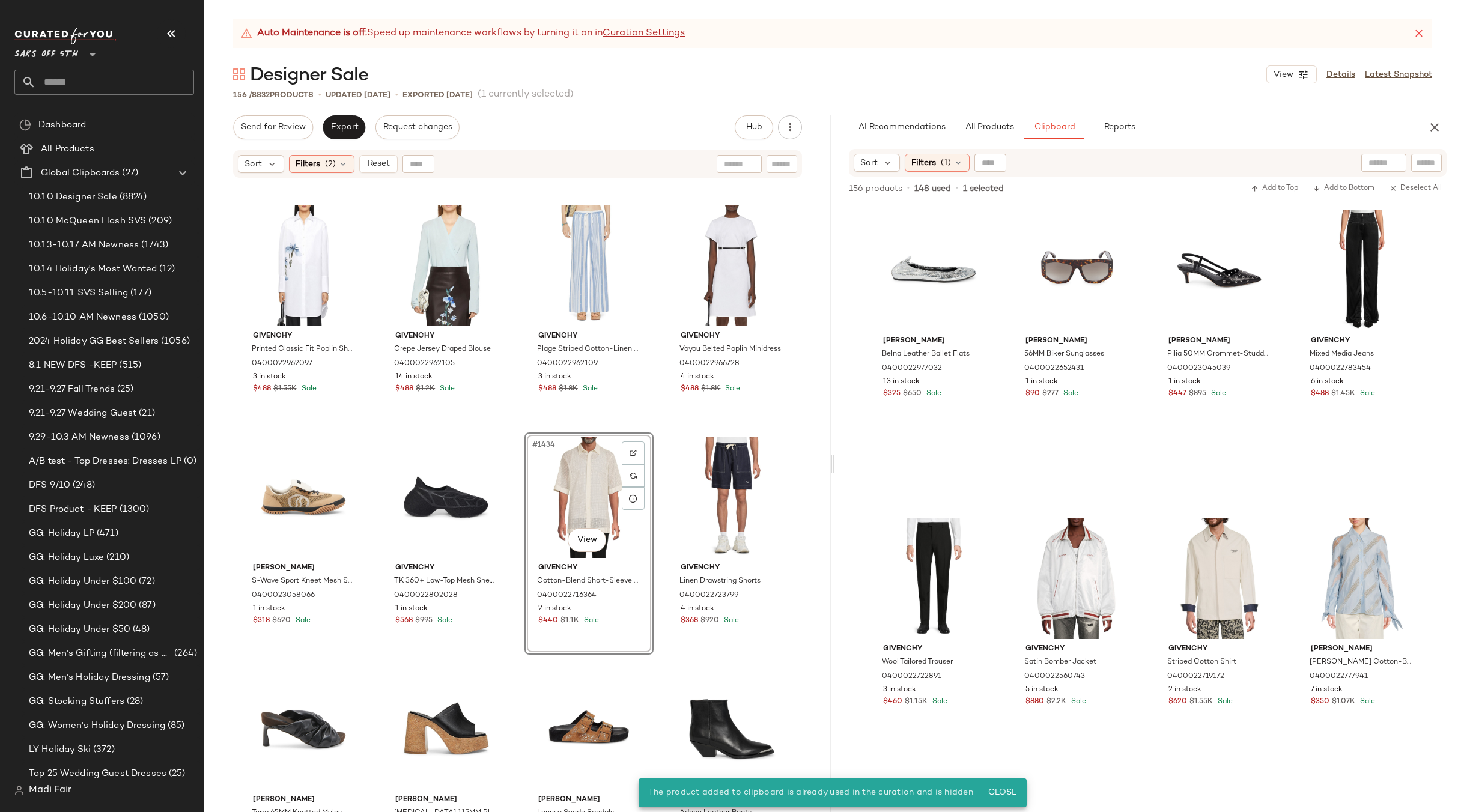
click at [567, 488] on div "#1434 View" at bounding box center [588, 497] width 121 height 121
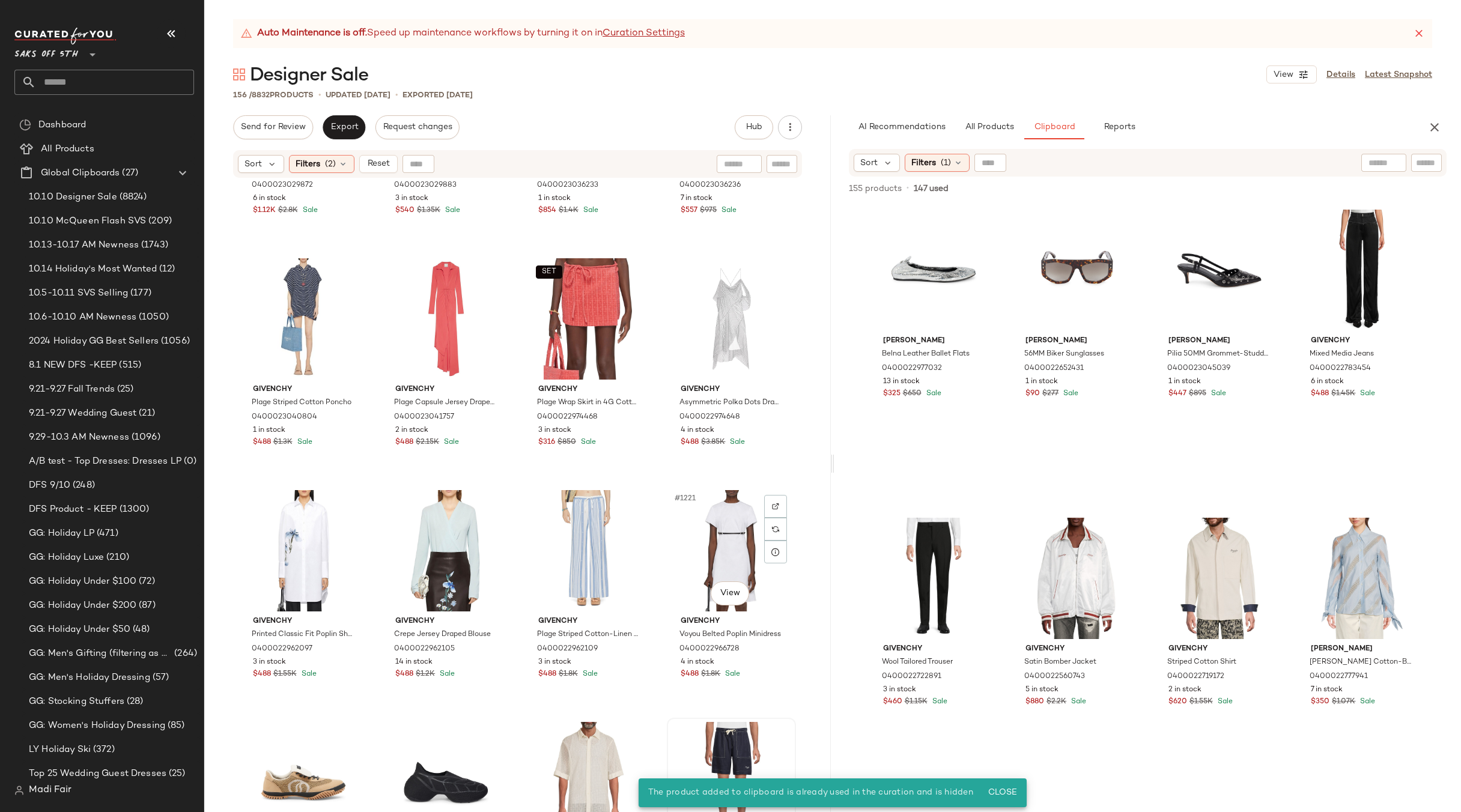
scroll to position [2472, 0]
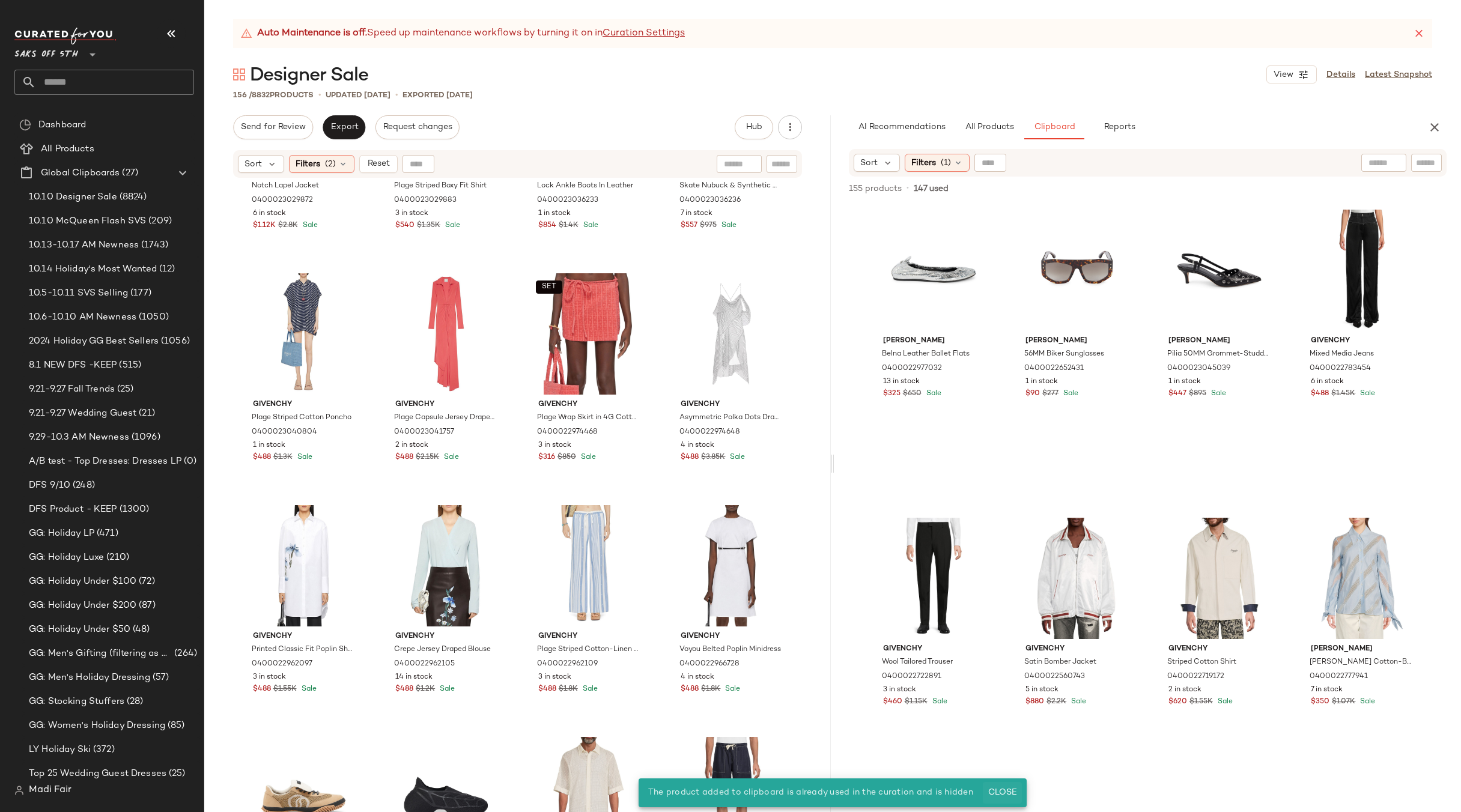
click at [998, 789] on span "Close" at bounding box center [1002, 792] width 30 height 10
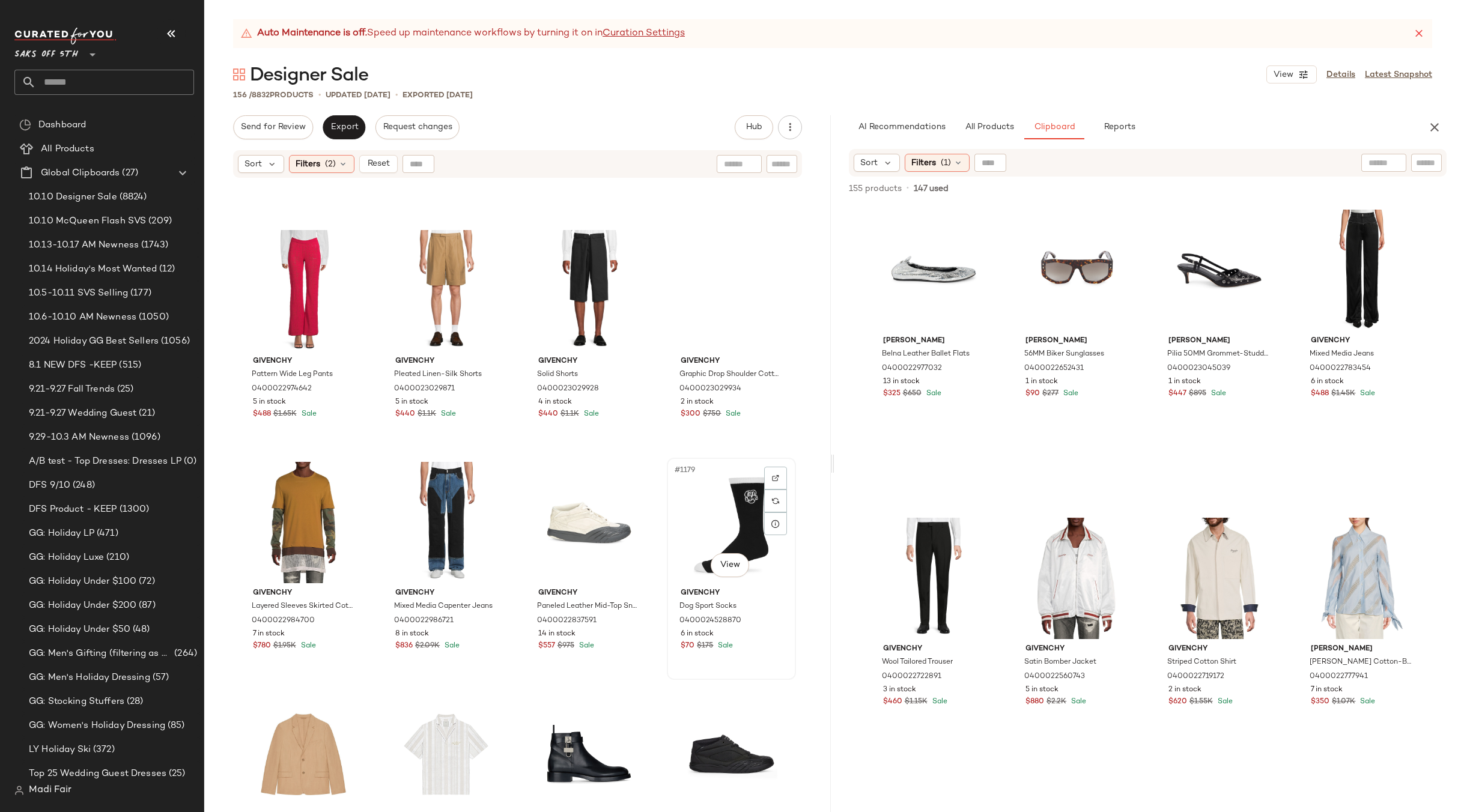
scroll to position [1811, 0]
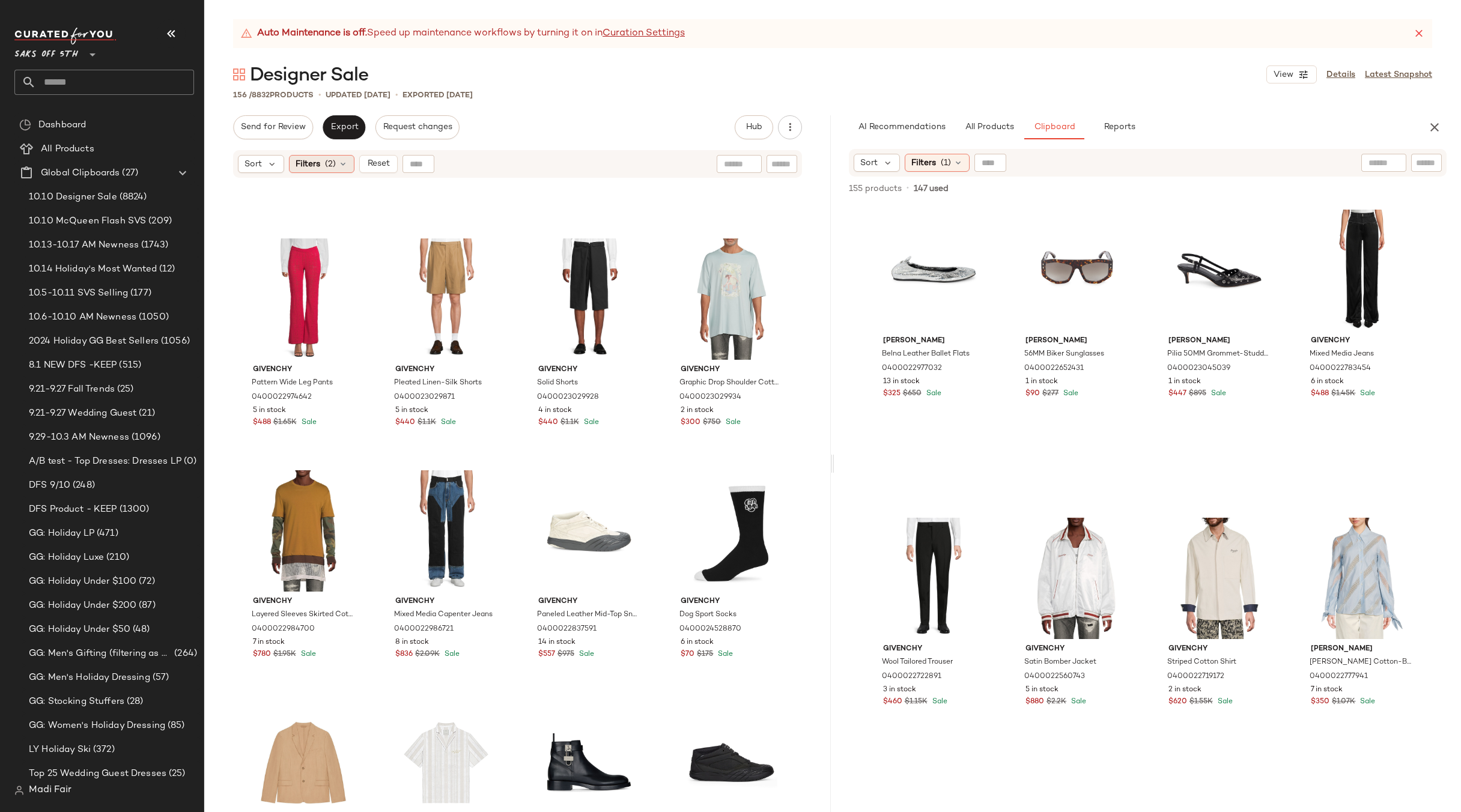
click at [302, 165] on span "Filters" at bounding box center [307, 164] width 24 height 13
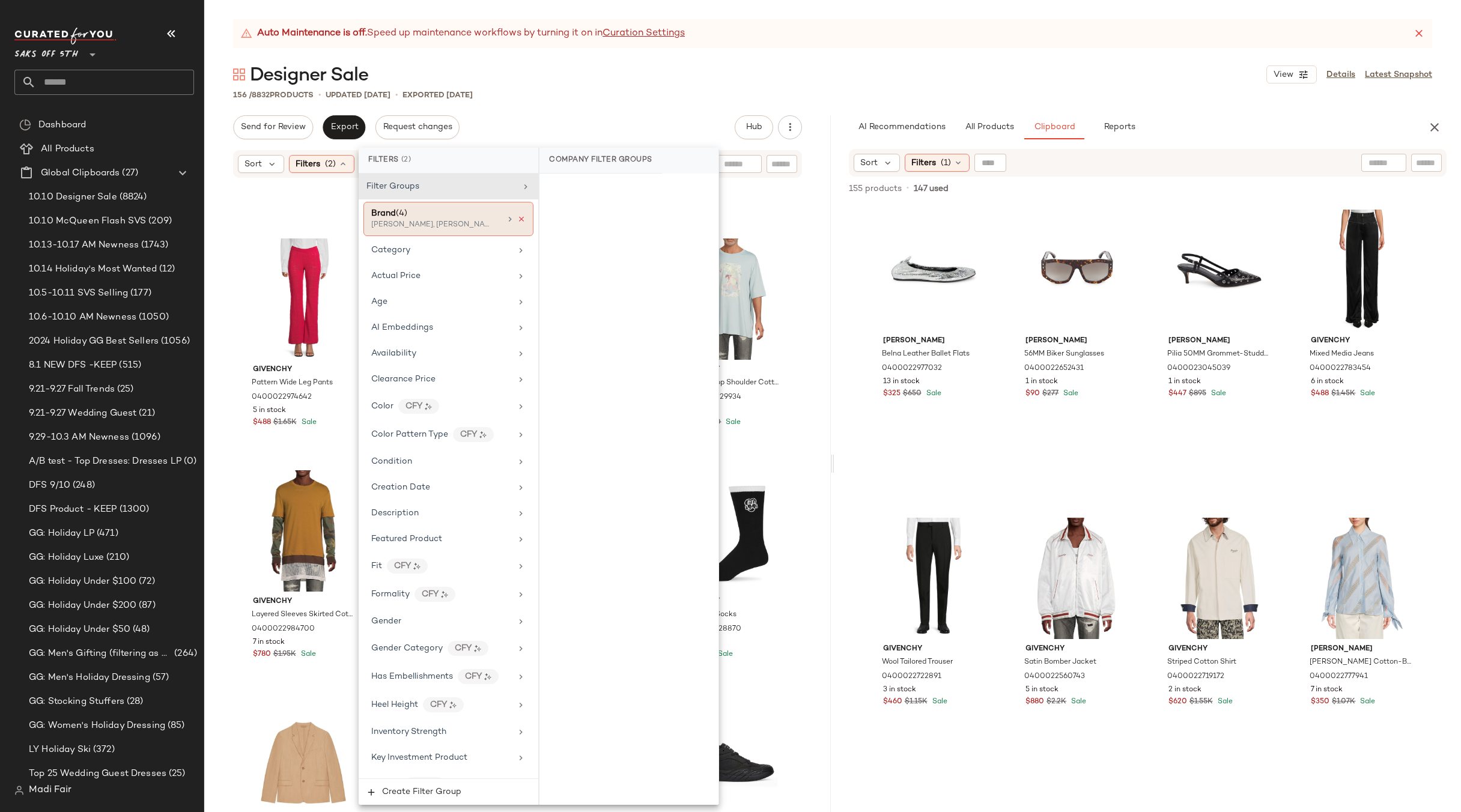
click at [517, 219] on icon at bounding box center [521, 219] width 8 height 8
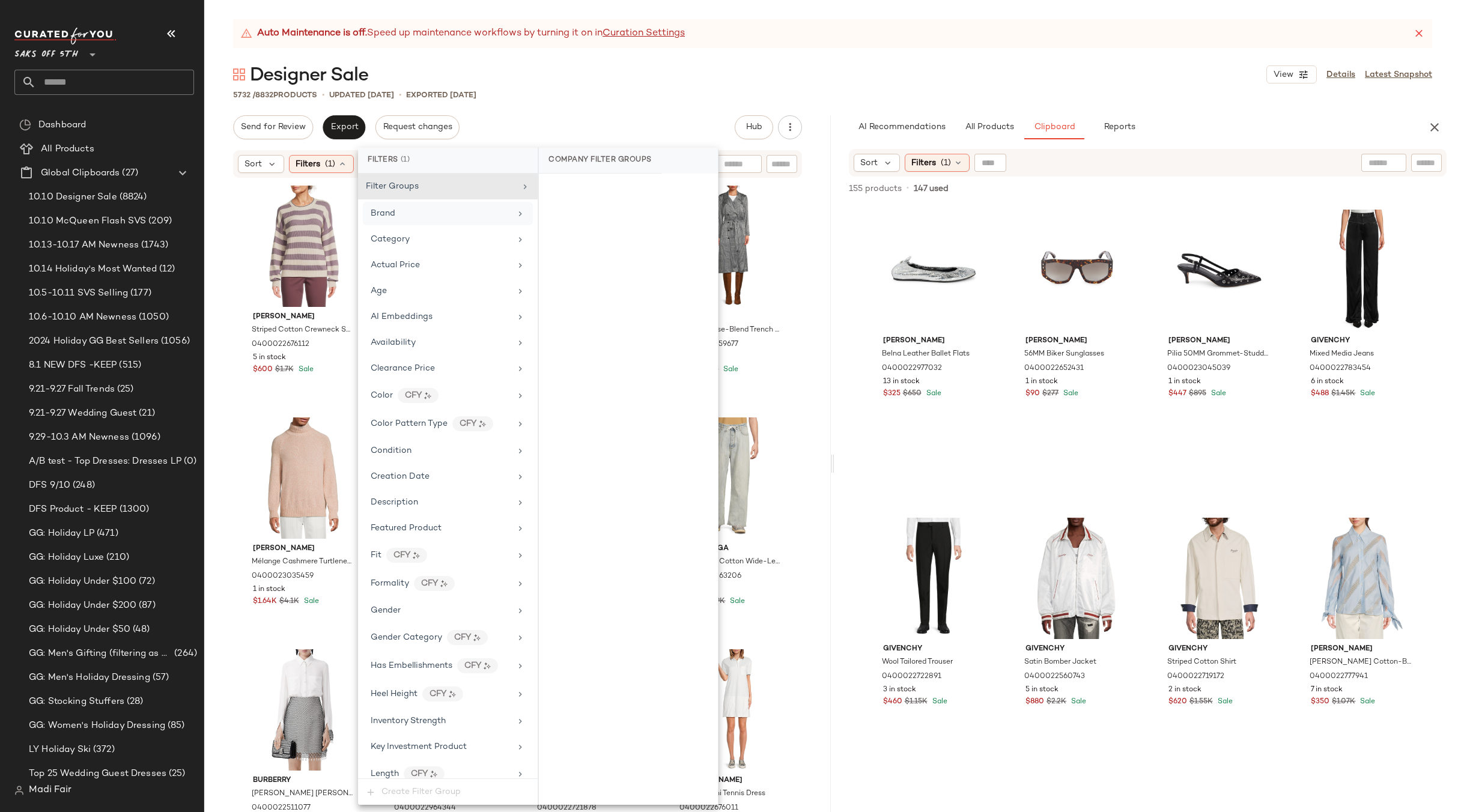
click at [565, 99] on div "5732 / 8832 Products • updated [DATE] • Exported [DATE]" at bounding box center [832, 95] width 1256 height 12
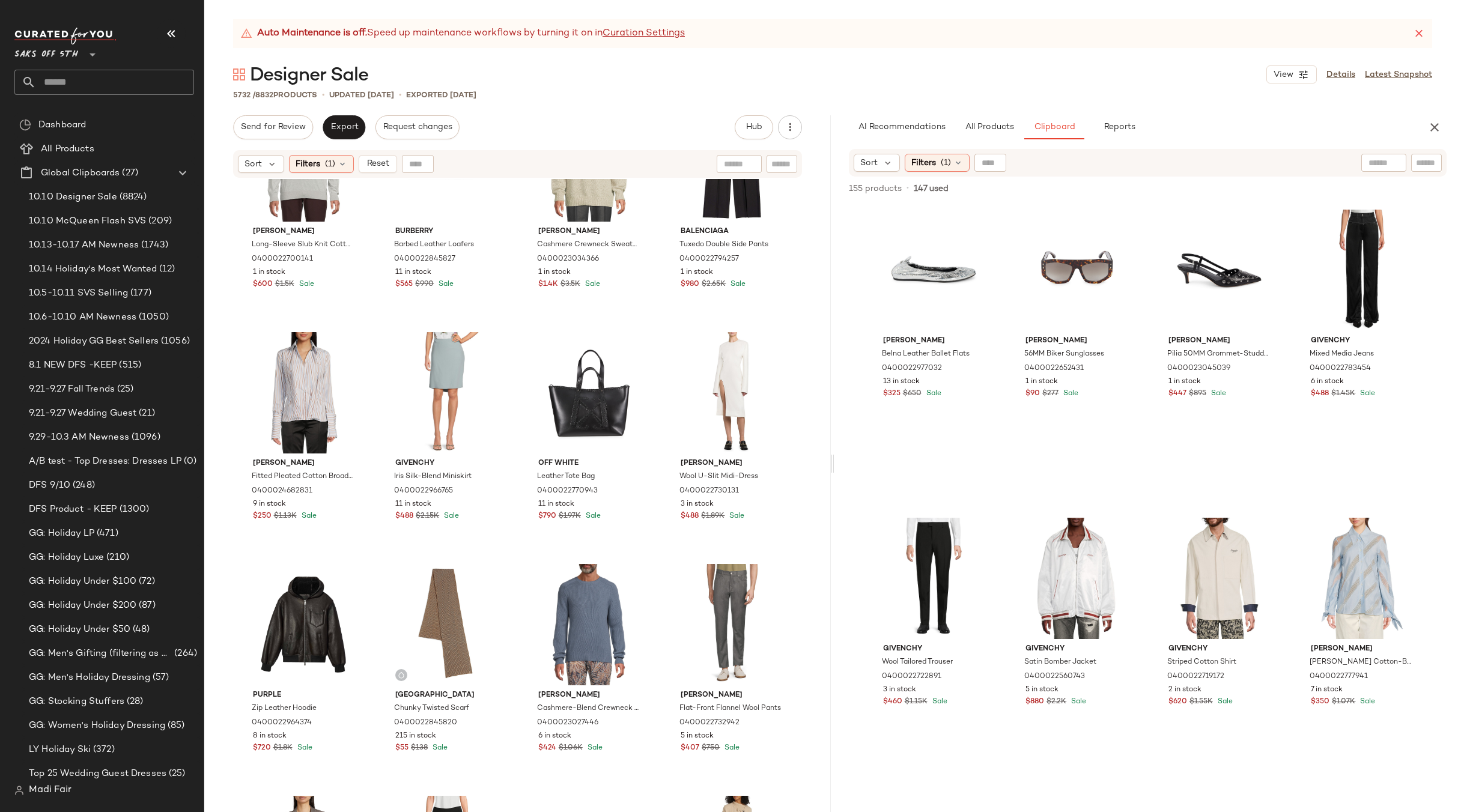
scroll to position [911, 0]
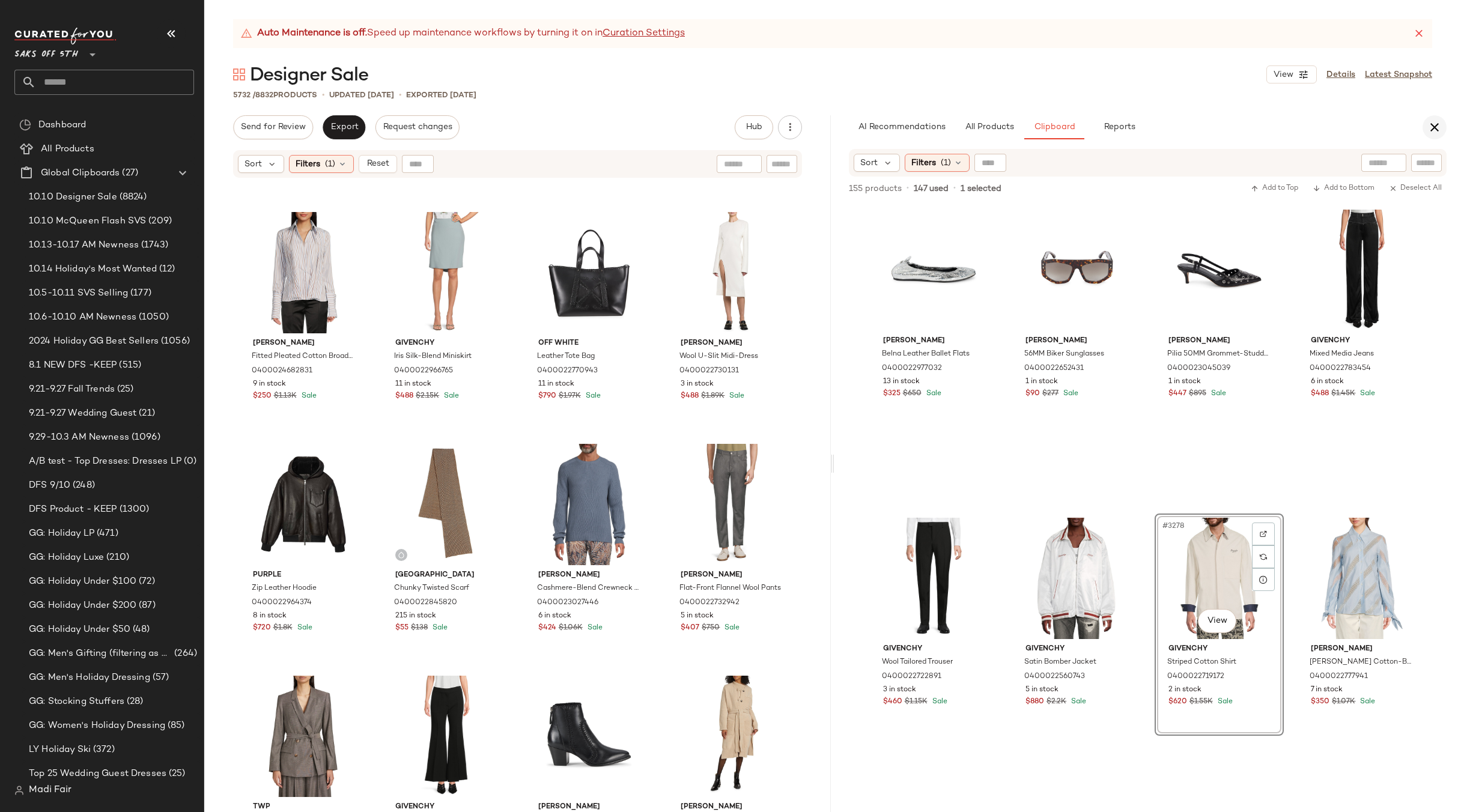
click at [1434, 131] on icon "button" at bounding box center [1434, 127] width 14 height 14
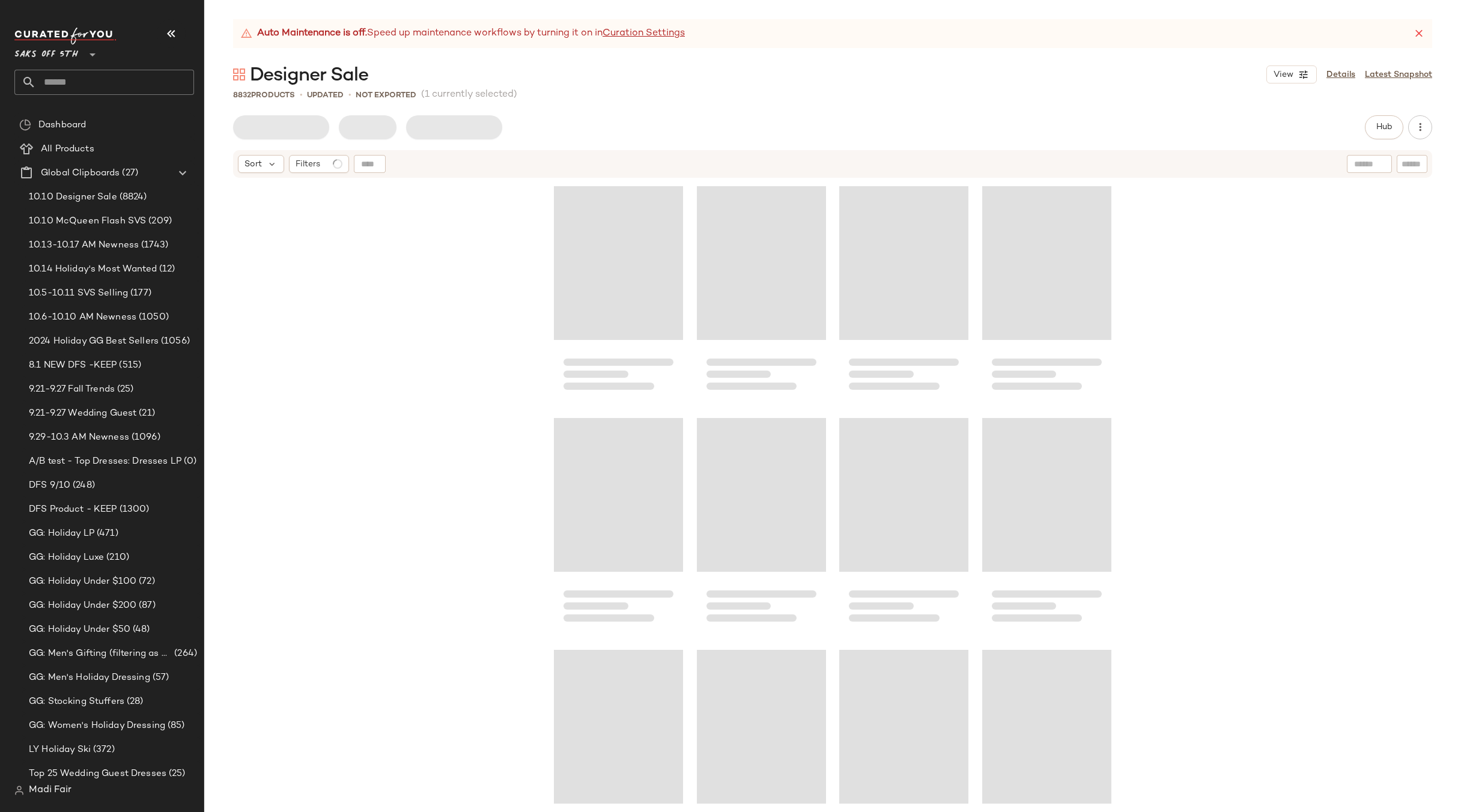
click at [662, 96] on div "8832 Products • updated • Not Exported (1 currently selected)" at bounding box center [832, 95] width 1256 height 12
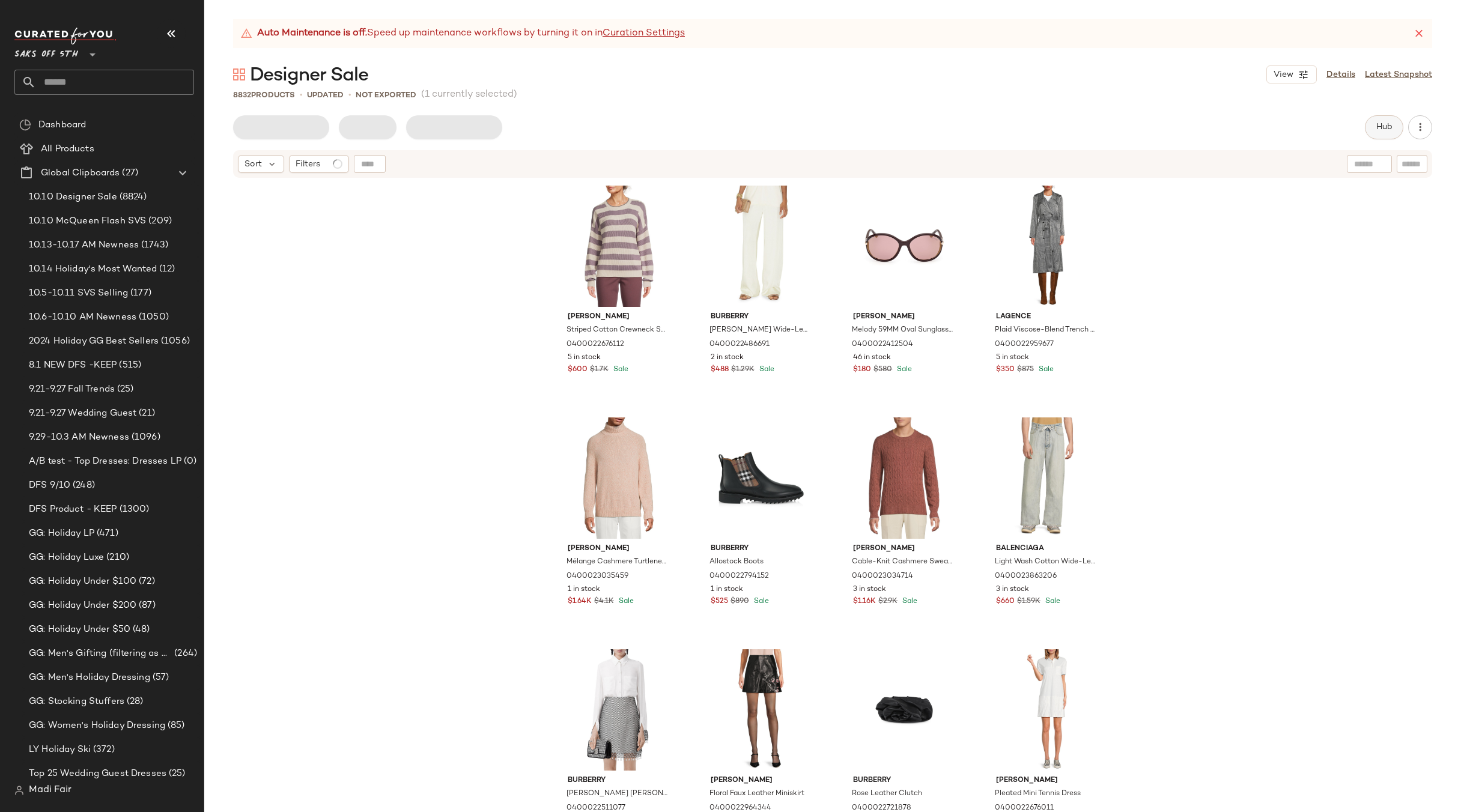
click at [1383, 128] on span "Hub" at bounding box center [1384, 127] width 17 height 10
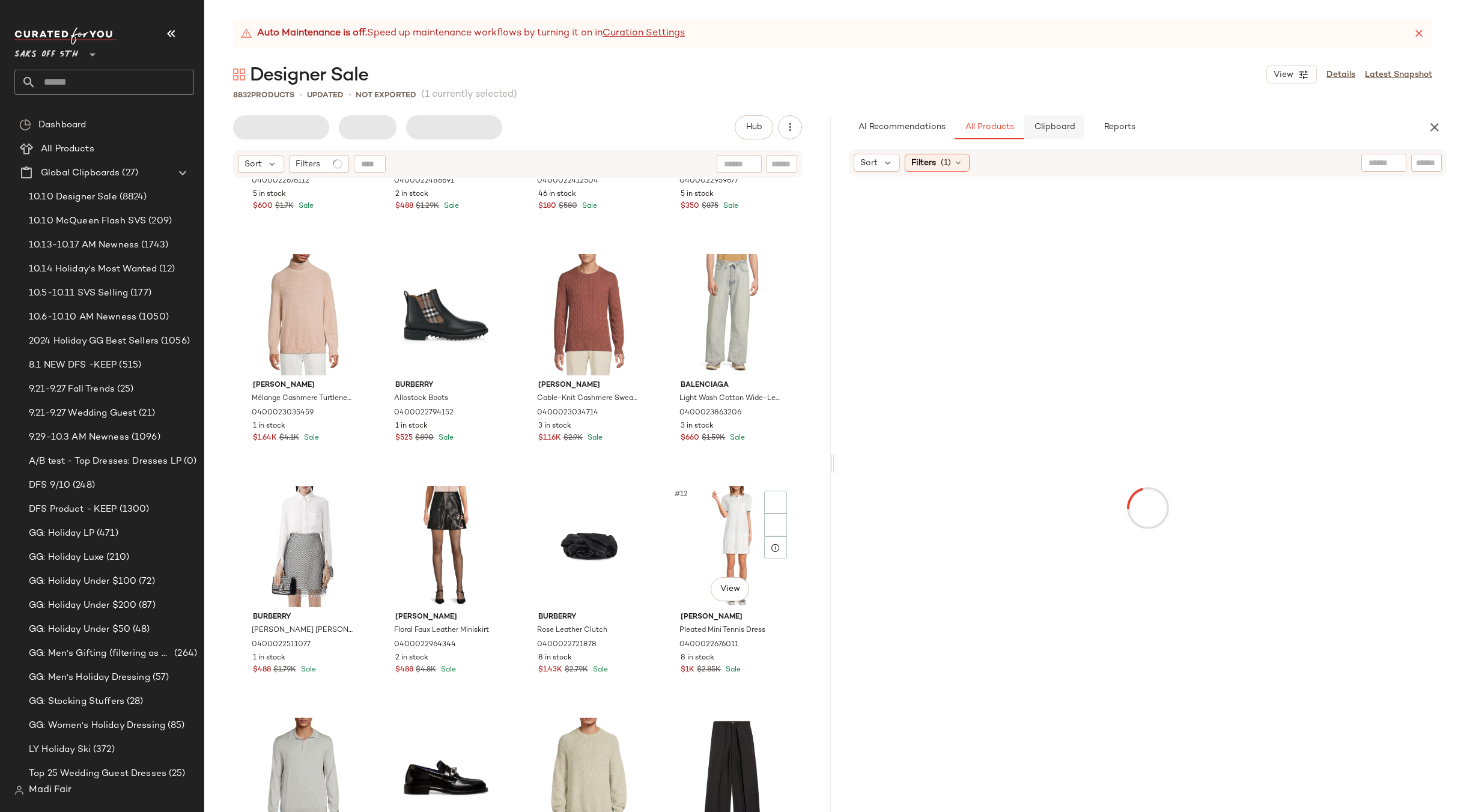
scroll to position [430, 0]
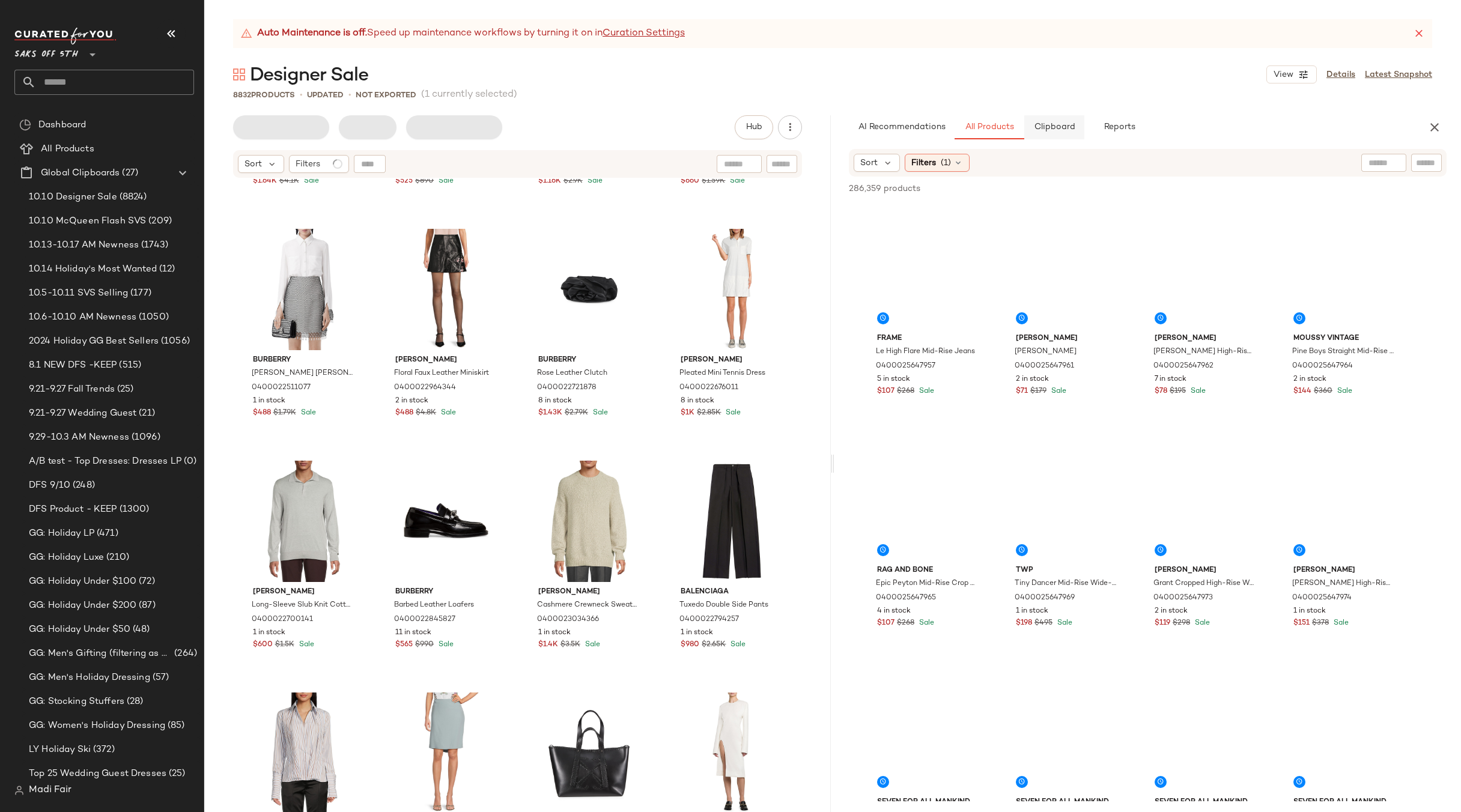
click at [1057, 127] on span "Clipboard" at bounding box center [1053, 127] width 42 height 10
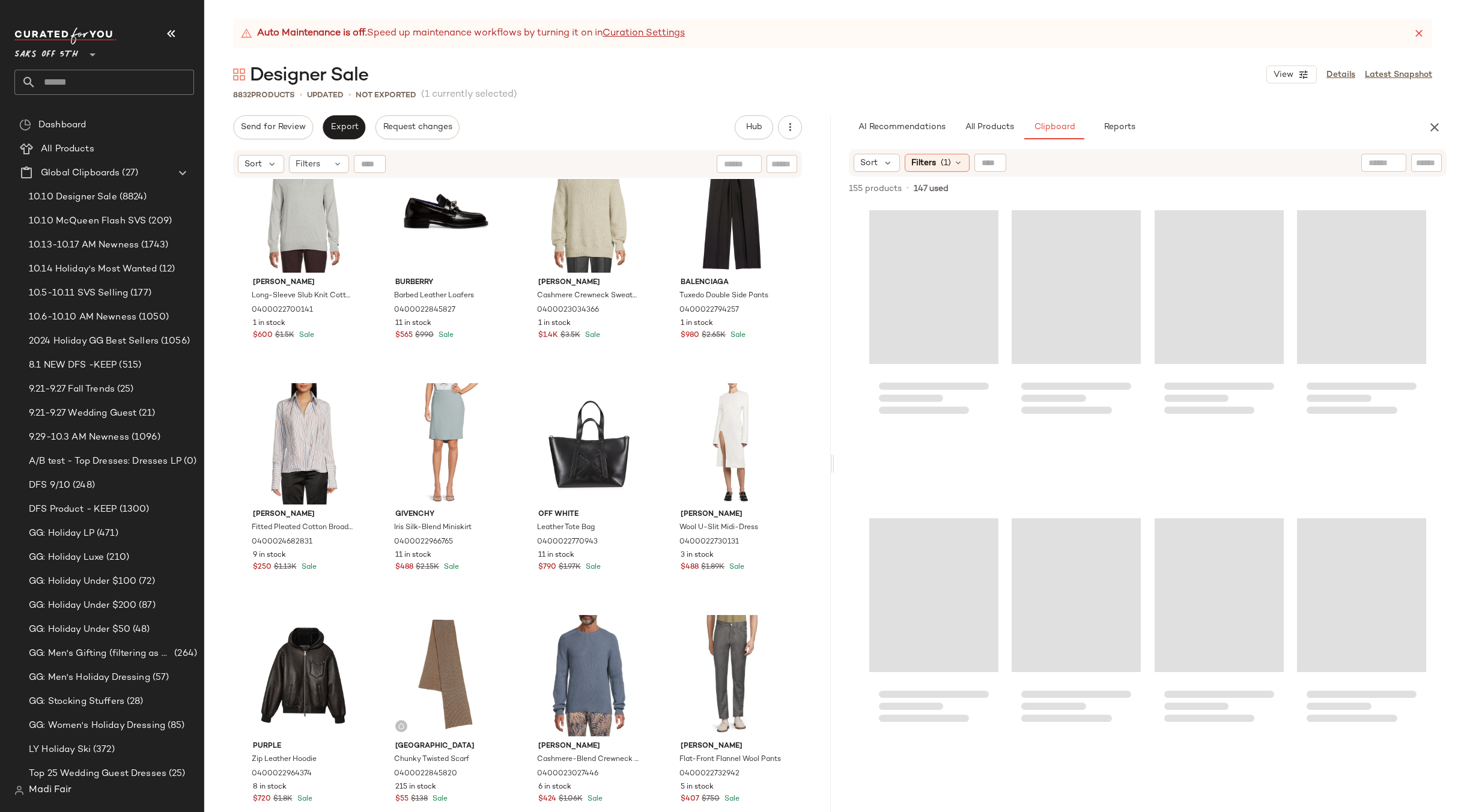
scroll to position [911, 0]
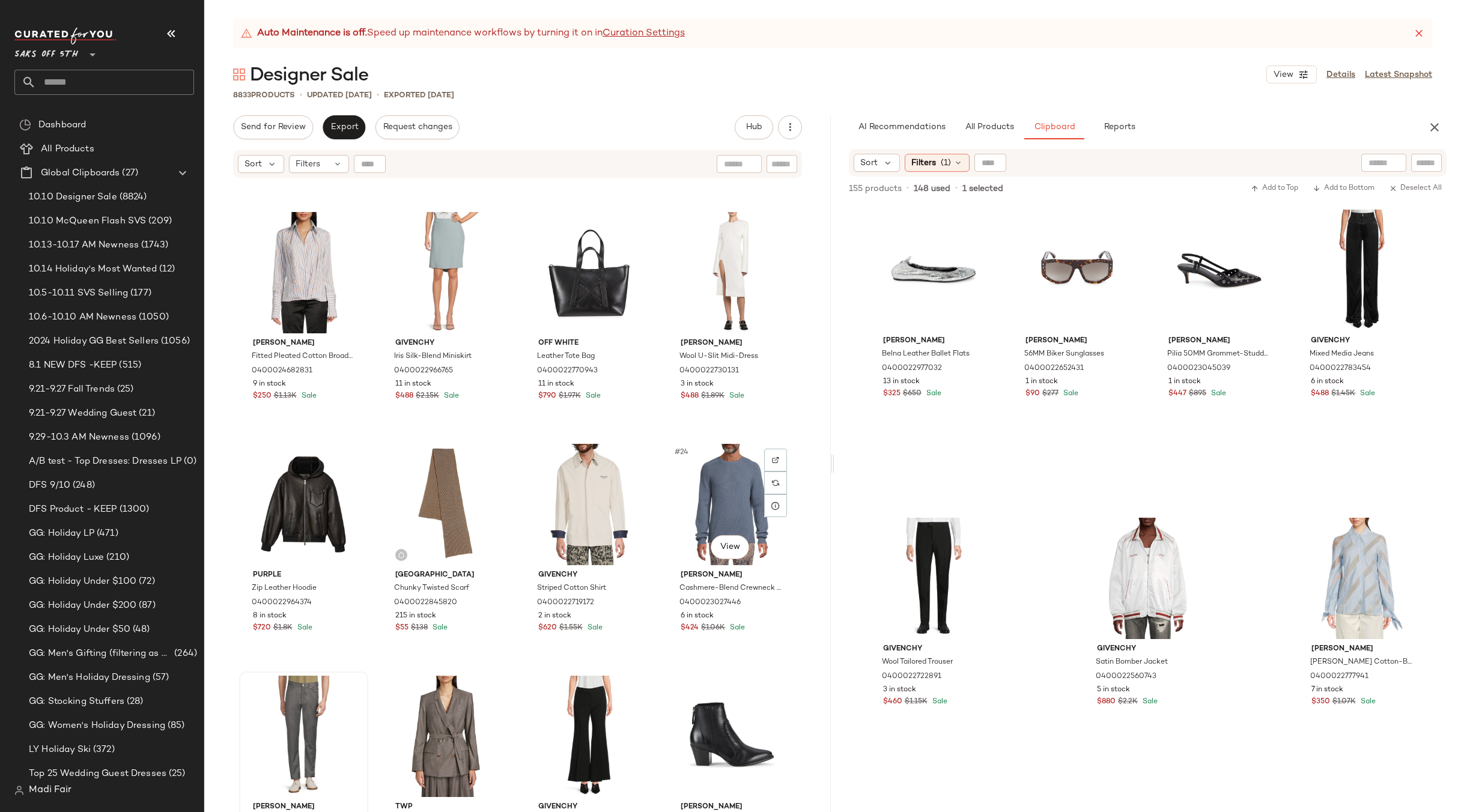
click at [708, 503] on div "#24 View" at bounding box center [731, 505] width 121 height 121
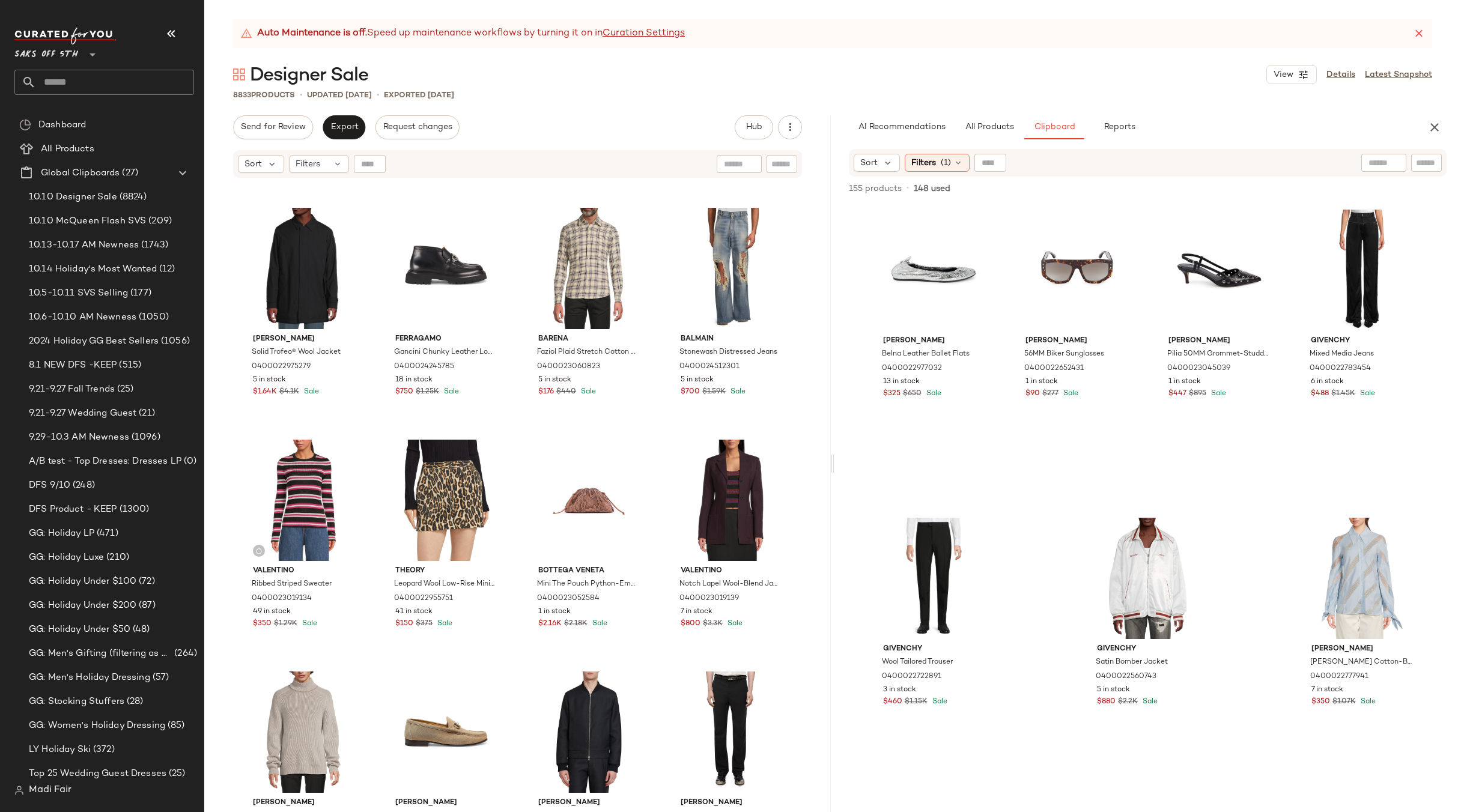
scroll to position [1571, 0]
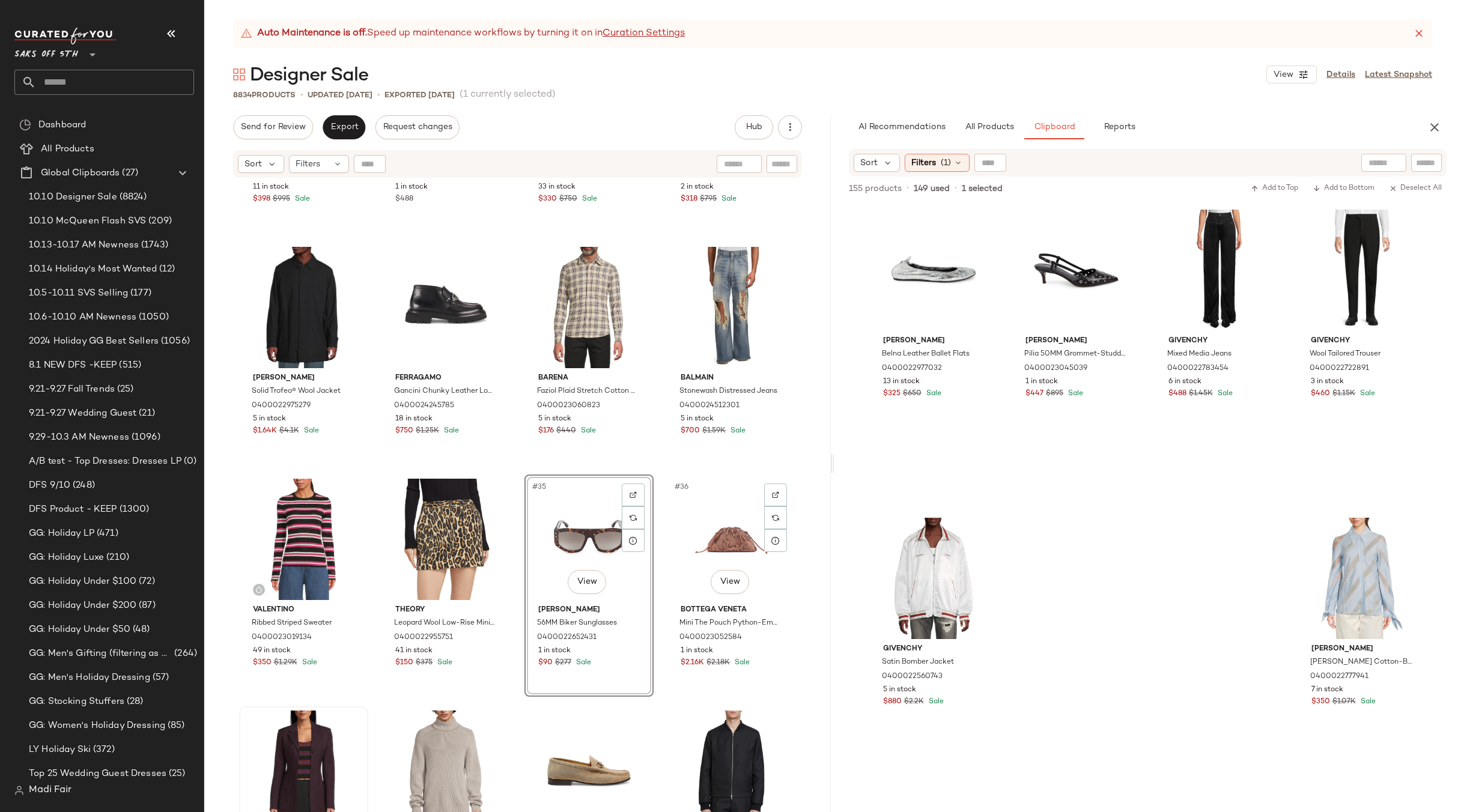
click at [715, 526] on div "#36 View" at bounding box center [731, 540] width 121 height 121
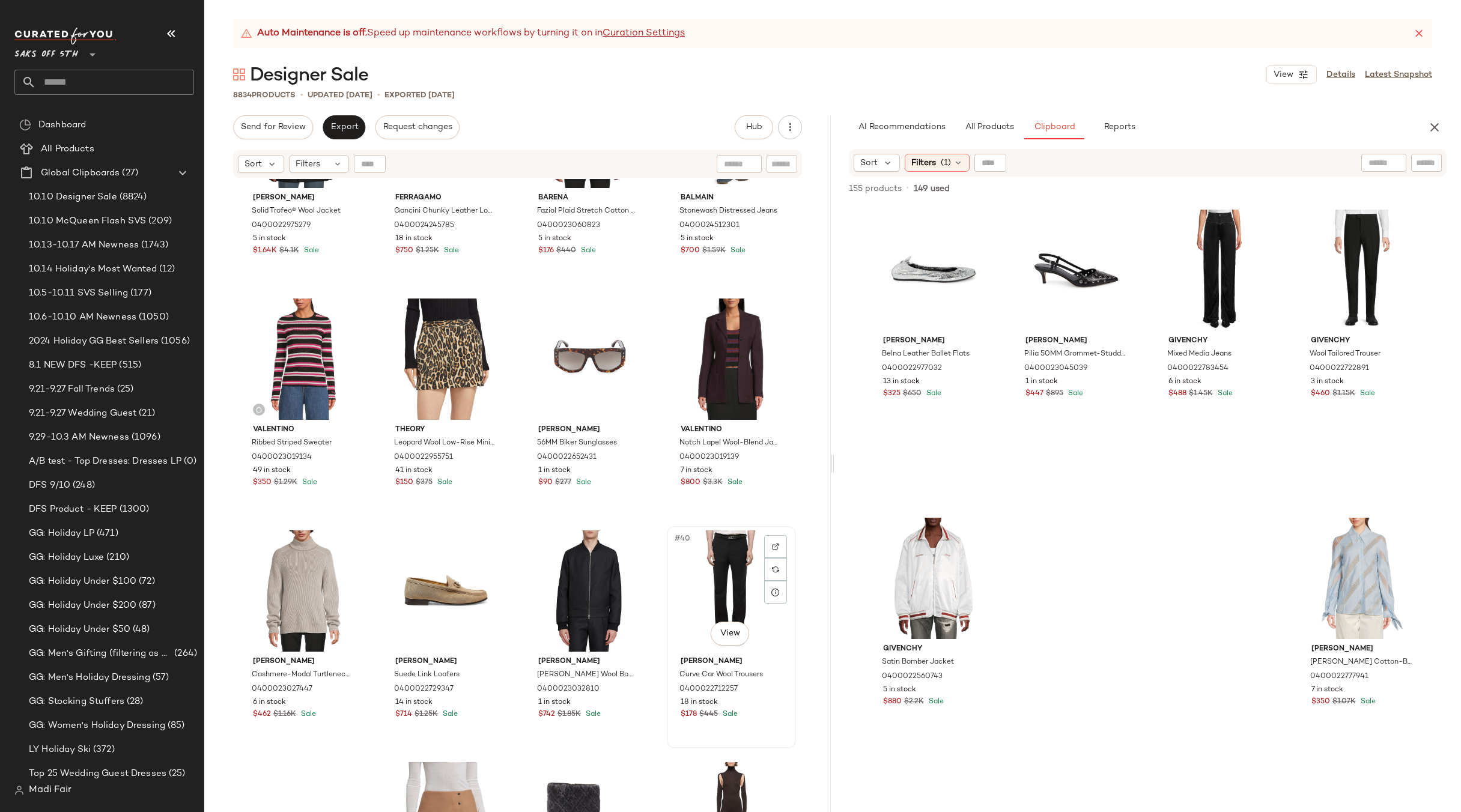
scroll to position [1811, 0]
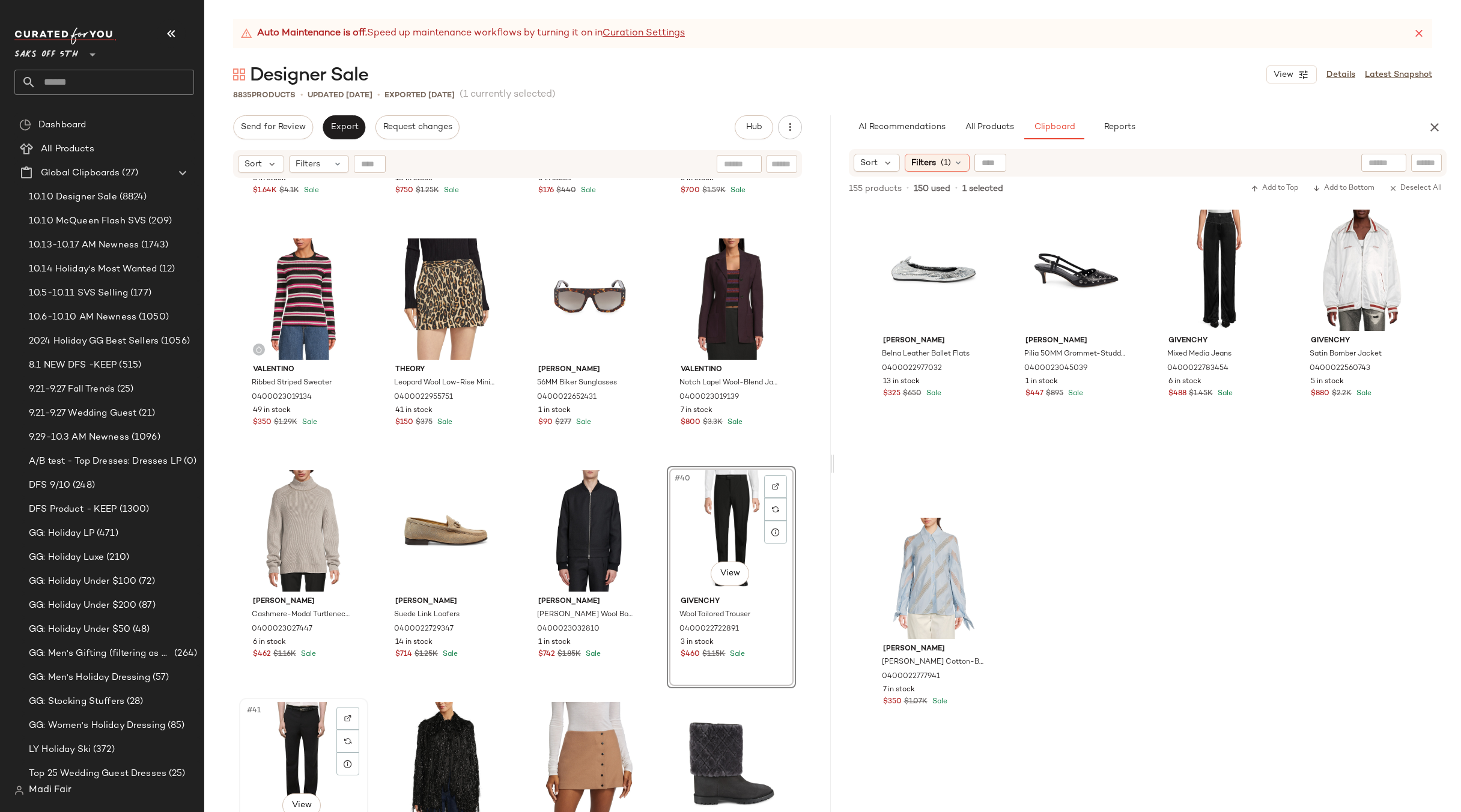
click at [285, 734] on div "#41 View" at bounding box center [303, 763] width 121 height 121
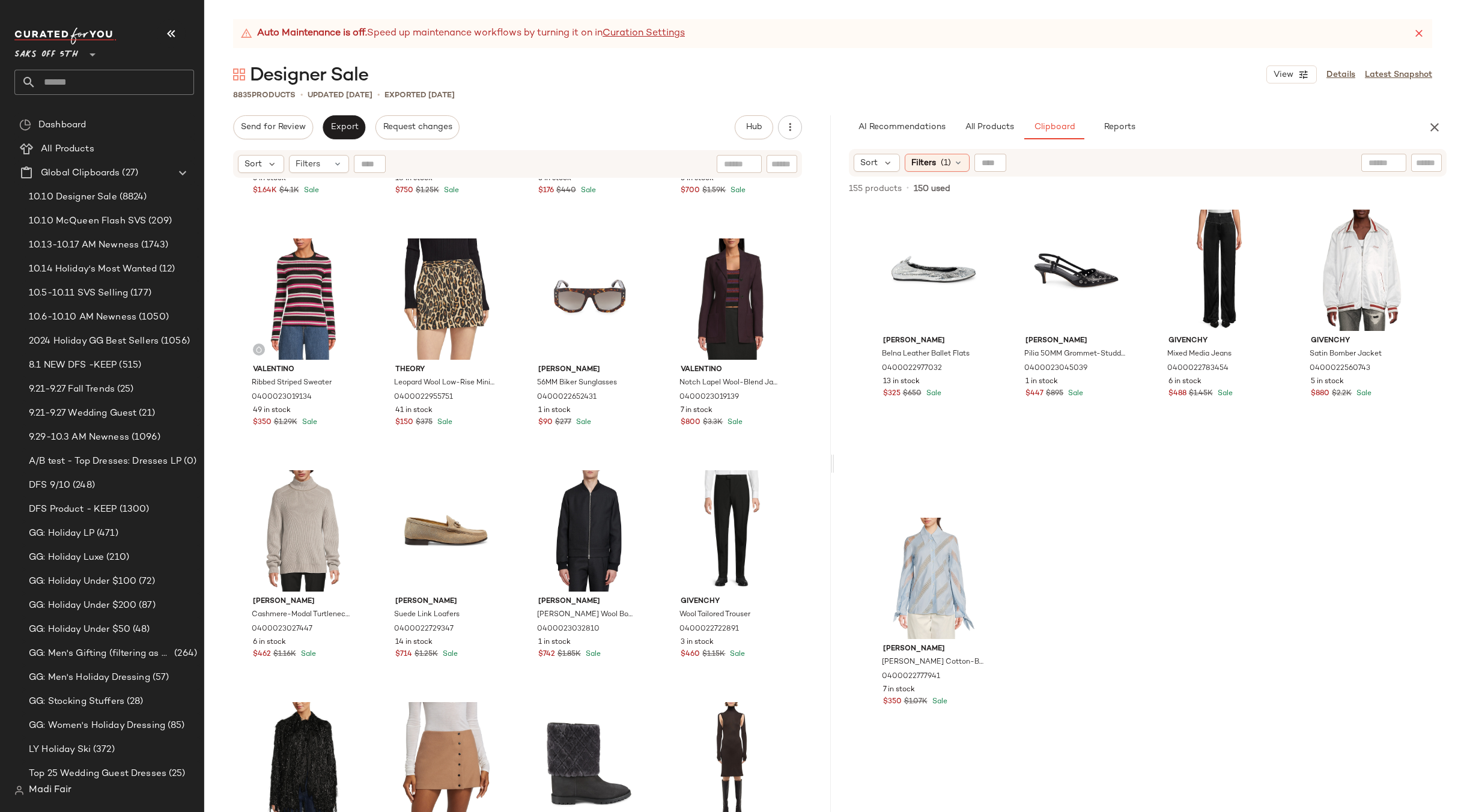
click at [657, 460] on div "Ermenegildo Zegna Solid Trofeo® Wool Jacket 0400022975279 5 in stock $1.64K $4.…" at bounding box center [517, 511] width 626 height 663
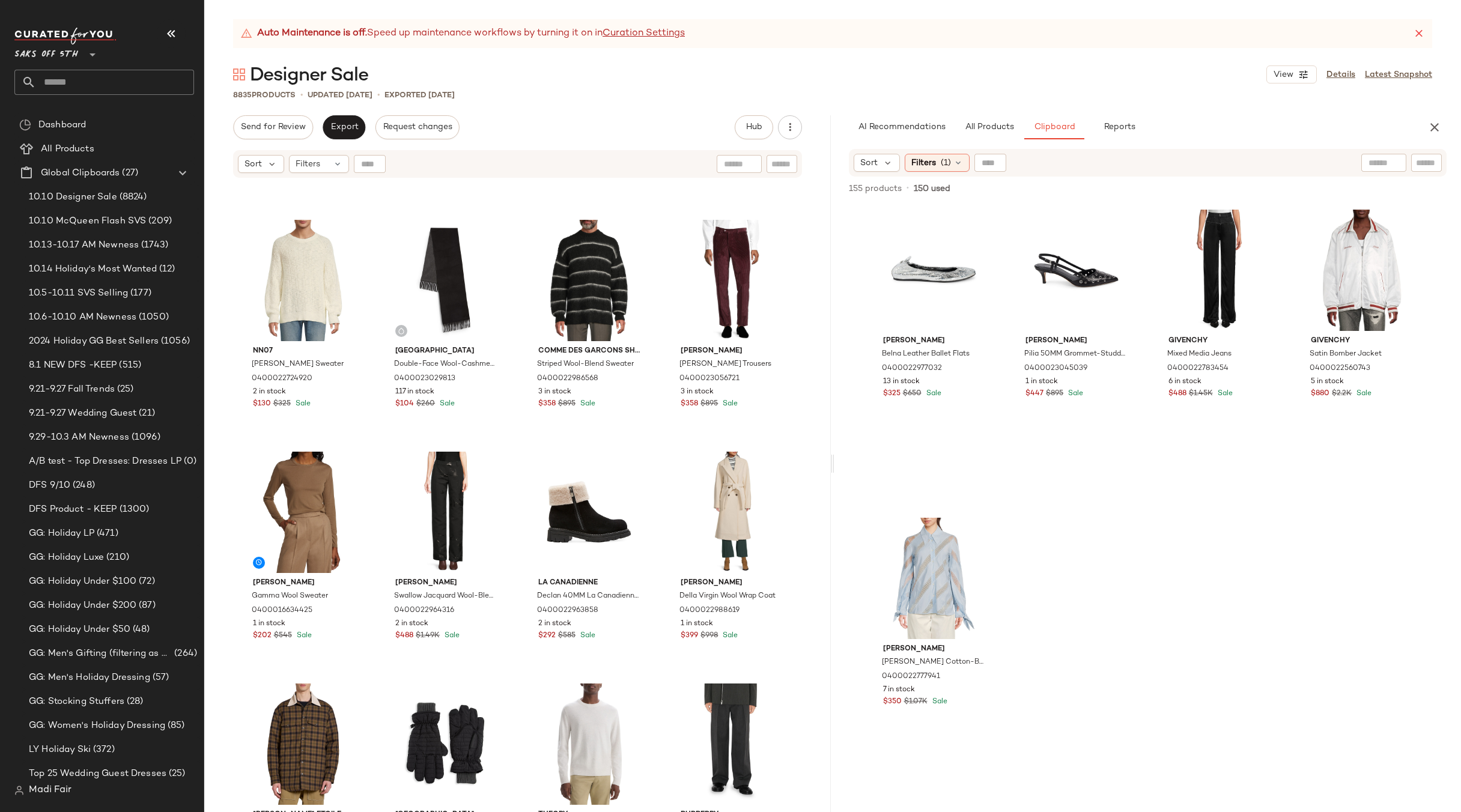
scroll to position [4393, 0]
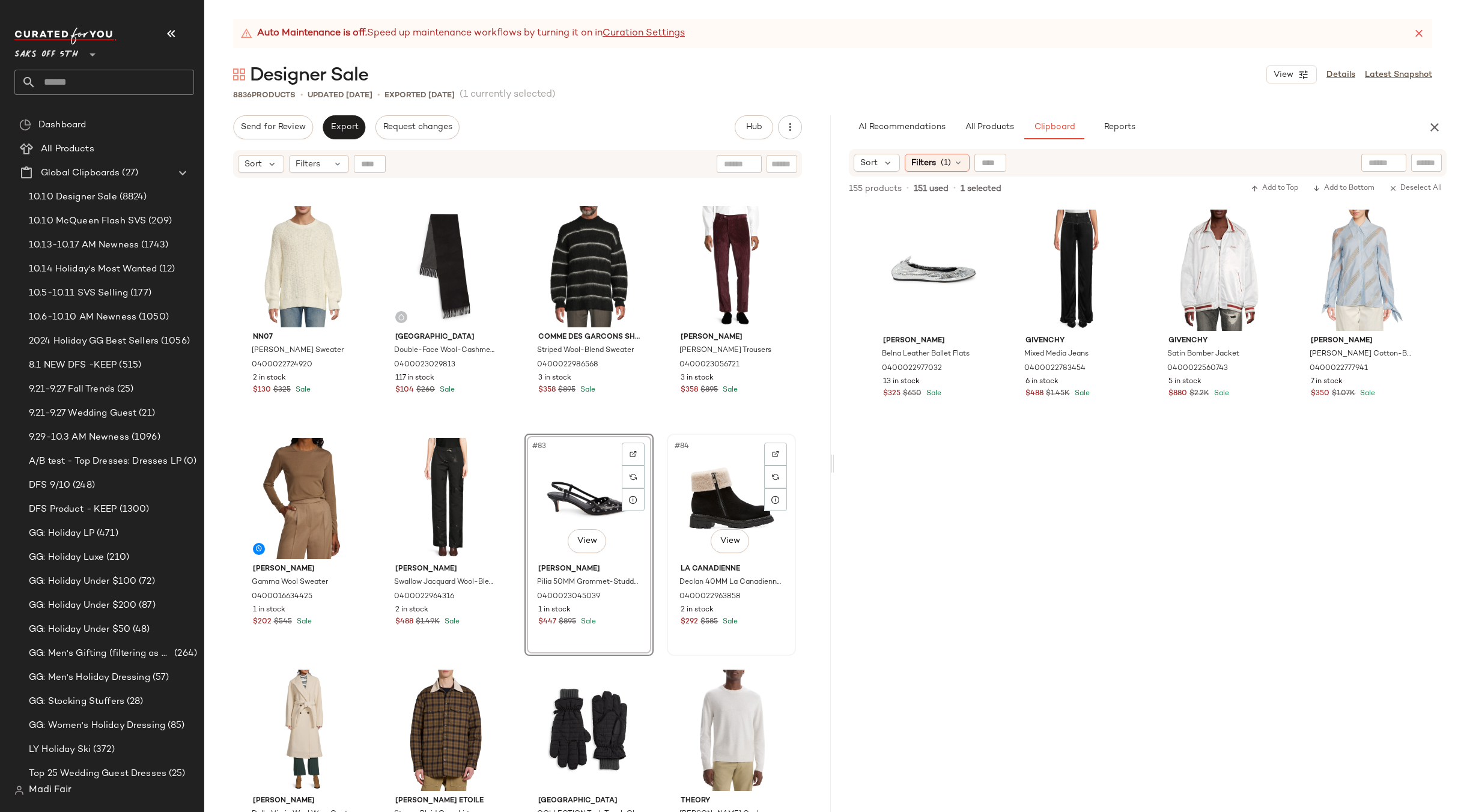
click at [701, 493] on div "#84 View" at bounding box center [731, 499] width 121 height 121
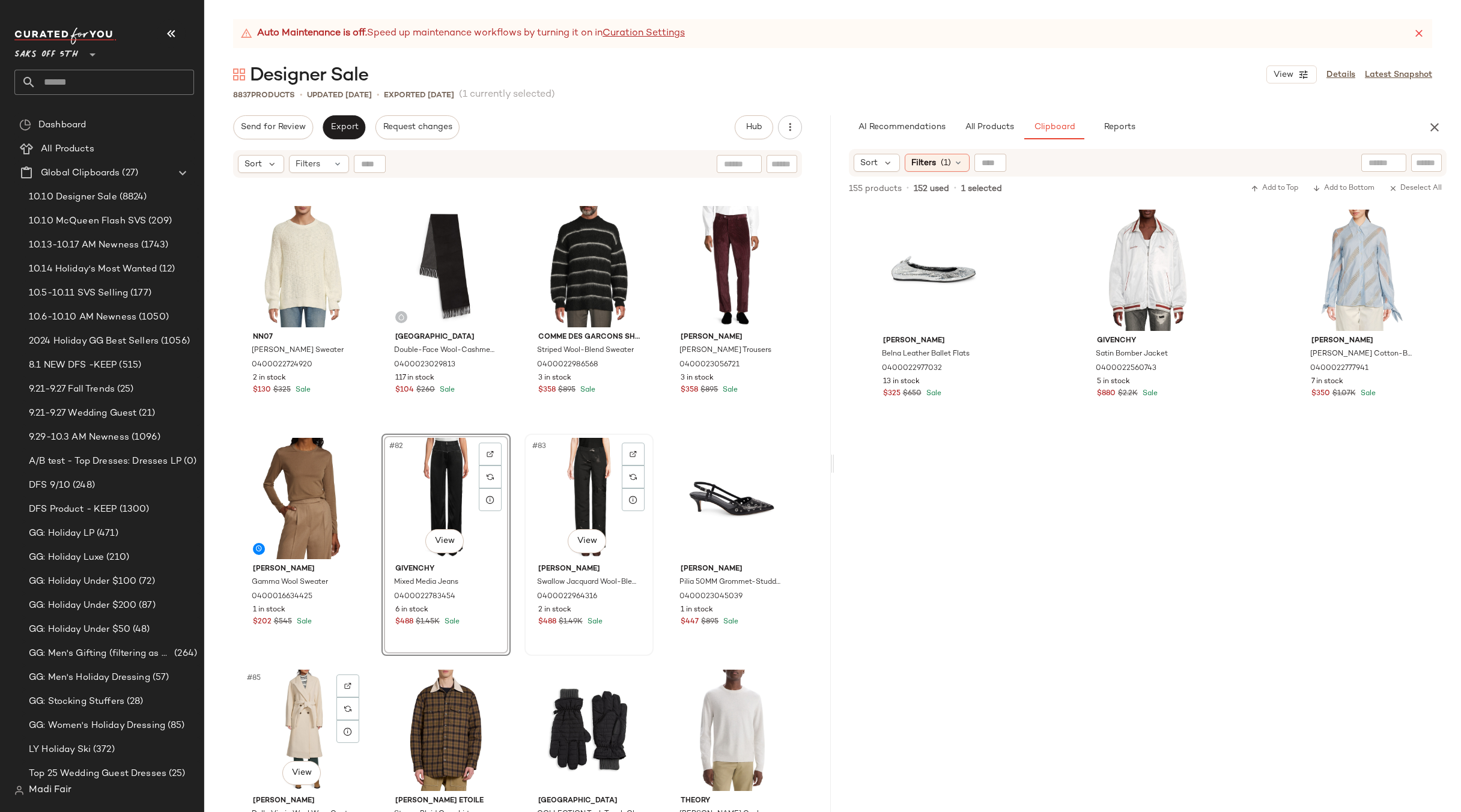
click at [558, 507] on div "#83 View" at bounding box center [588, 499] width 121 height 121
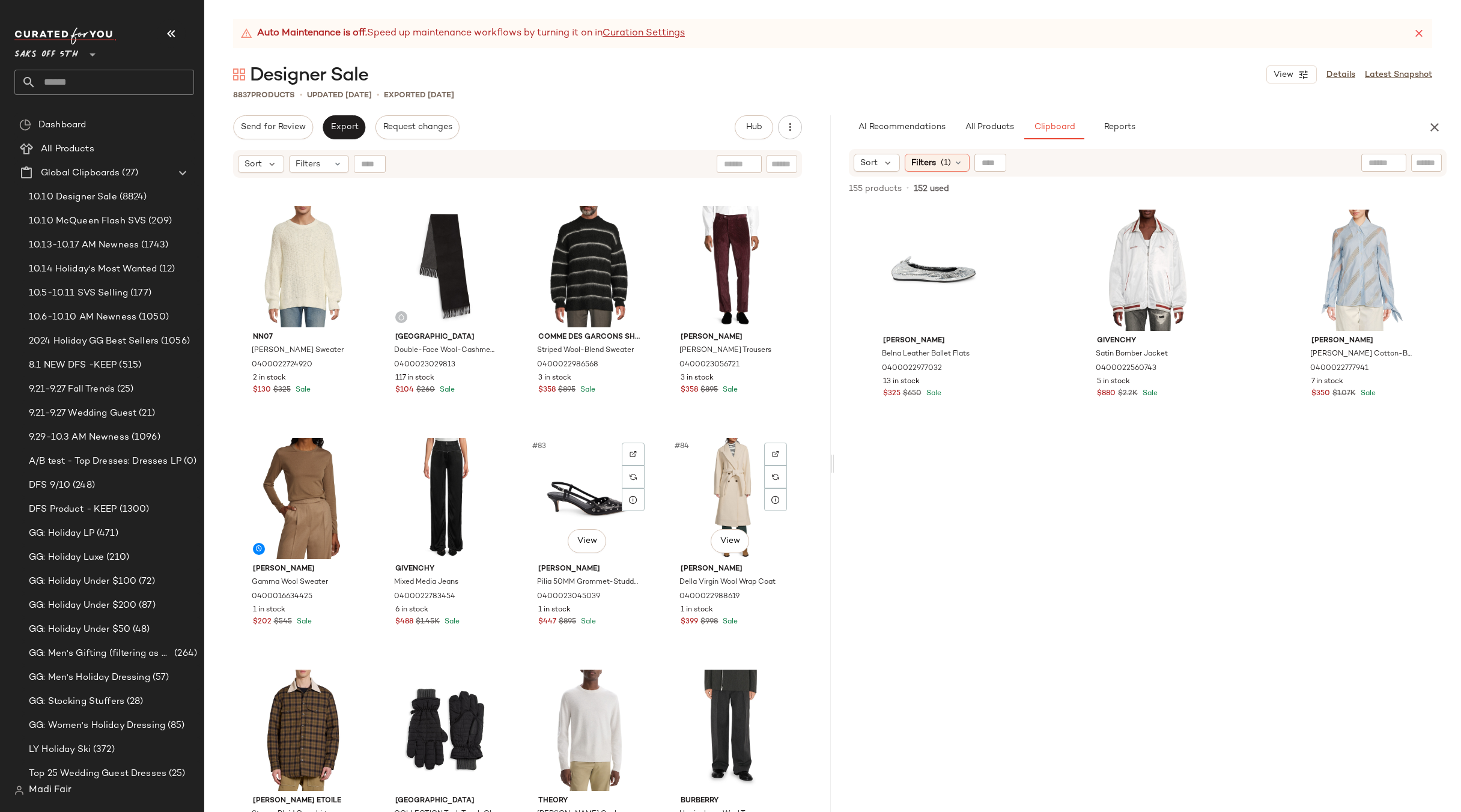
click at [650, 436] on div "Cinq A Sept Landry Knit Layered Sweater 0400022959770 6 in stock $110 $365 Sale…" at bounding box center [517, 511] width 626 height 663
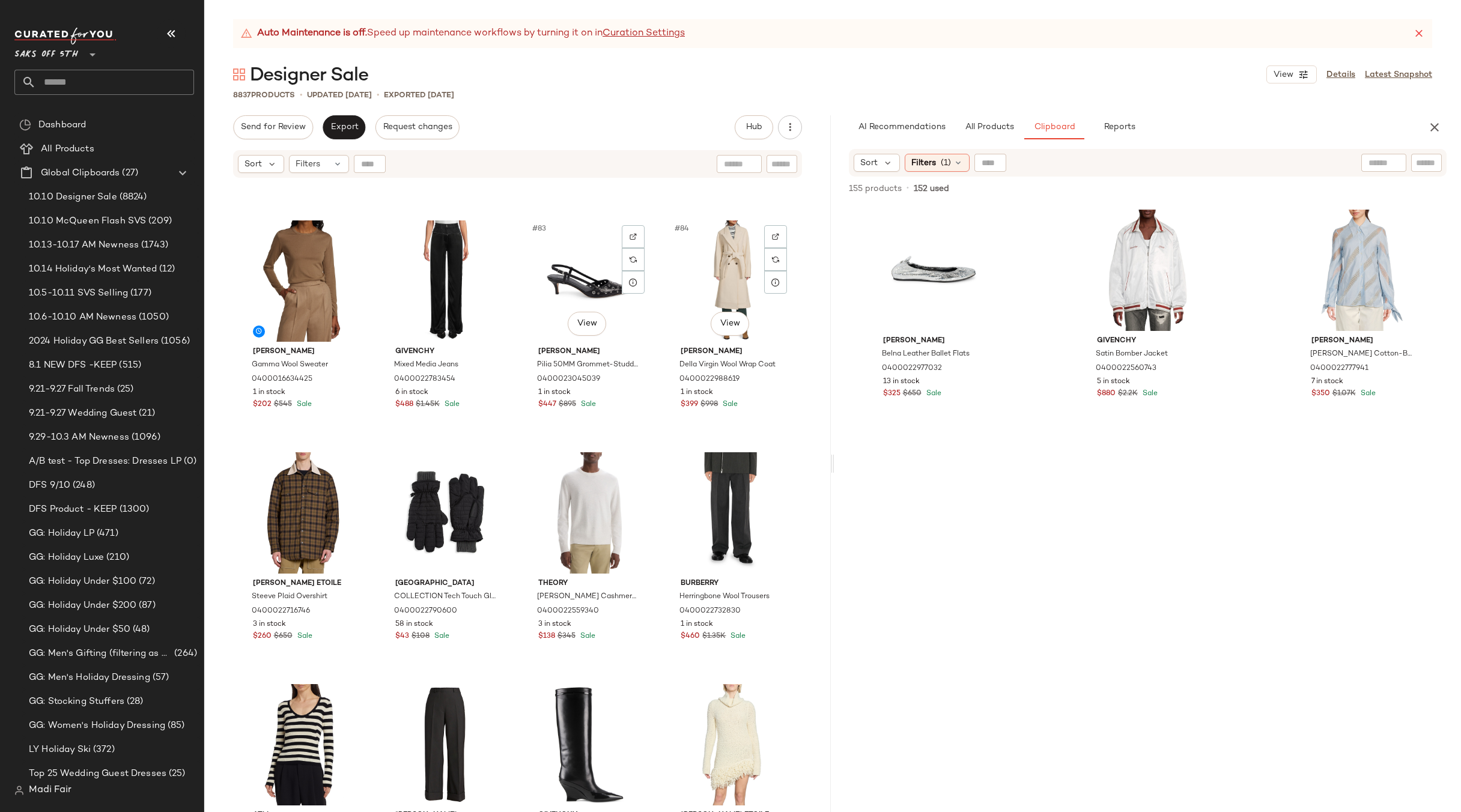
scroll to position [4634, 0]
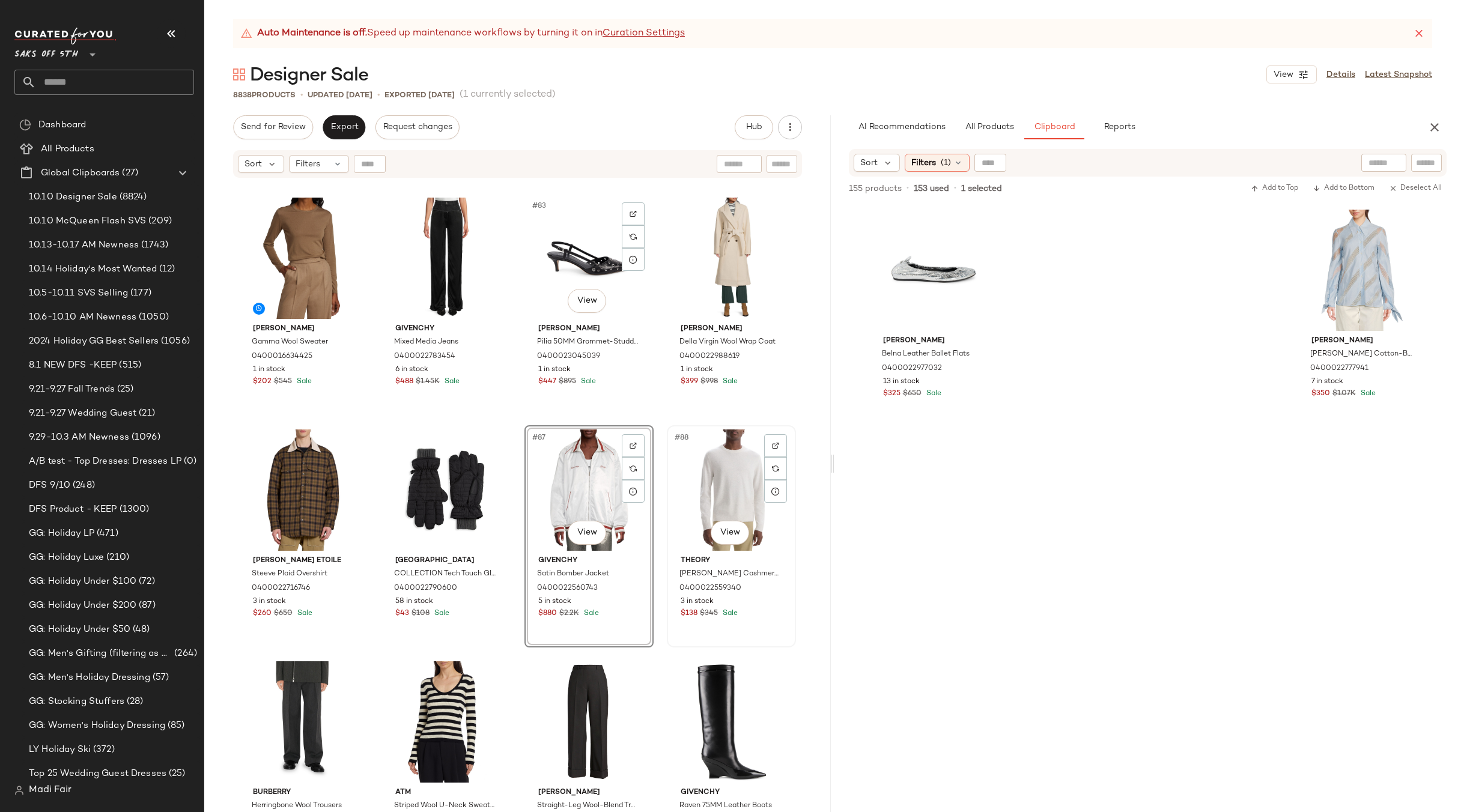
click at [701, 479] on div "#88 View" at bounding box center [731, 490] width 121 height 121
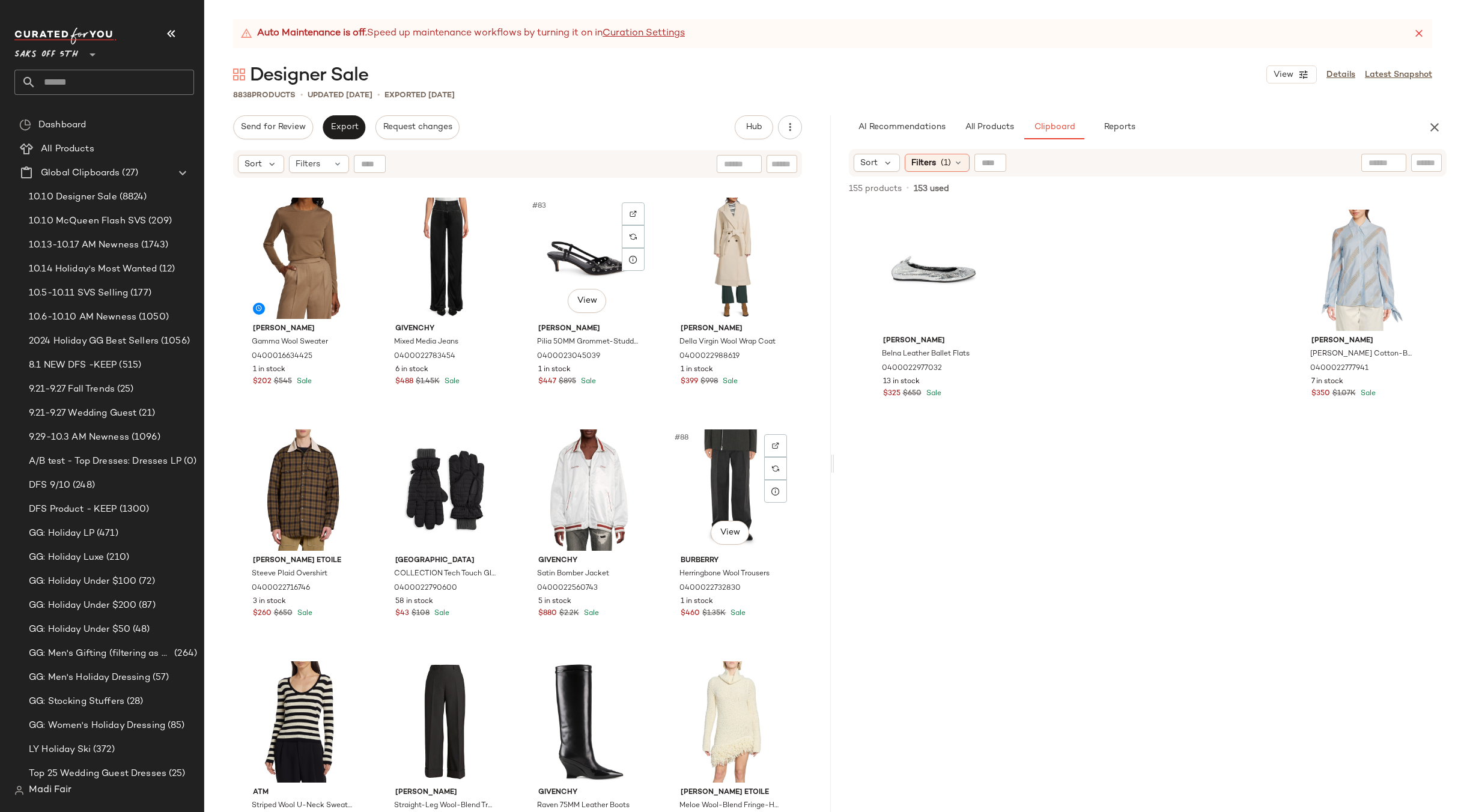
click at [657, 428] on div "Nn07 Jacobo Knit Sweater 0400022724920 2 in stock $130 $325 Sale Saks Fifth Ave…" at bounding box center [517, 511] width 626 height 663
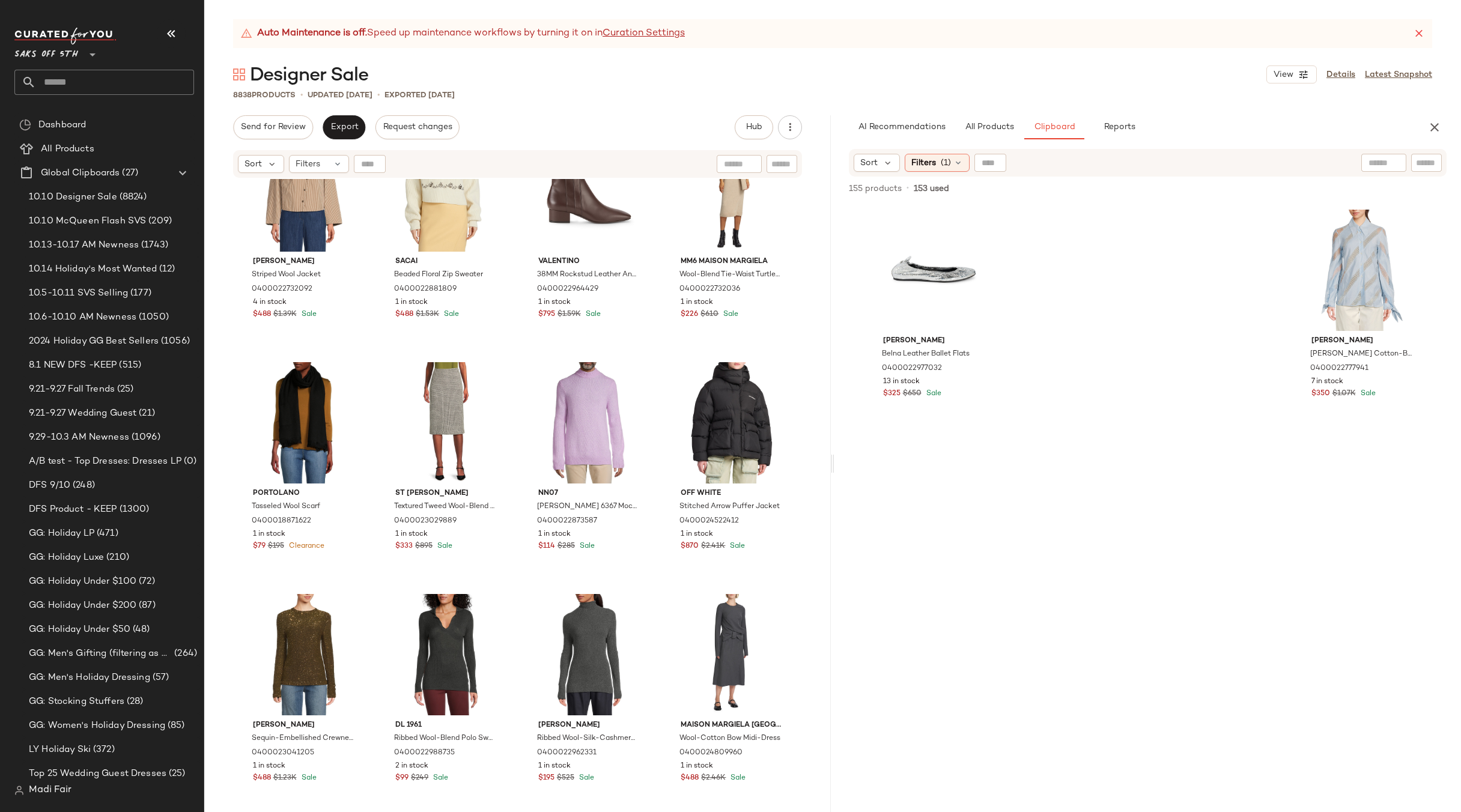
scroll to position [6255, 0]
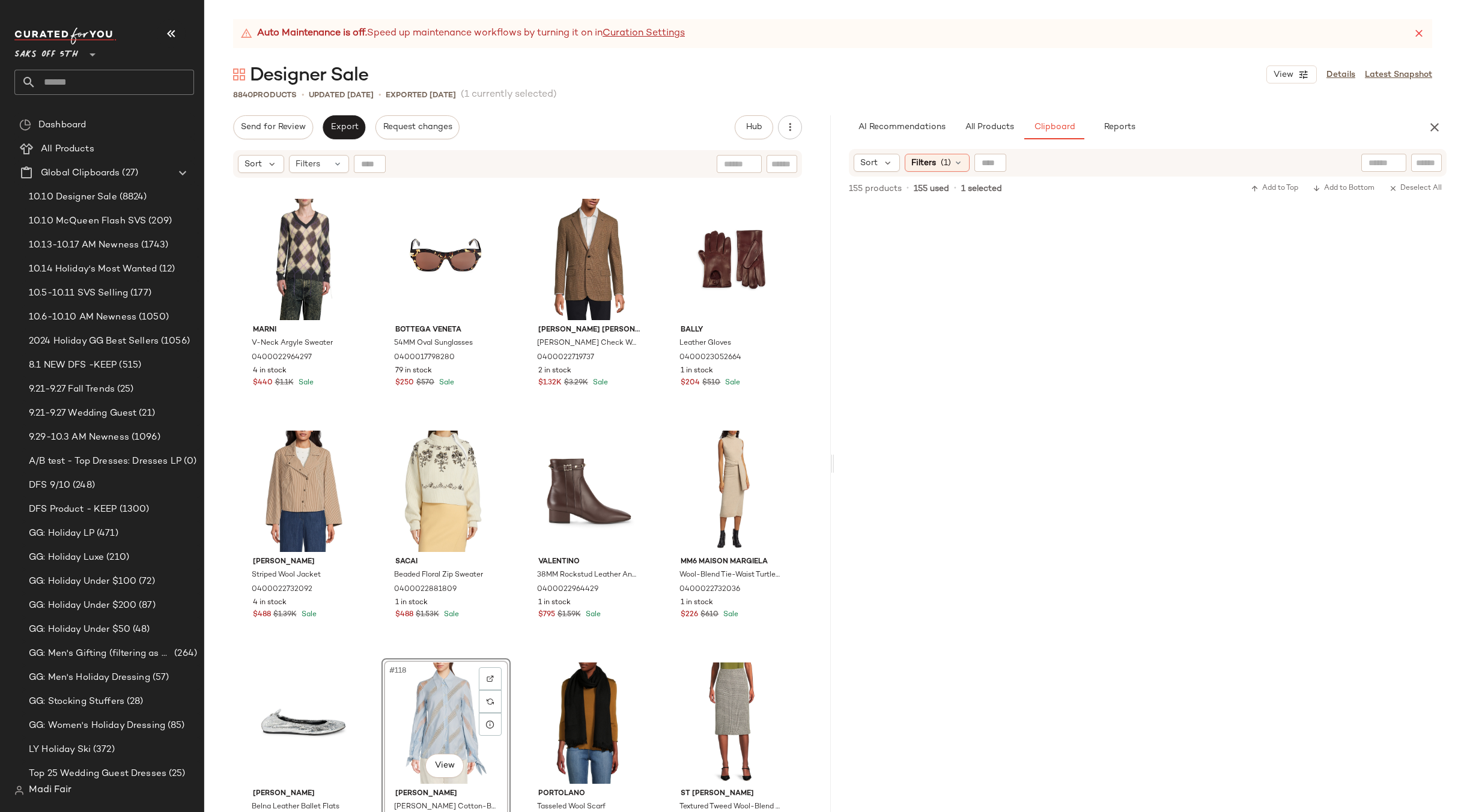
click at [652, 426] on div "Marni V-Neck Argyle Sweater 0400022964297 4 in stock $440 $1.1K Sale Bottega Ve…" at bounding box center [517, 511] width 626 height 663
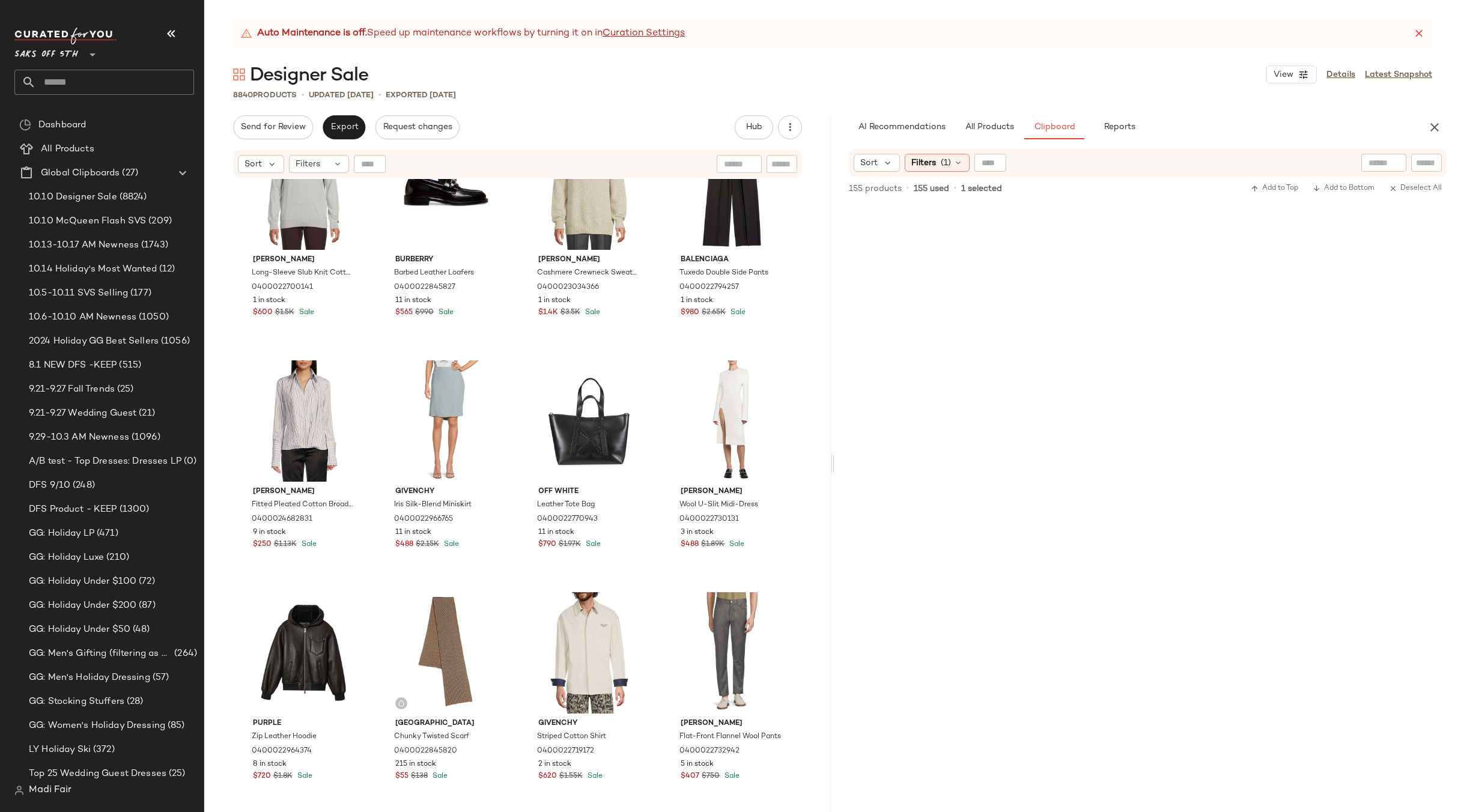
scroll to position [550, 0]
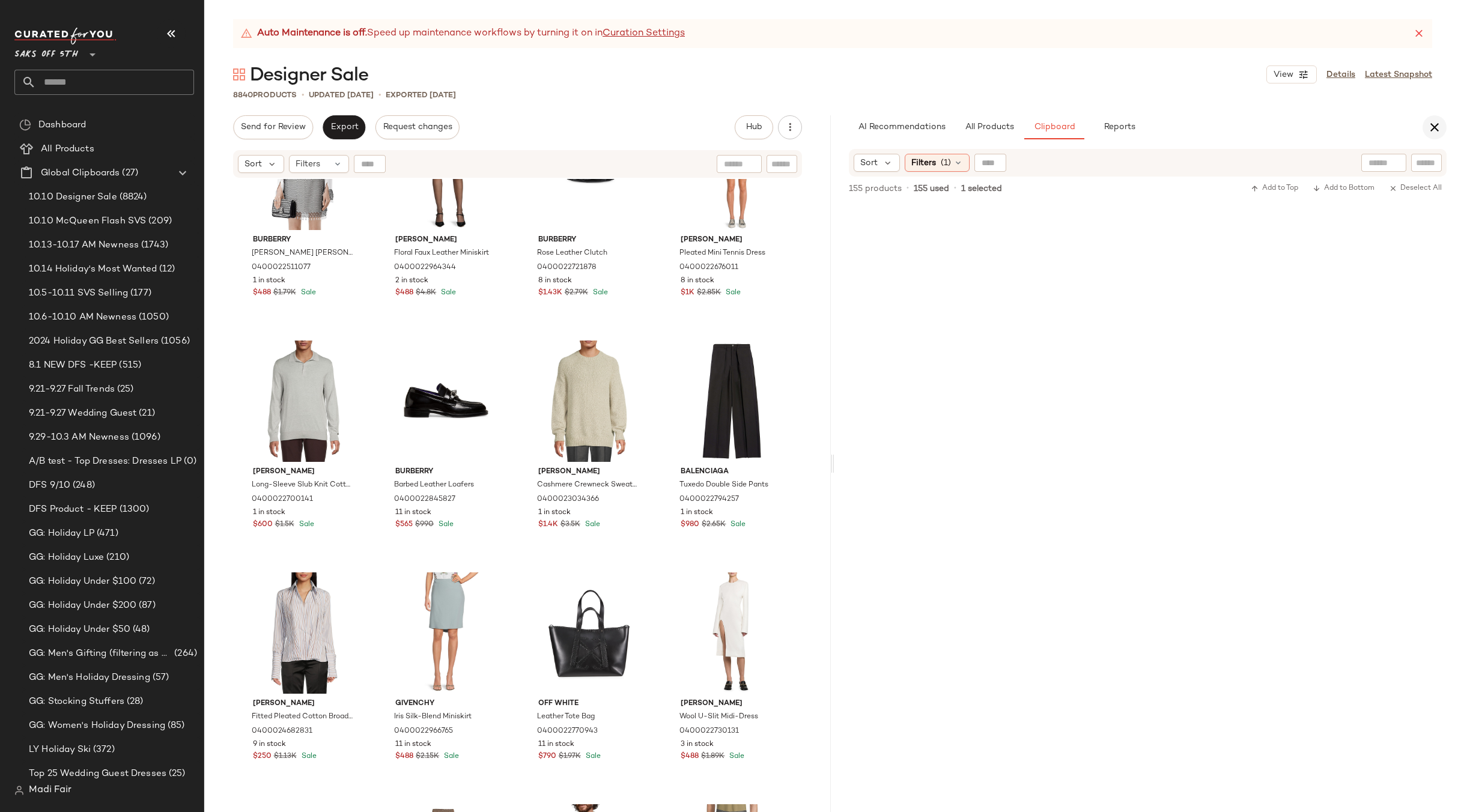
click at [1428, 133] on icon "button" at bounding box center [1434, 127] width 14 height 14
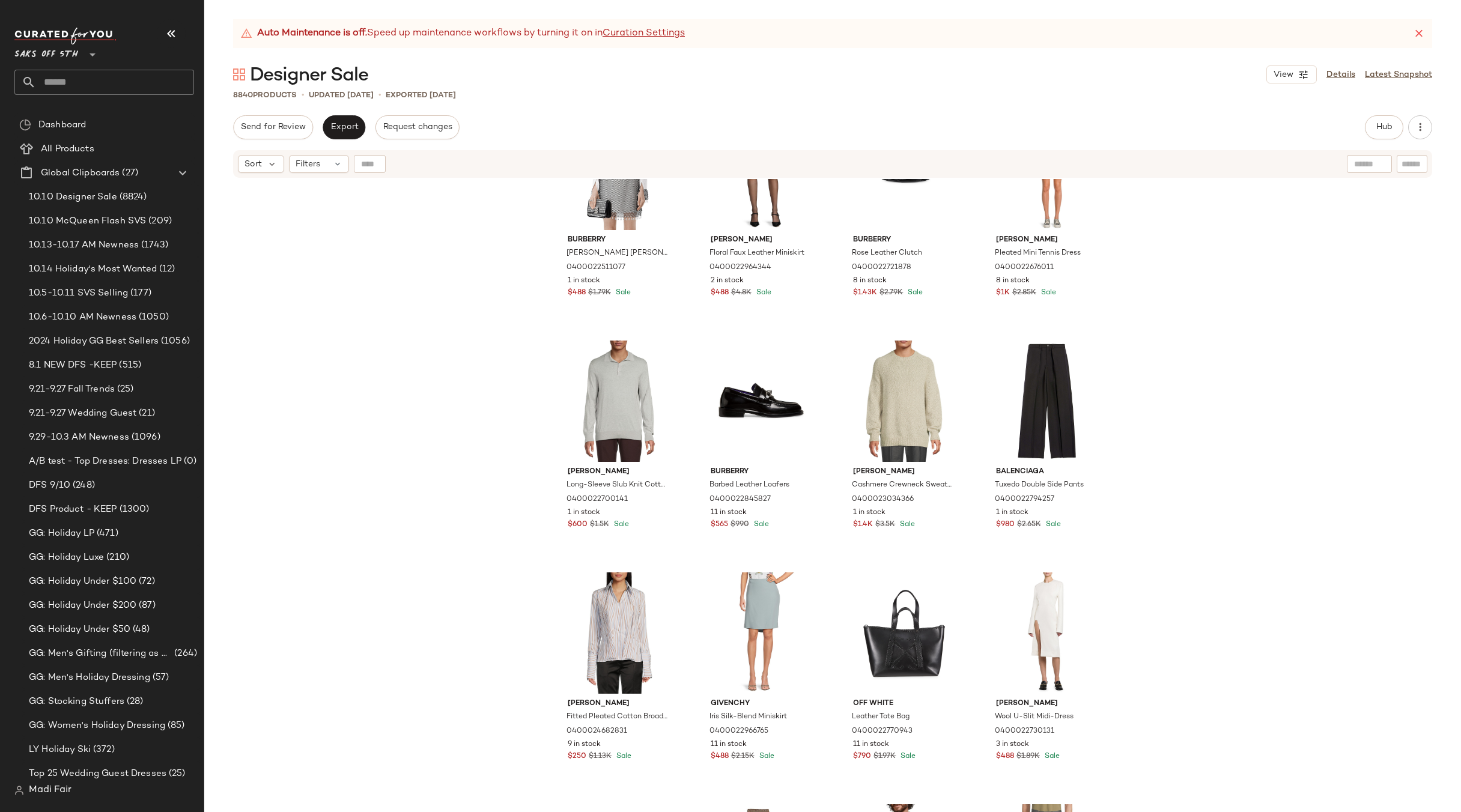
drag, startPoint x: 301, startPoint y: 323, endPoint x: 319, endPoint y: 259, distance: 66.5
click at [301, 321] on div "Burberry Paola Crystal-Embellished Silk Shirt 0400022511077 1 in stock $488 $1.…" at bounding box center [832, 511] width 1256 height 663
click at [352, 121] on button "Export" at bounding box center [344, 127] width 43 height 24
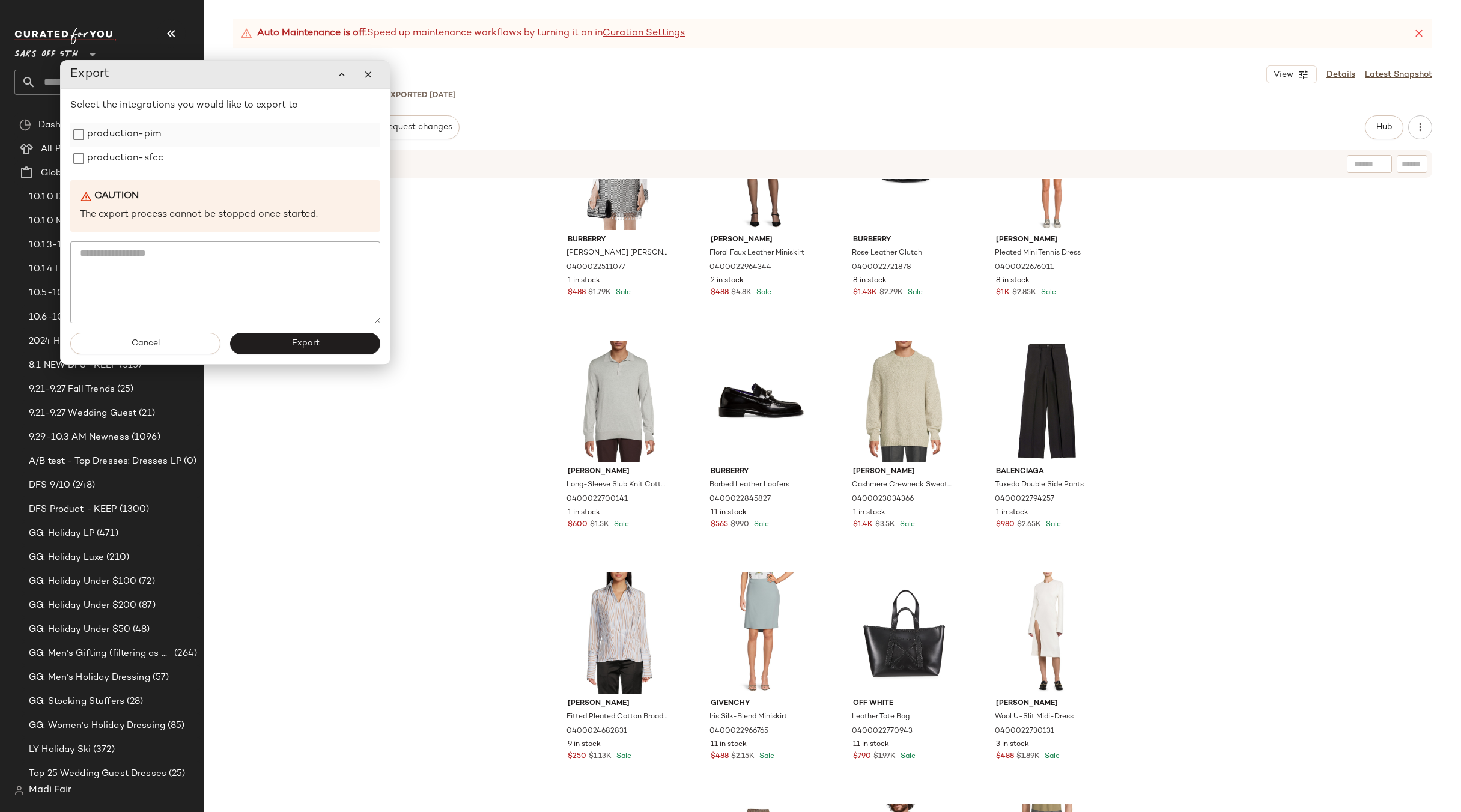
click at [190, 146] on div "production-pim" at bounding box center [225, 134] width 310 height 24
click at [162, 167] on label "production-sfcc" at bounding box center [125, 159] width 76 height 24
click at [139, 142] on label "production-pim" at bounding box center [124, 134] width 74 height 24
click at [270, 350] on button "Export" at bounding box center [305, 343] width 150 height 21
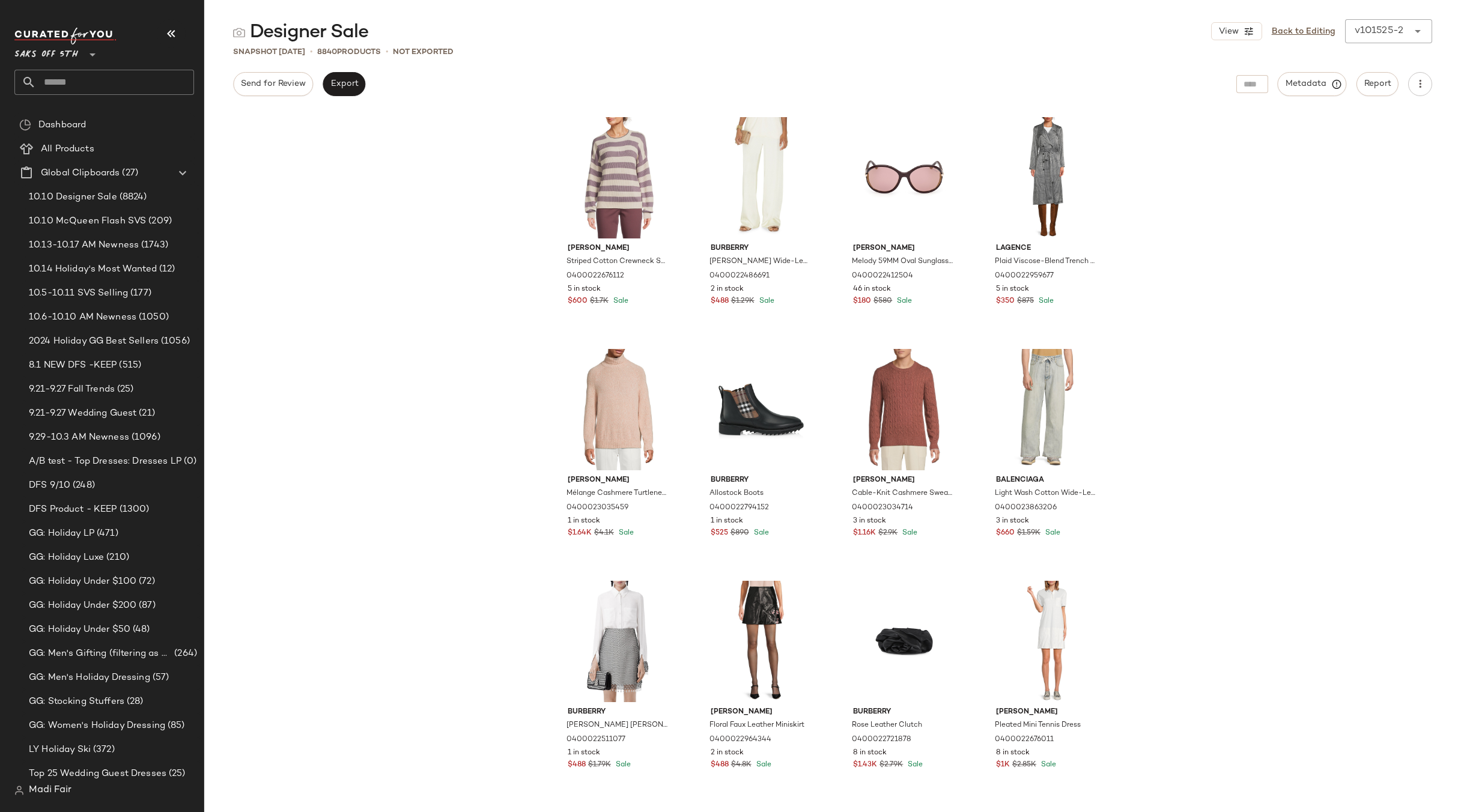
click at [1245, 439] on div "Brunello Cucinelli Striped Cotton Crewneck Sweater 0400022676112 5 in stock $60…" at bounding box center [832, 461] width 1256 height 701
click at [1304, 353] on div "Brunello Cucinelli Striped Cotton Crewneck Sweater 0400022676112 5 in stock $60…" at bounding box center [832, 461] width 1256 height 701
